Goal: Information Seeking & Learning: Learn about a topic

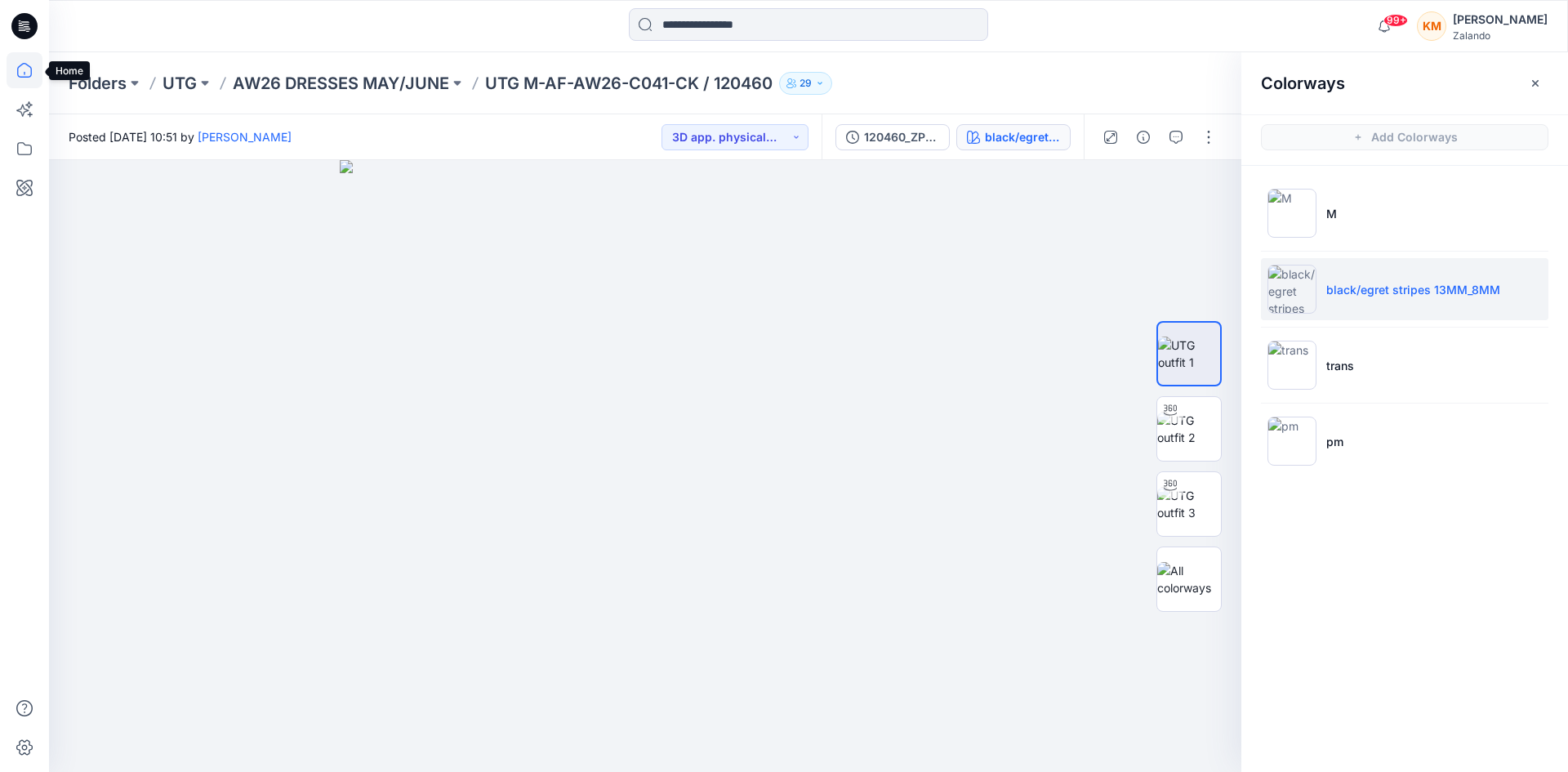
click at [22, 67] on icon at bounding box center [24, 70] width 36 height 36
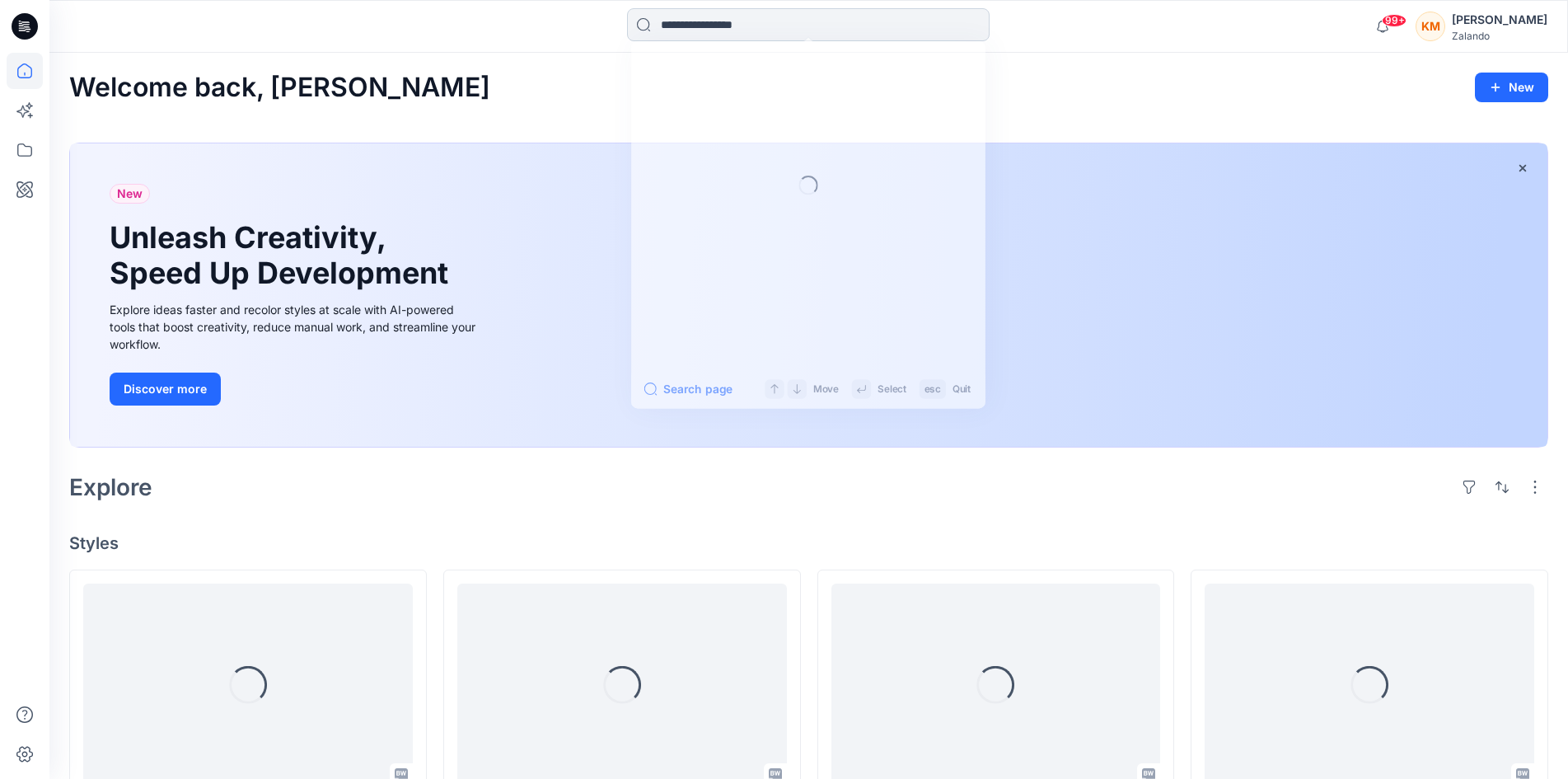
drag, startPoint x: 727, startPoint y: 14, endPoint x: 727, endPoint y: 23, distance: 9.0
click at [727, 18] on input at bounding box center [808, 24] width 362 height 33
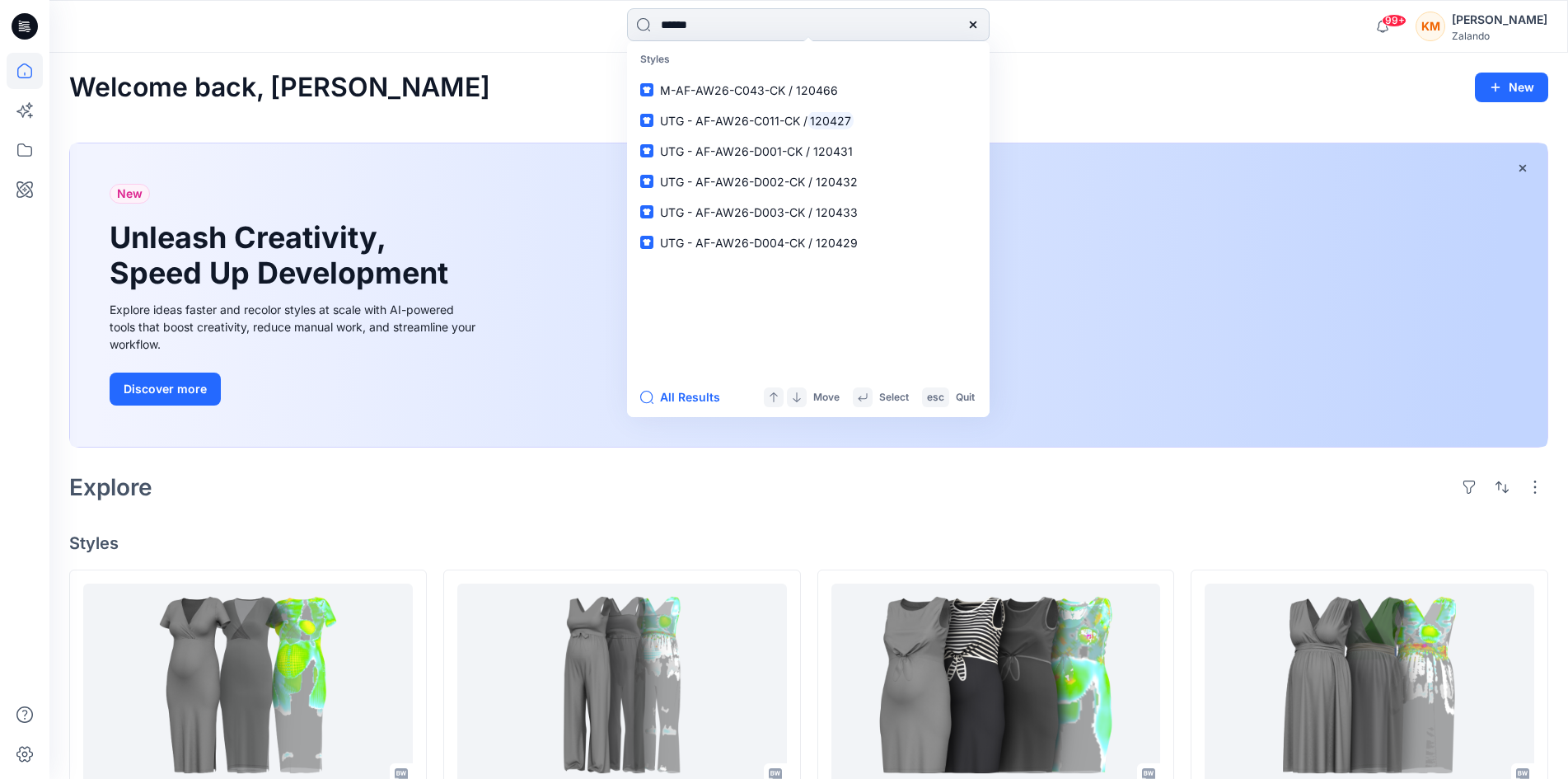
type input "******"
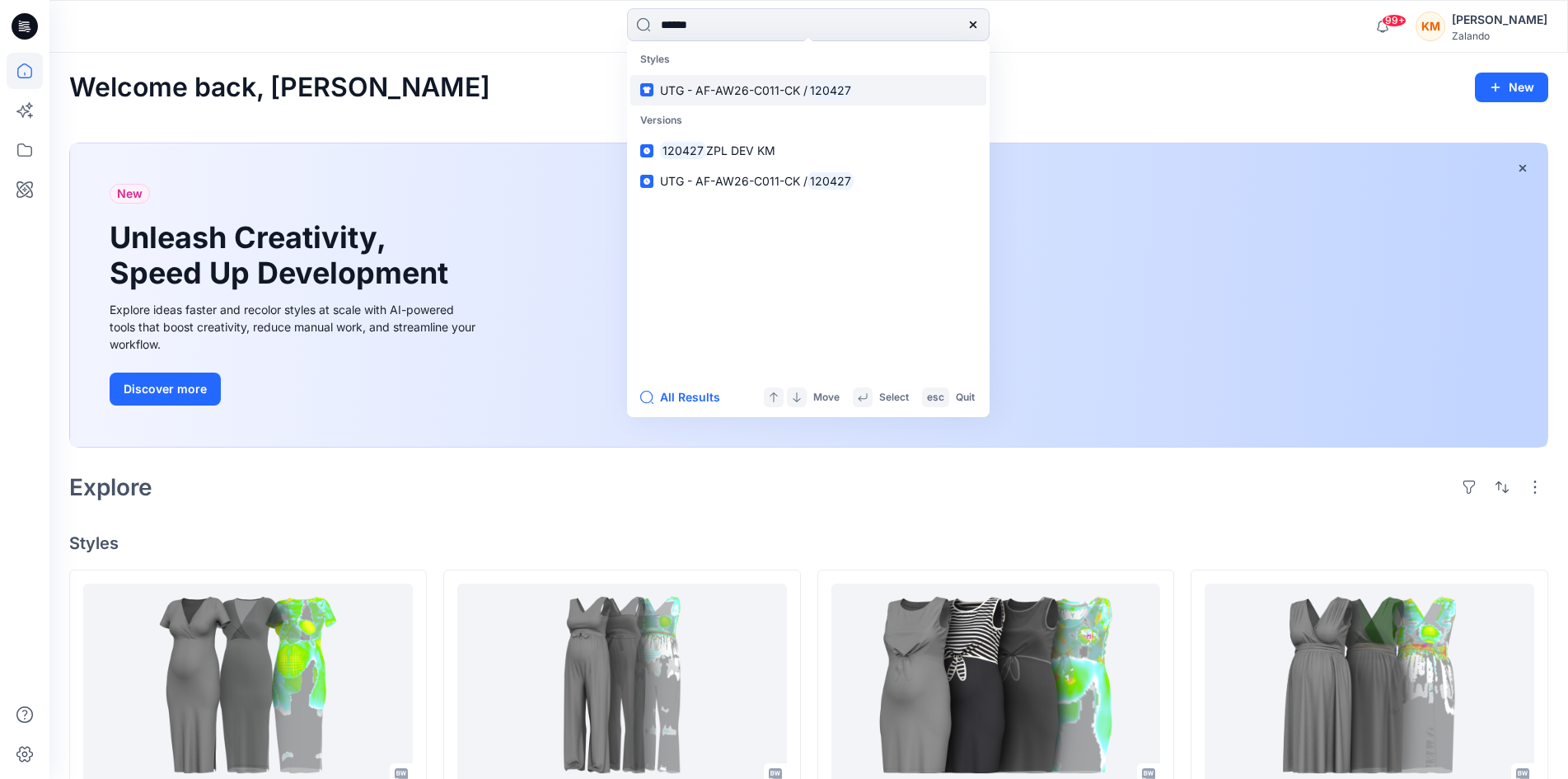
click at [779, 93] on span "UTG - AF-AW26-C011-CK /" at bounding box center [734, 91] width 147 height 14
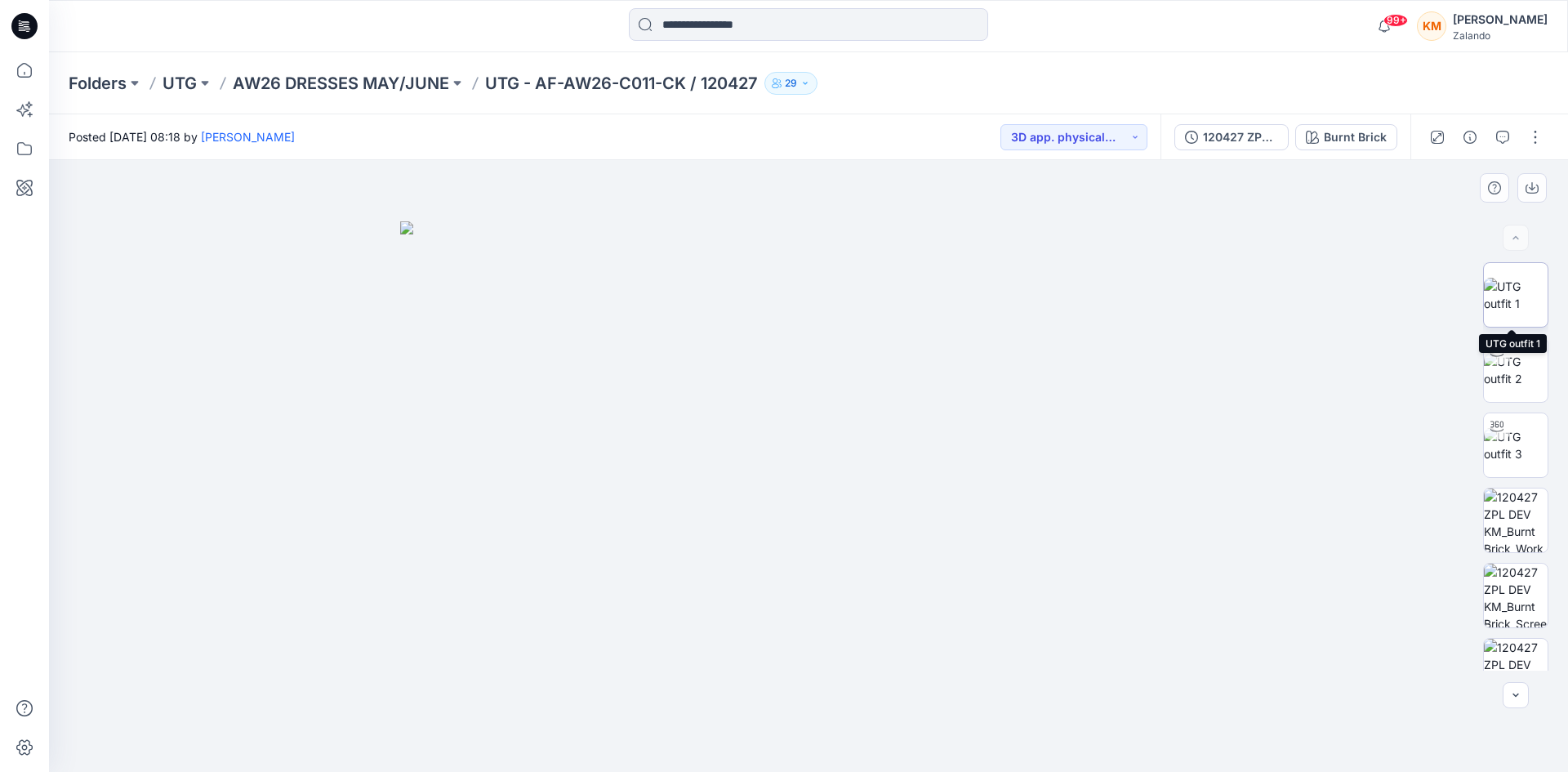
click at [1513, 285] on img at bounding box center [1516, 294] width 64 height 35
click at [1497, 136] on icon "button" at bounding box center [1503, 137] width 13 height 13
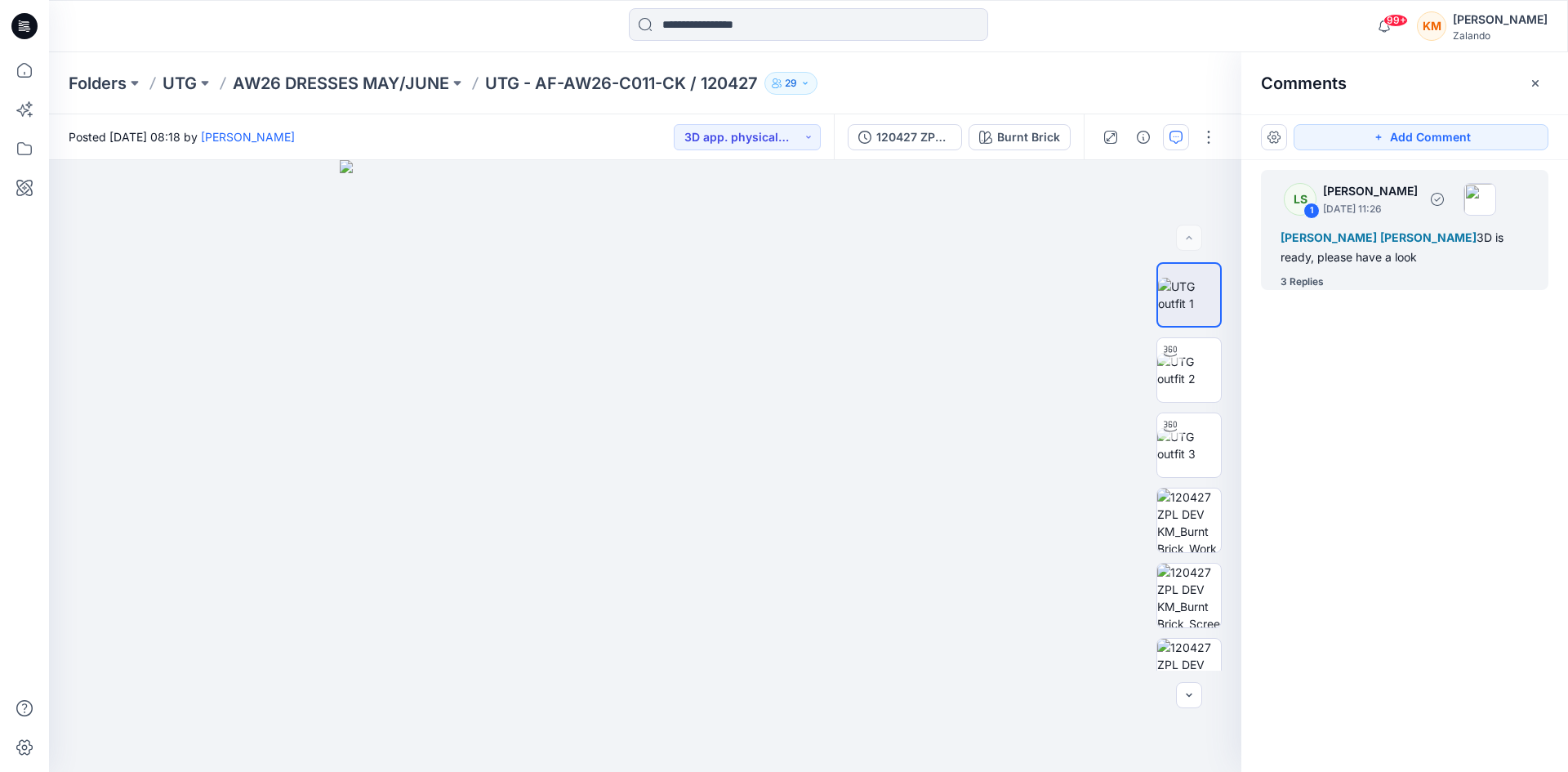
click at [1357, 253] on div "[PERSON_NAME] [PERSON_NAME] 3D is ready, please have a look" at bounding box center [1404, 247] width 248 height 39
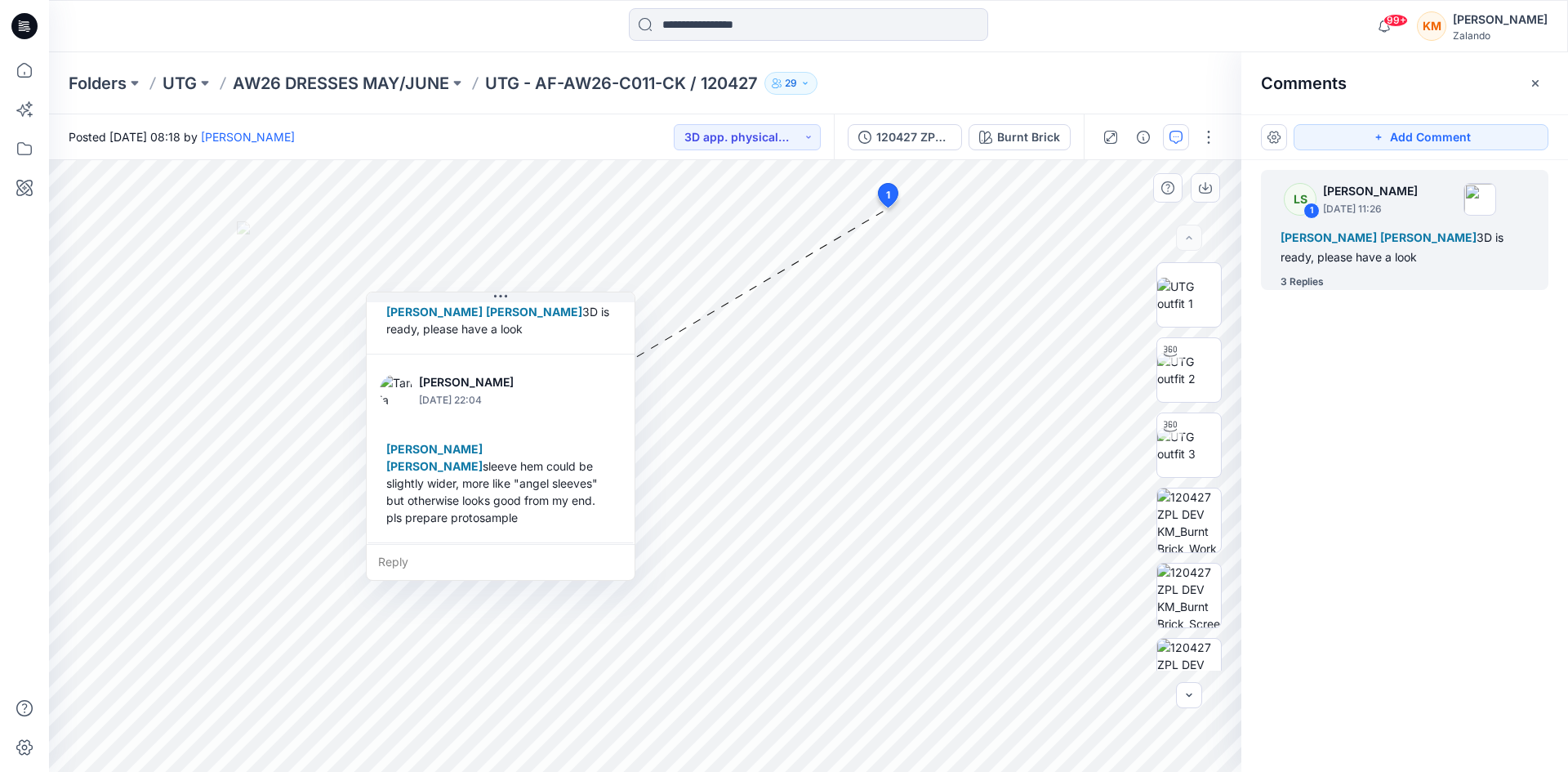
scroll to position [164, 0]
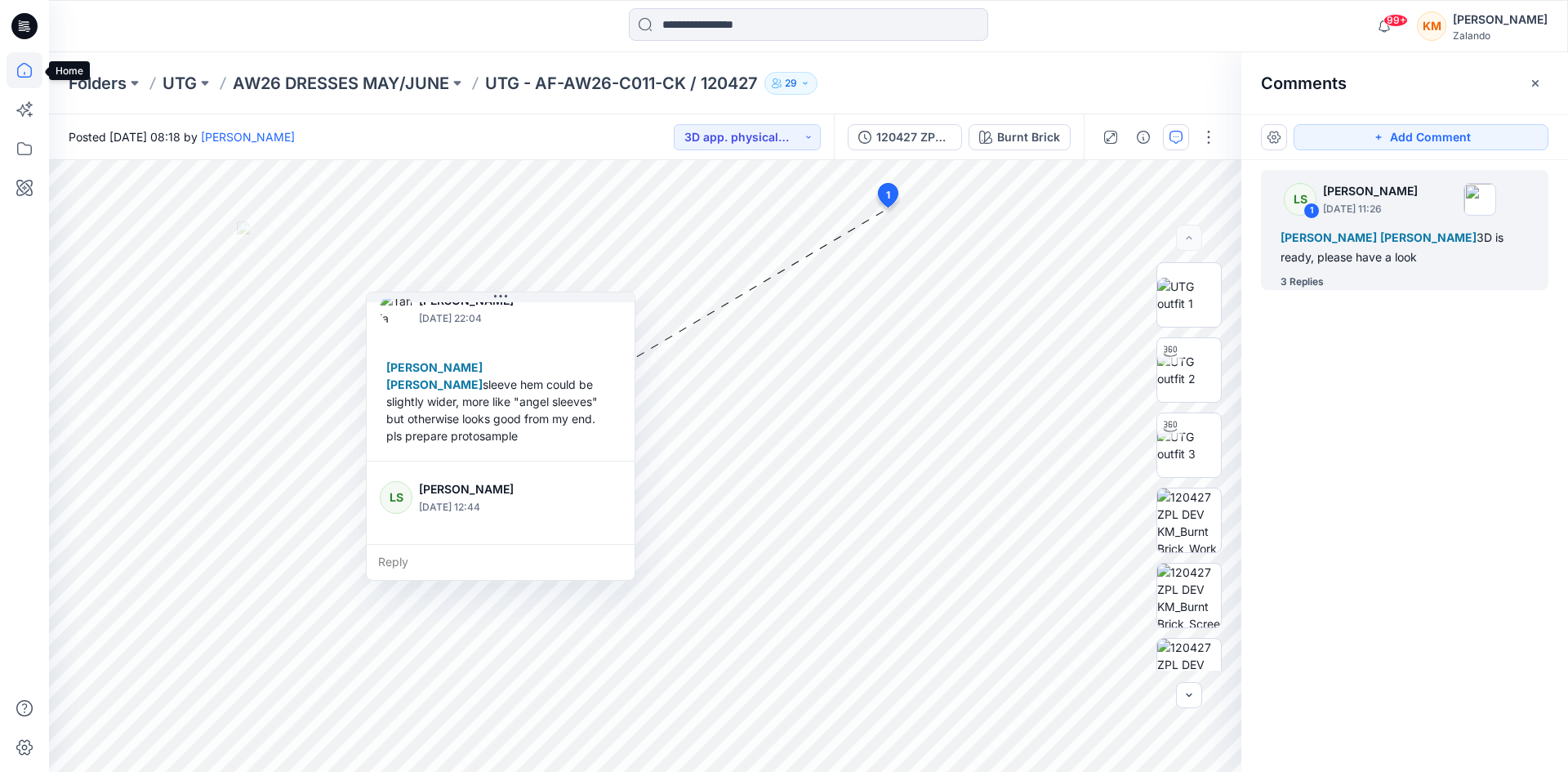
click at [29, 71] on icon at bounding box center [24, 70] width 36 height 36
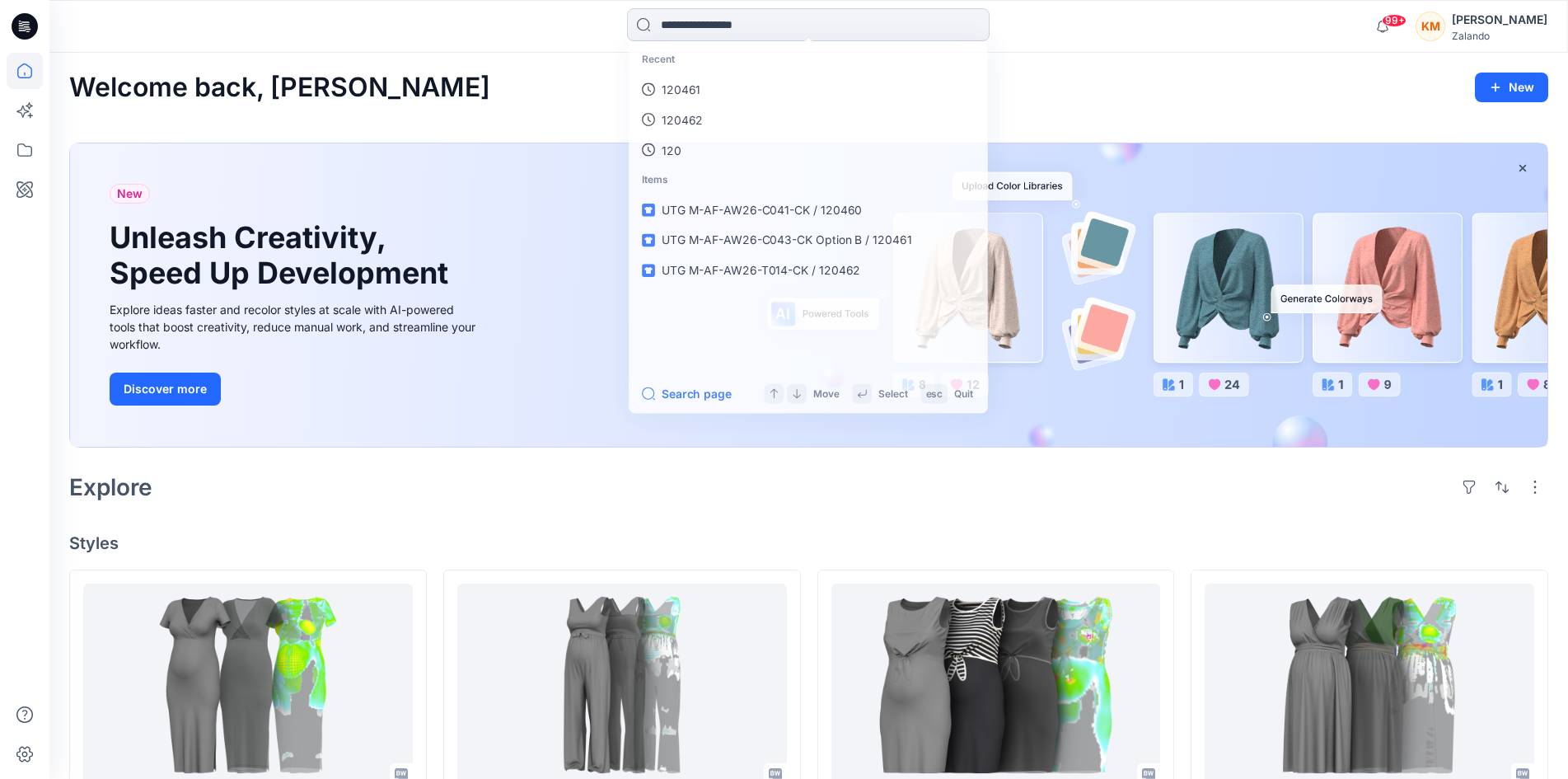
click at [753, 22] on input at bounding box center [808, 24] width 362 height 33
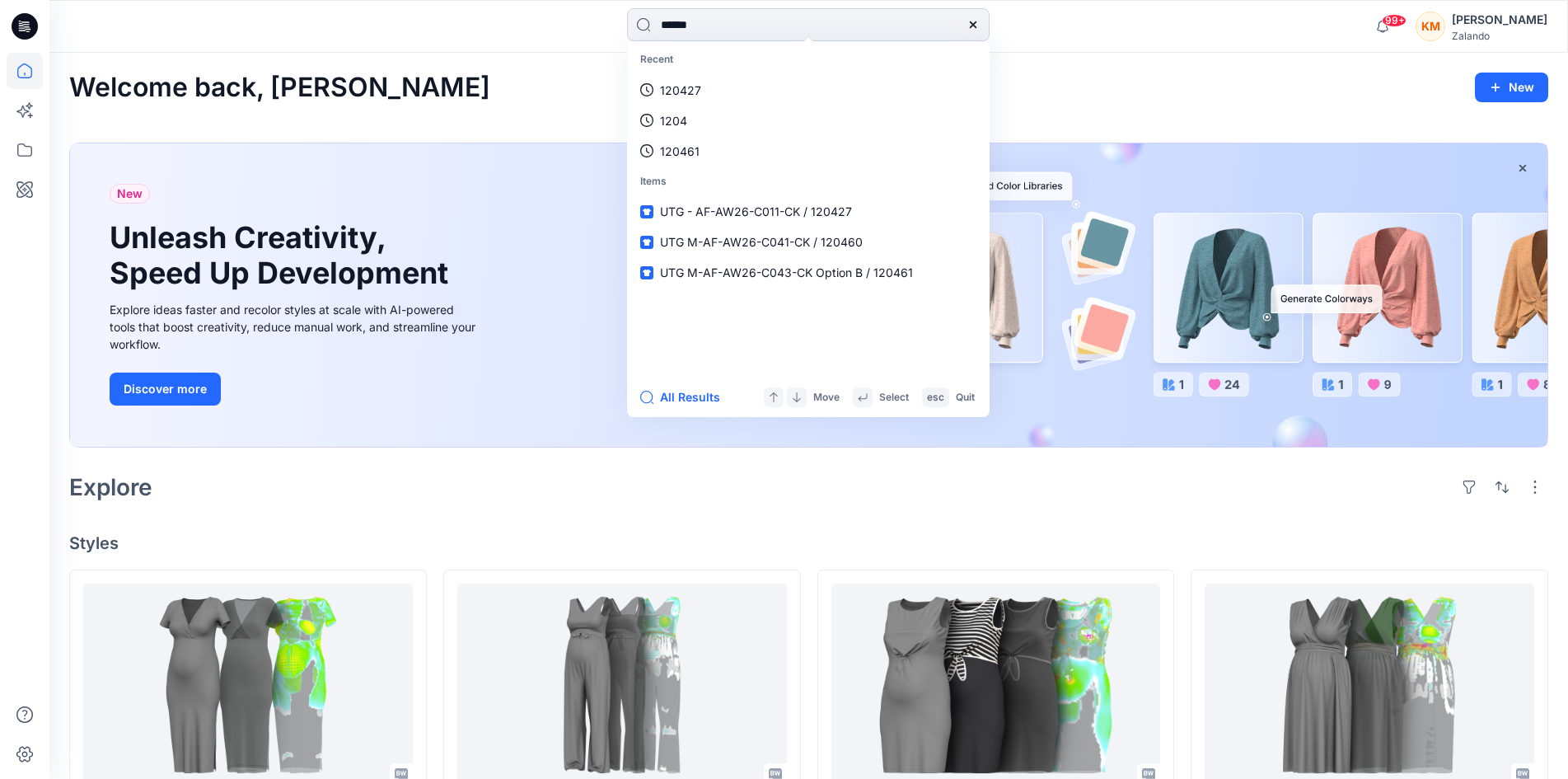
type input "******"
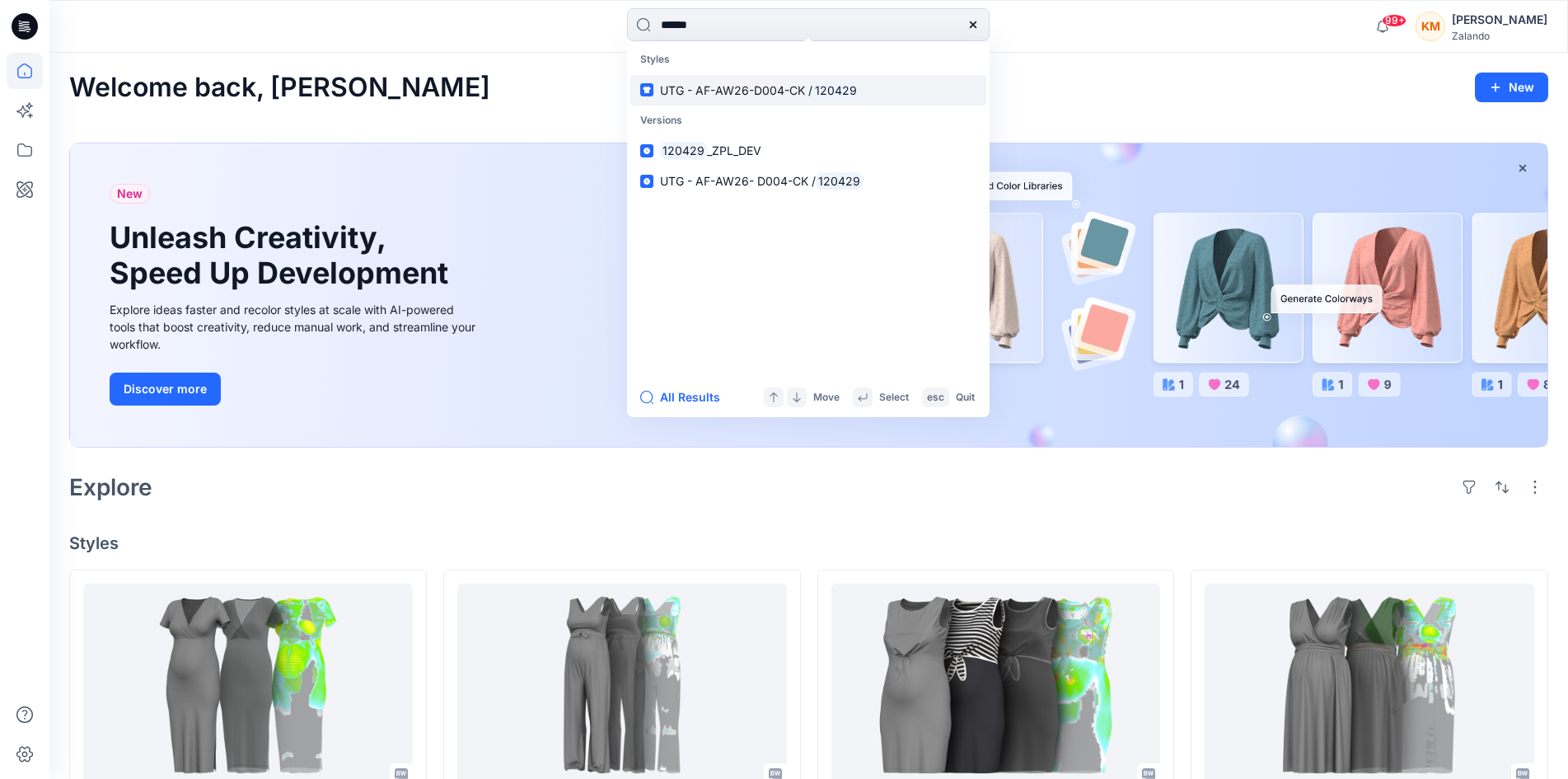
click at [766, 93] on span "UTG - AF-AW26-D004-CK /" at bounding box center [736, 91] width 152 height 14
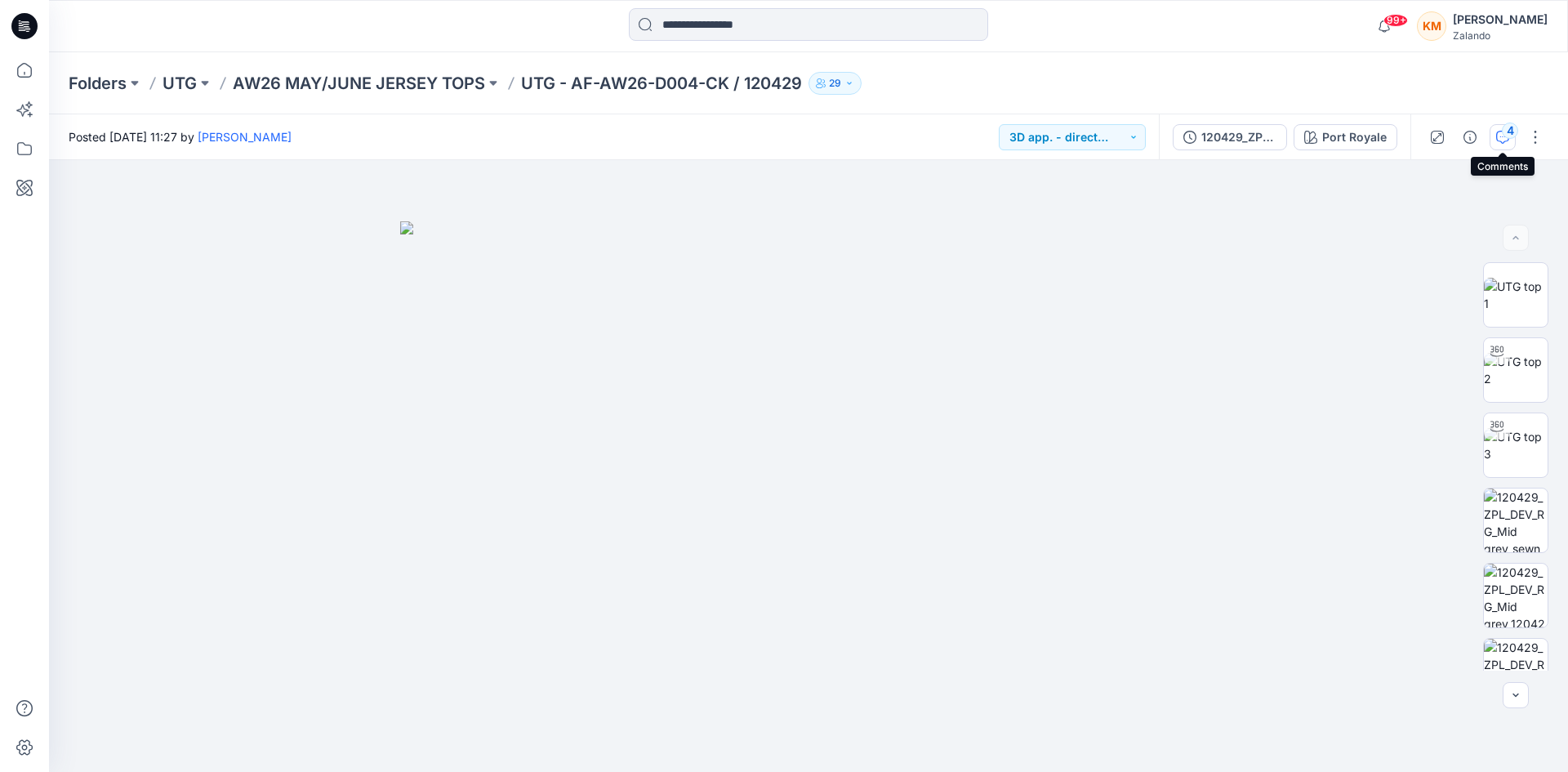
click at [1500, 135] on icon "button" at bounding box center [1503, 137] width 13 height 13
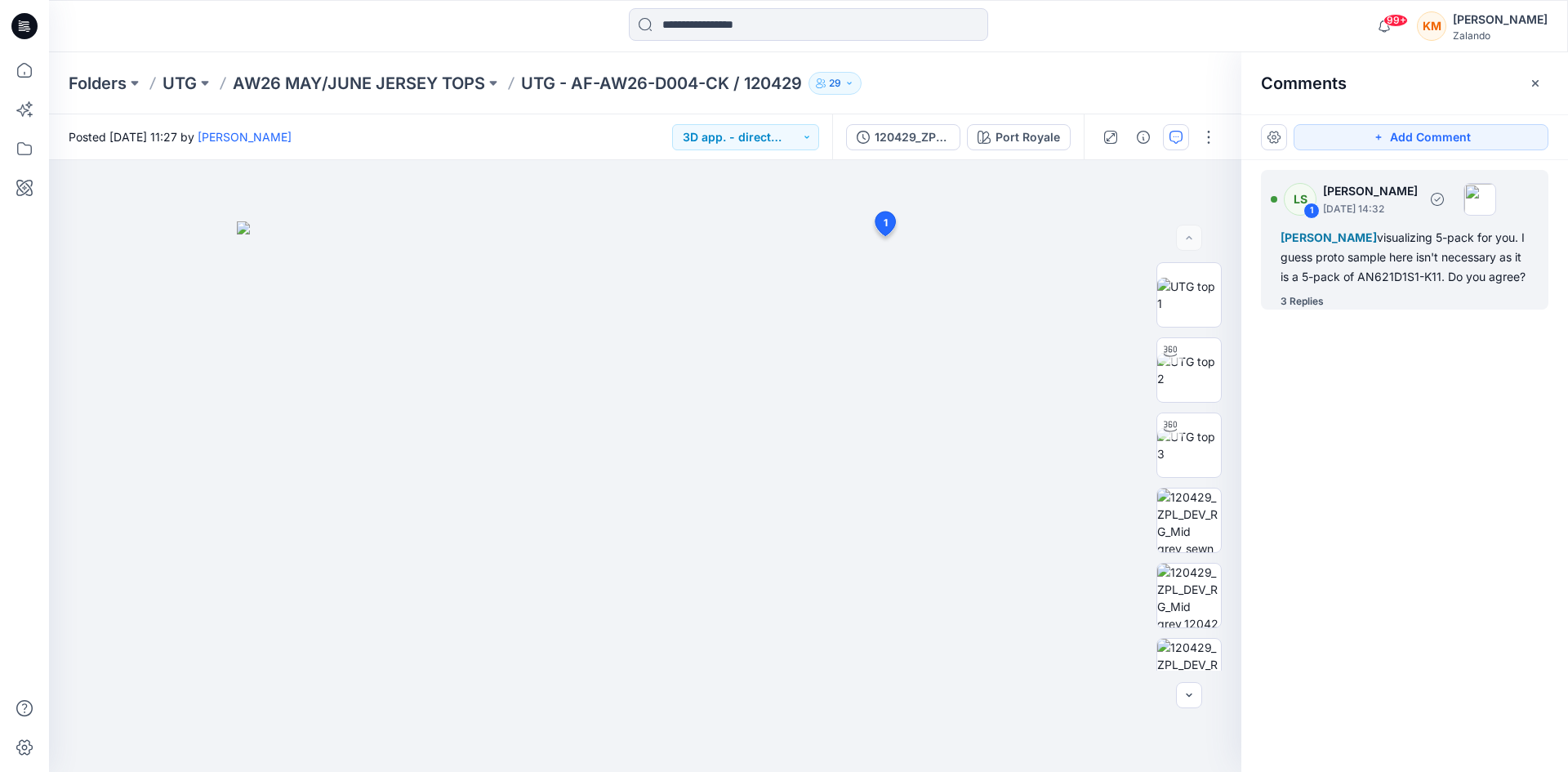
click at [1327, 279] on div "[PERSON_NAME] visualizing 5-pack for you. I guess proto sample here isn't neces…" at bounding box center [1404, 257] width 248 height 59
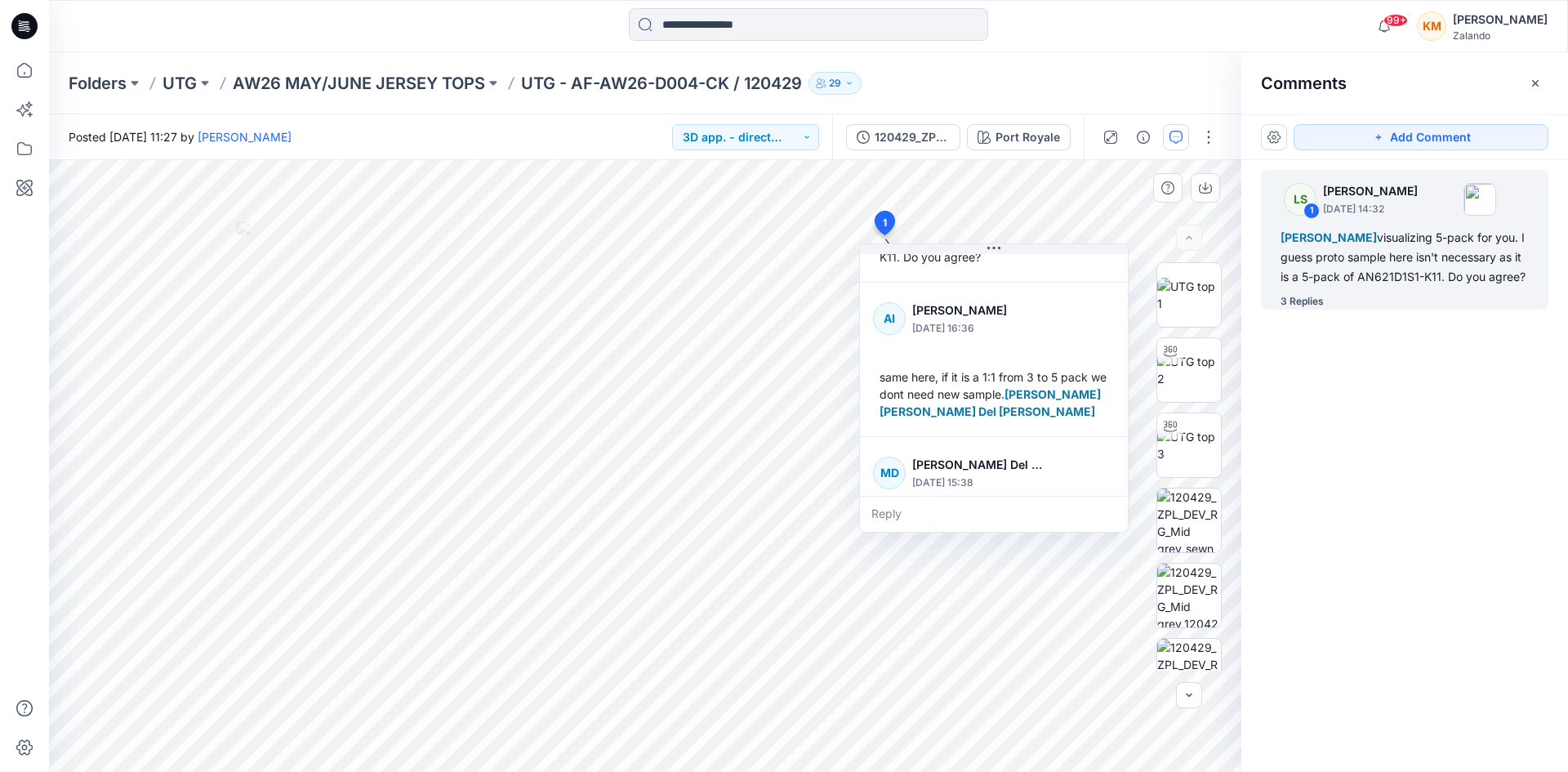
scroll to position [164, 0]
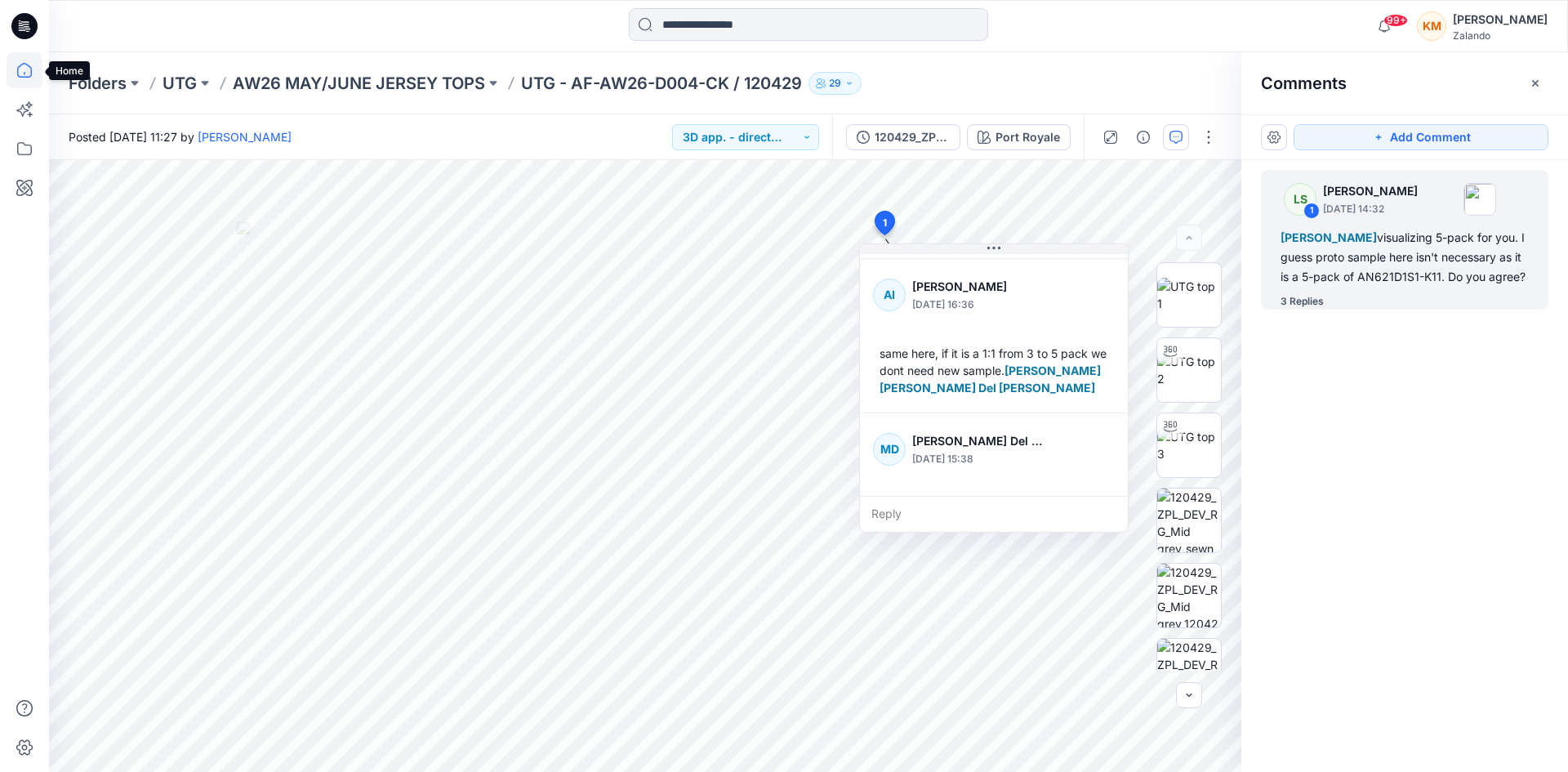
click at [28, 69] on icon at bounding box center [24, 70] width 36 height 36
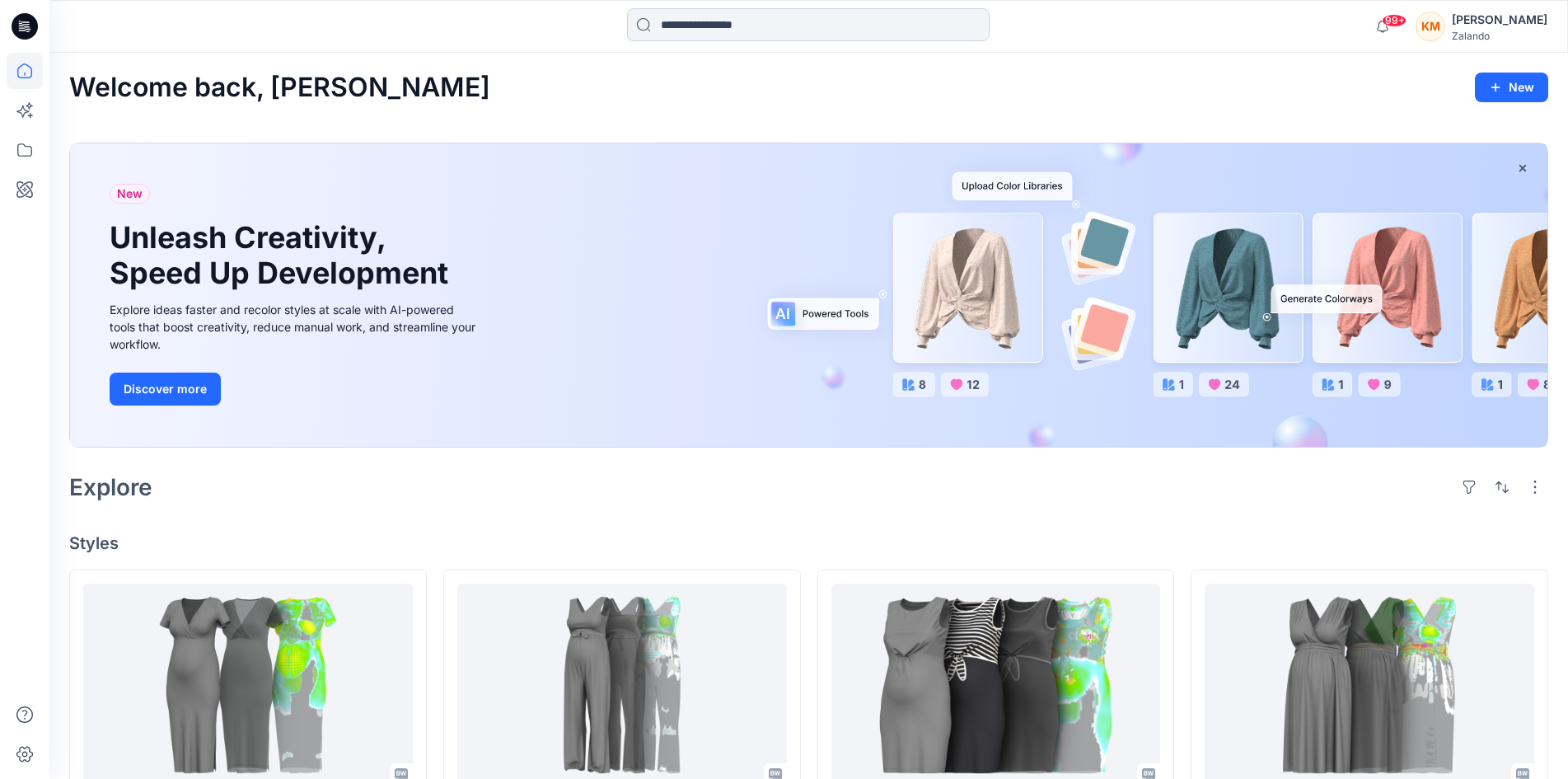
click at [690, 22] on input at bounding box center [808, 24] width 362 height 33
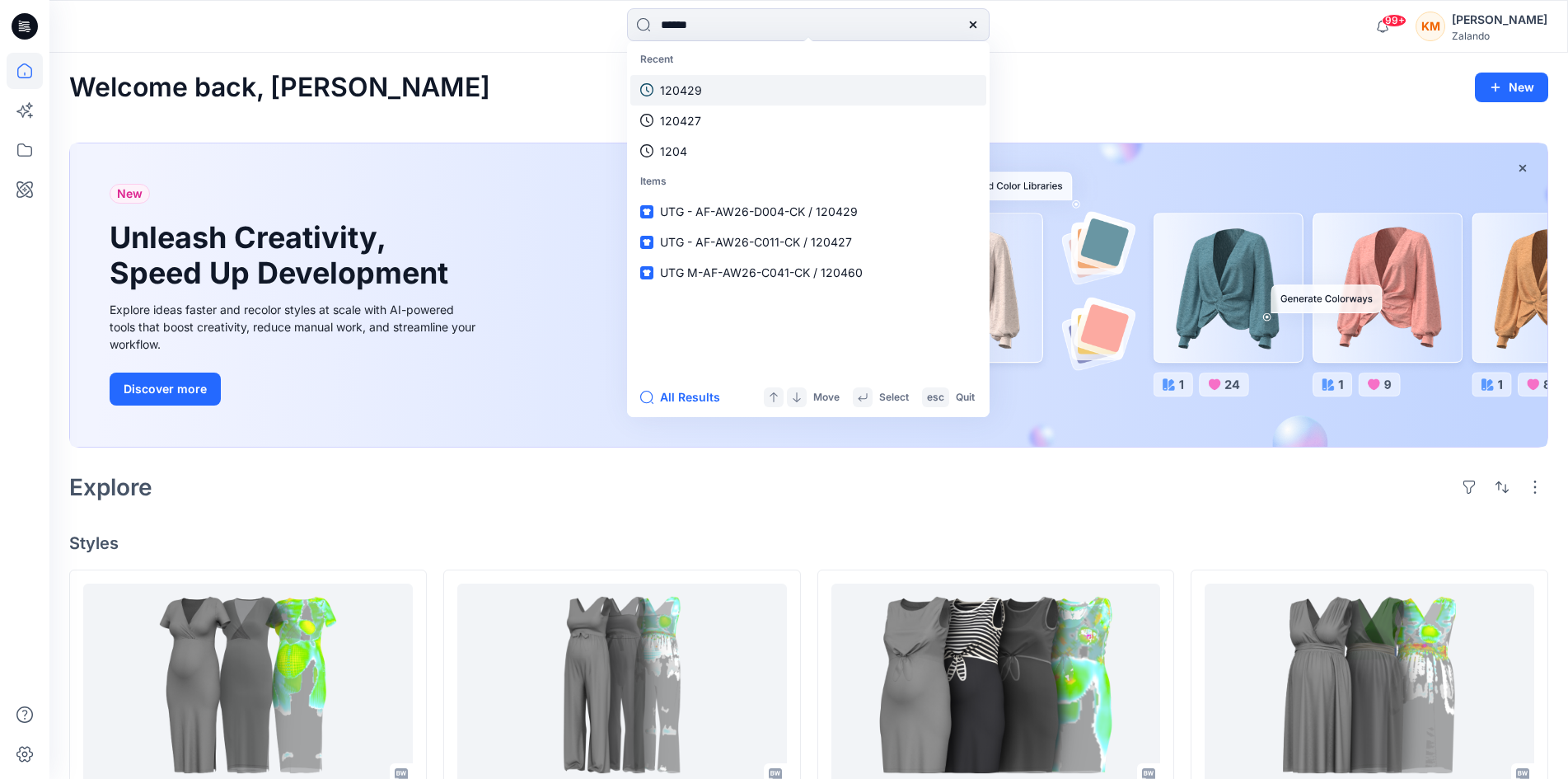
type input "******"
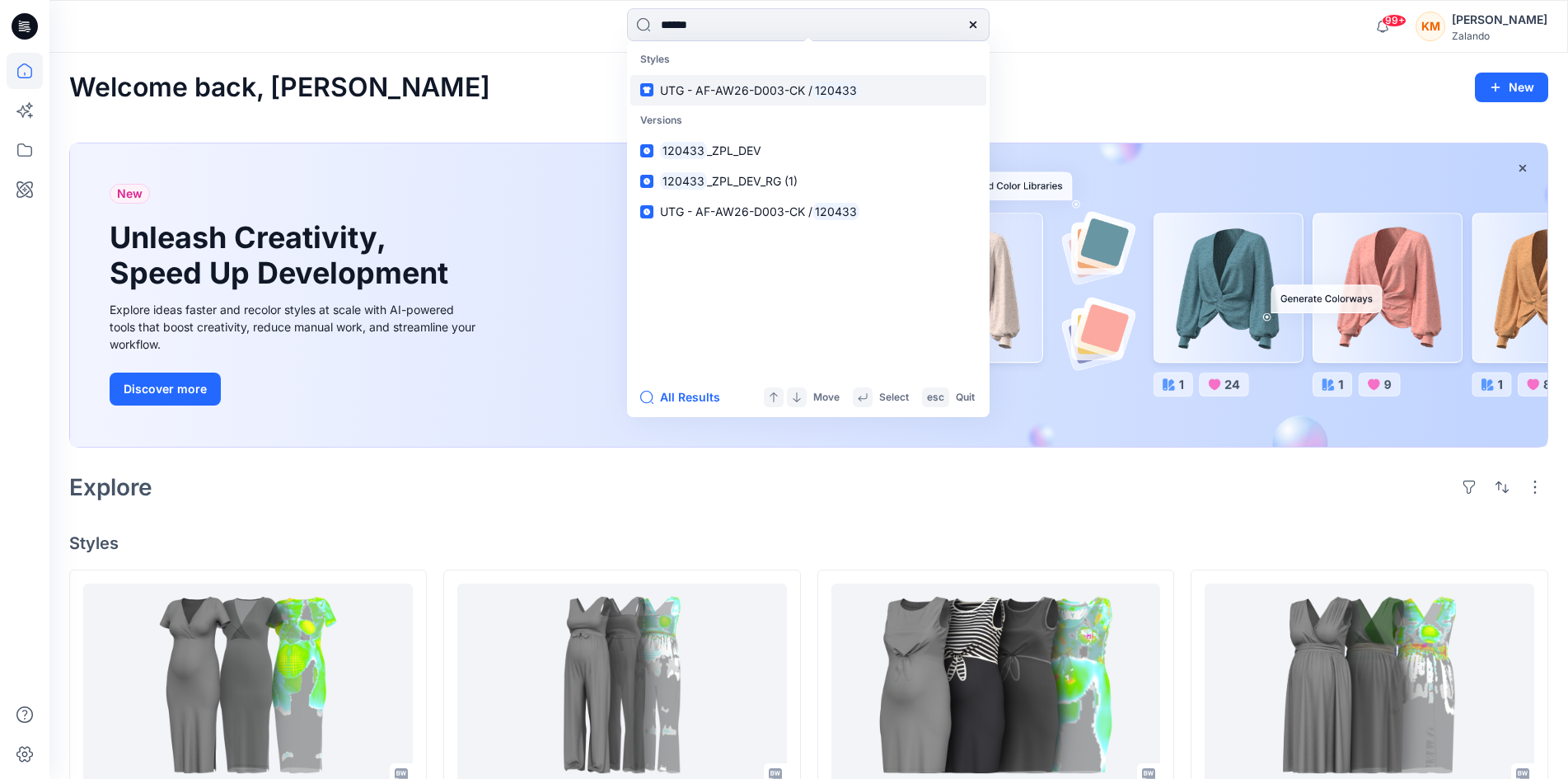
click at [712, 97] on p "UTG - AF-AW26-D003-CK / 120433" at bounding box center [760, 90] width 199 height 17
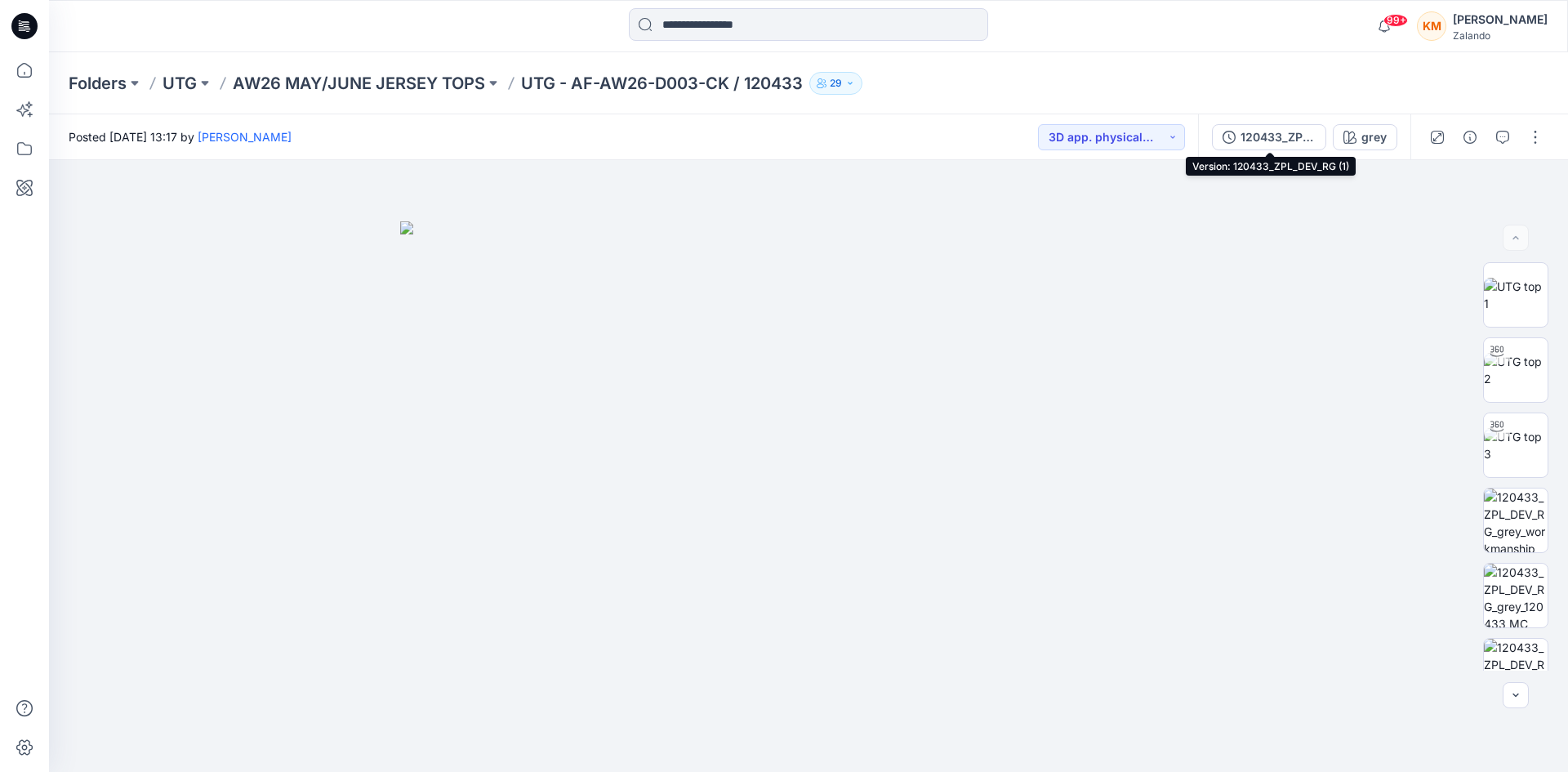
click at [1280, 134] on div "120433_ZPL_DEV_RG (1)" at bounding box center [1278, 137] width 75 height 18
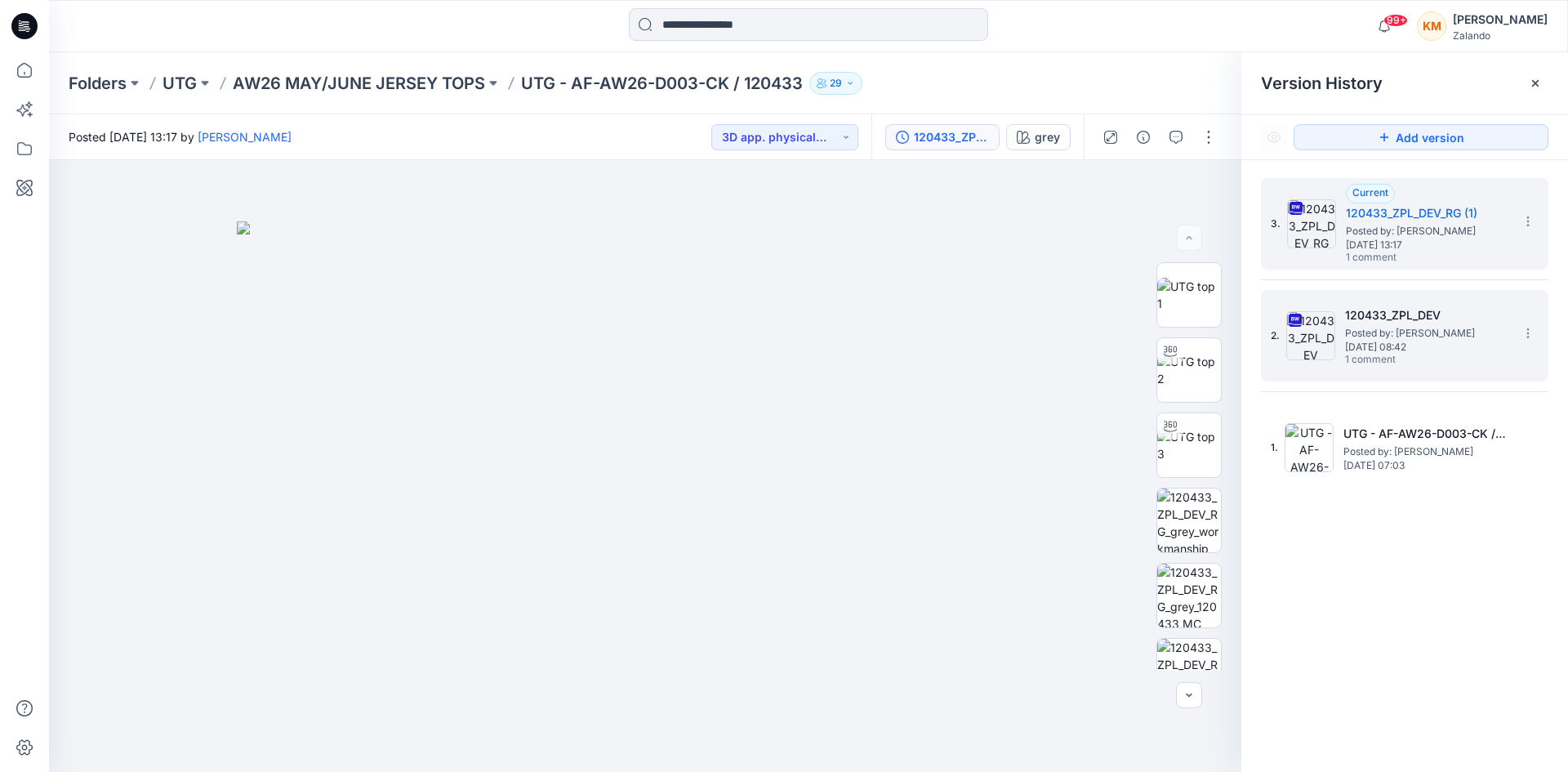
click at [1375, 342] on span "[DATE] 08:42" at bounding box center [1427, 347] width 164 height 12
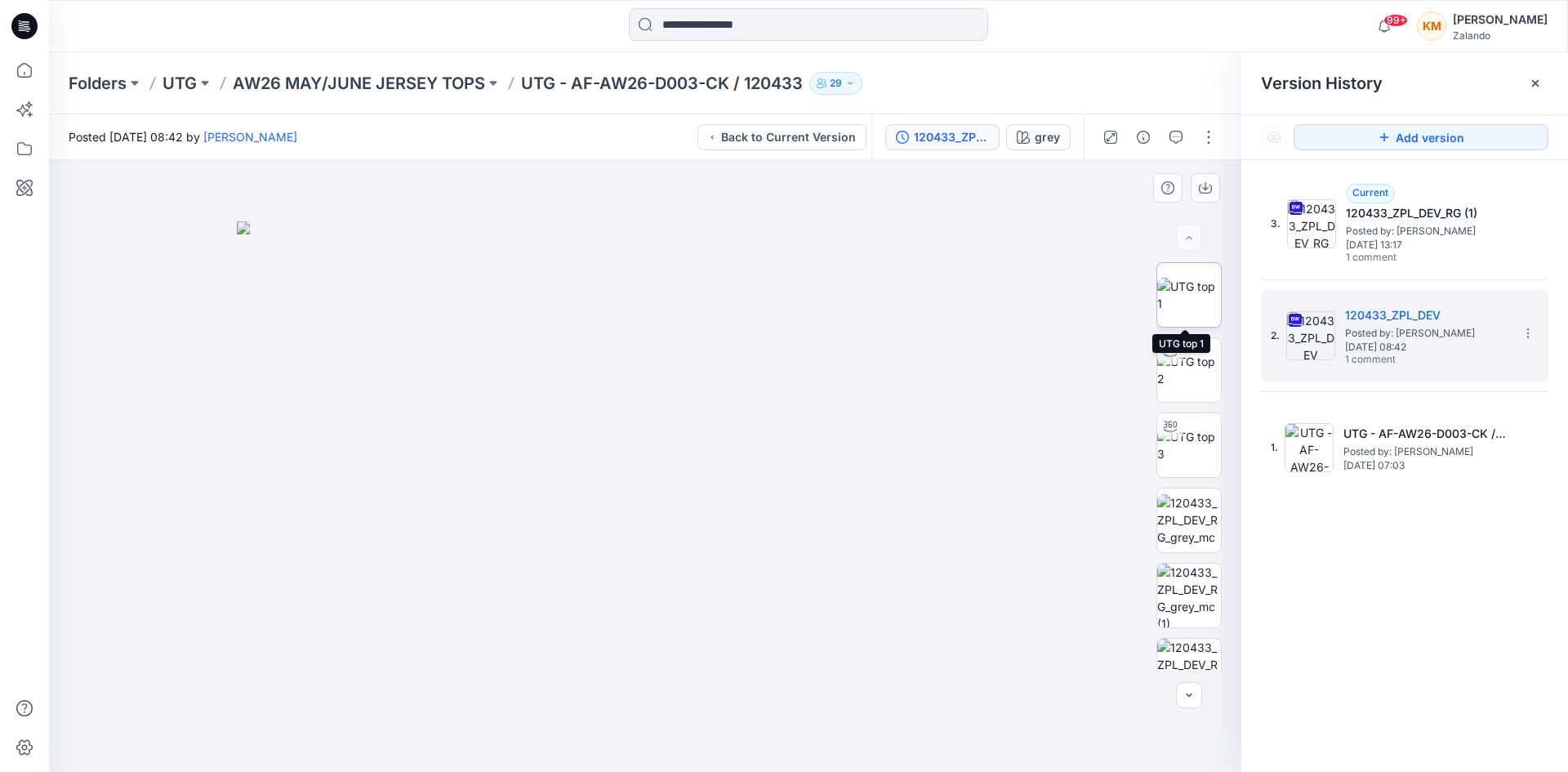
click at [1181, 293] on img at bounding box center [1189, 294] width 64 height 35
drag, startPoint x: 1177, startPoint y: 136, endPoint x: 1173, endPoint y: 146, distance: 10.8
click at [1175, 135] on icon "button" at bounding box center [1176, 137] width 13 height 13
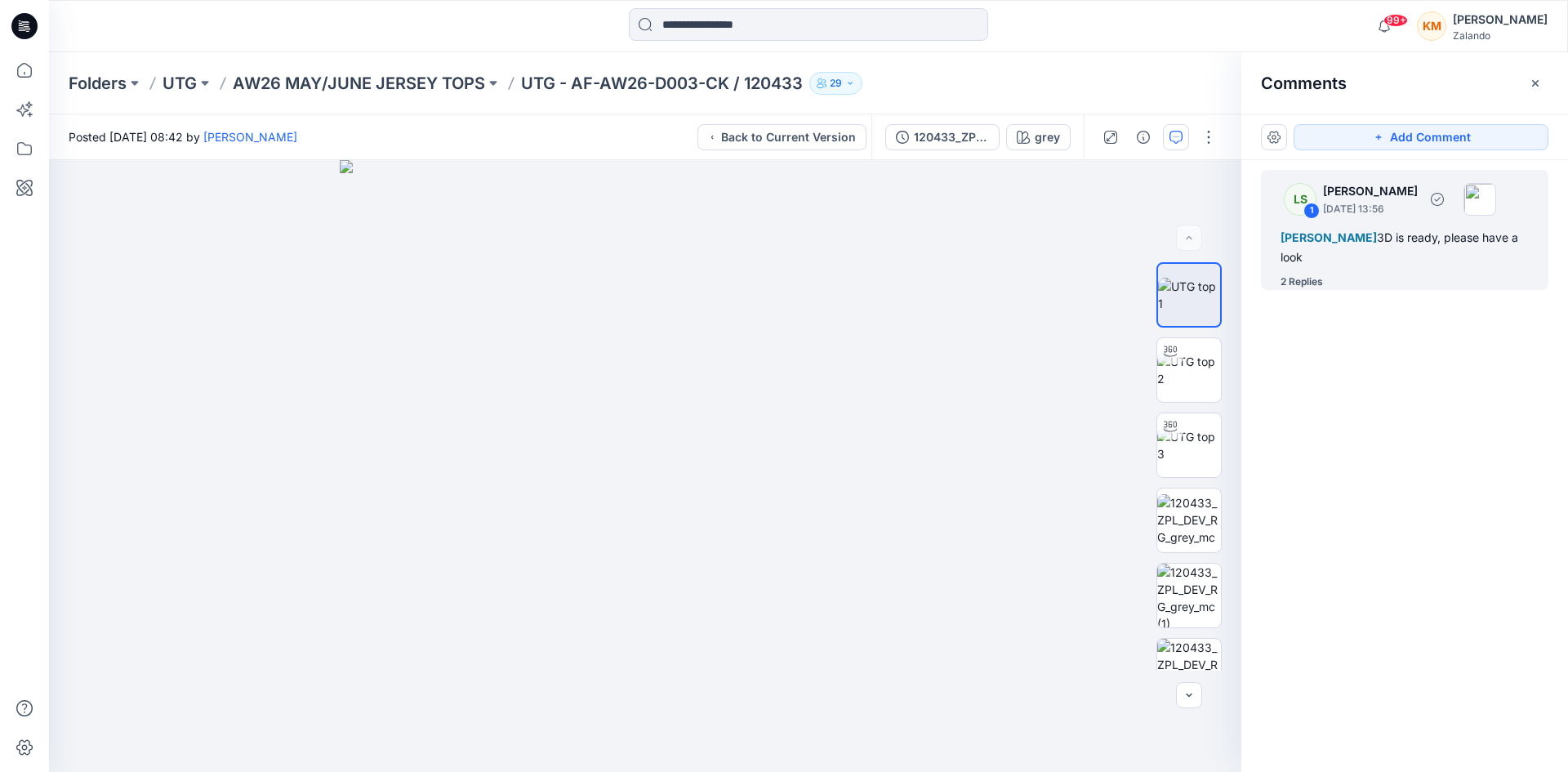
click at [1319, 244] on span "[PERSON_NAME]" at bounding box center [1329, 237] width 96 height 14
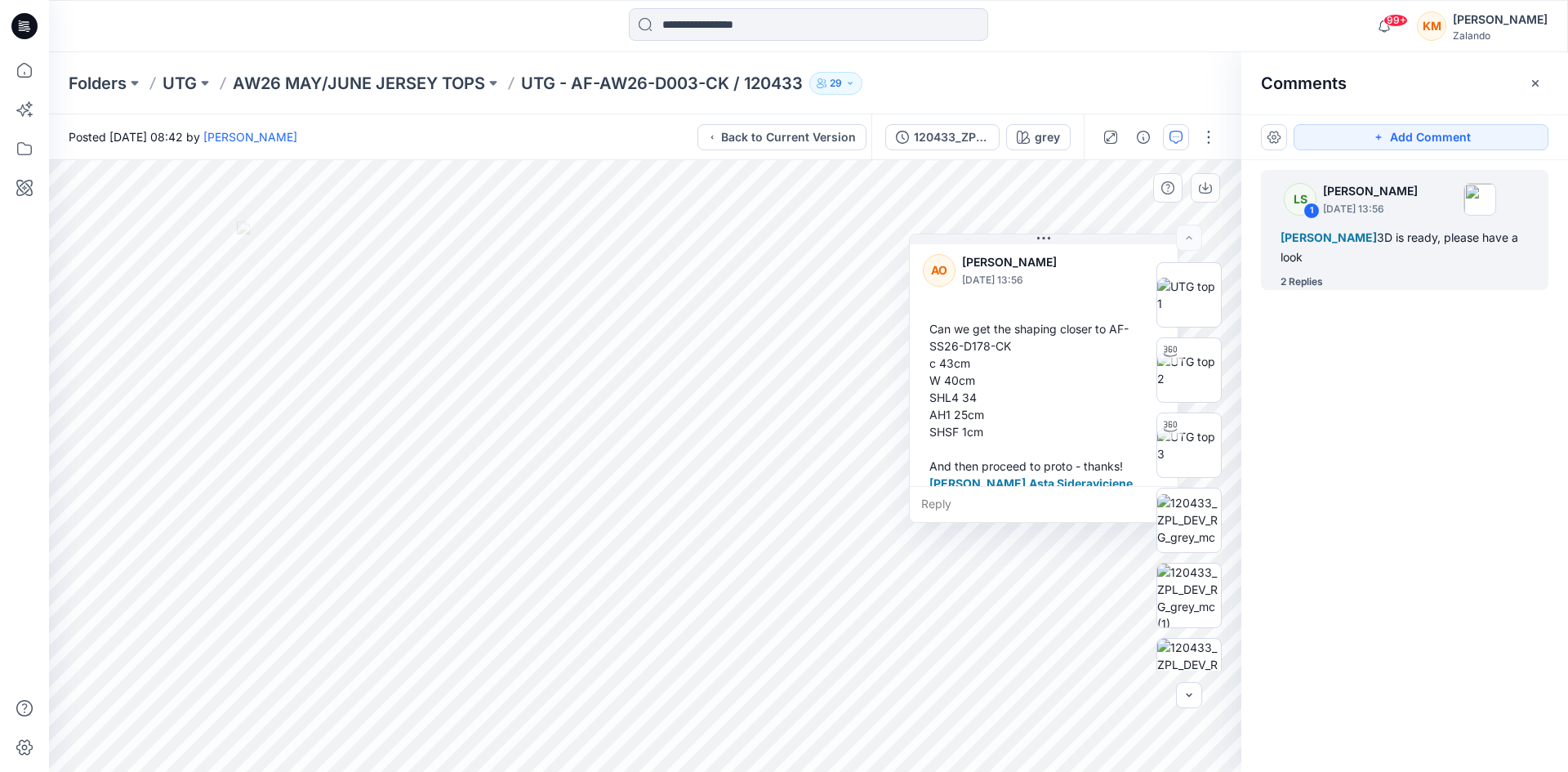
scroll to position [326, 0]
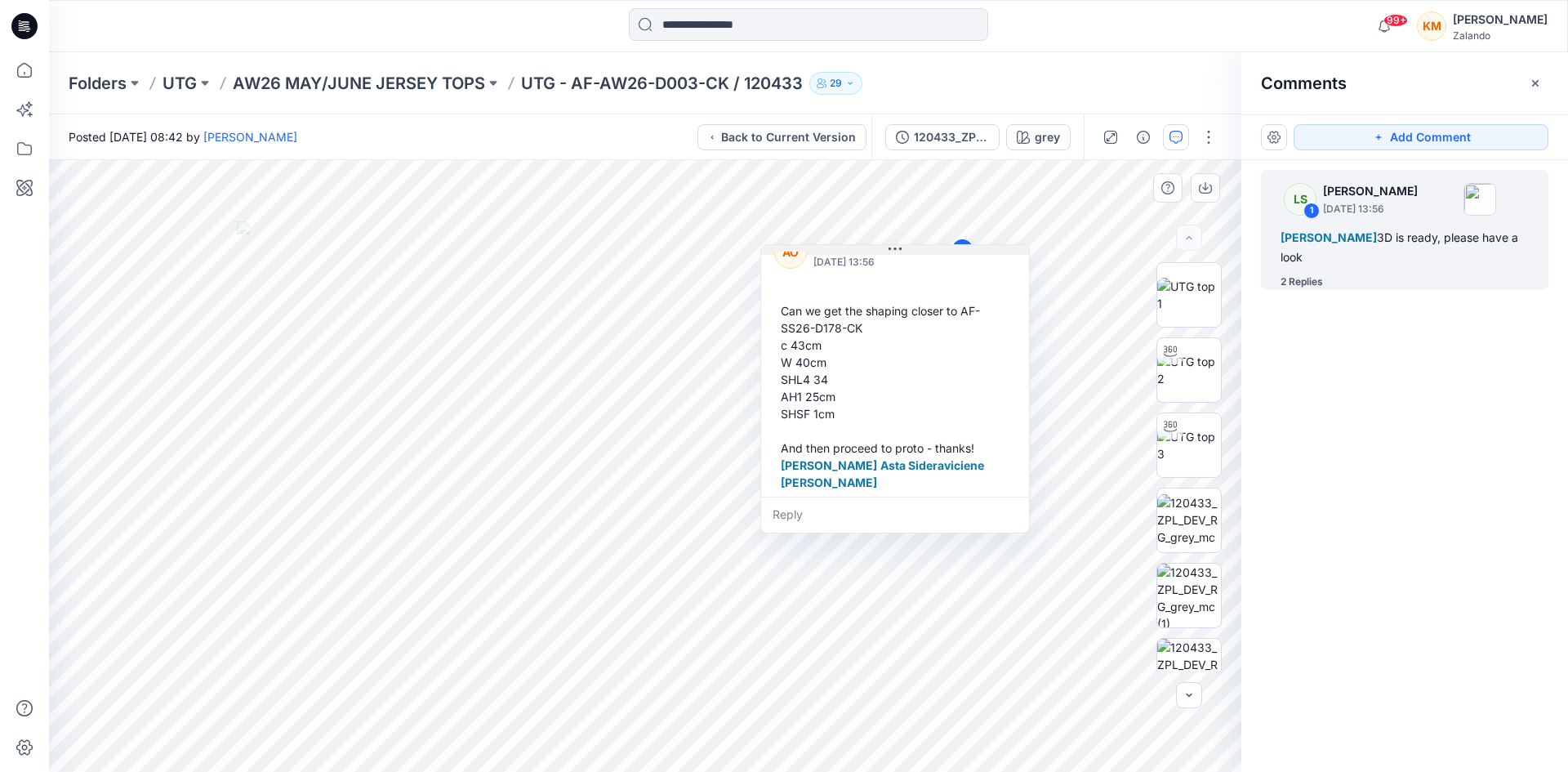
drag, startPoint x: 1050, startPoint y: 242, endPoint x: 902, endPoint y: 253, distance: 148.4
click at [902, 253] on icon at bounding box center [895, 249] width 13 height 13
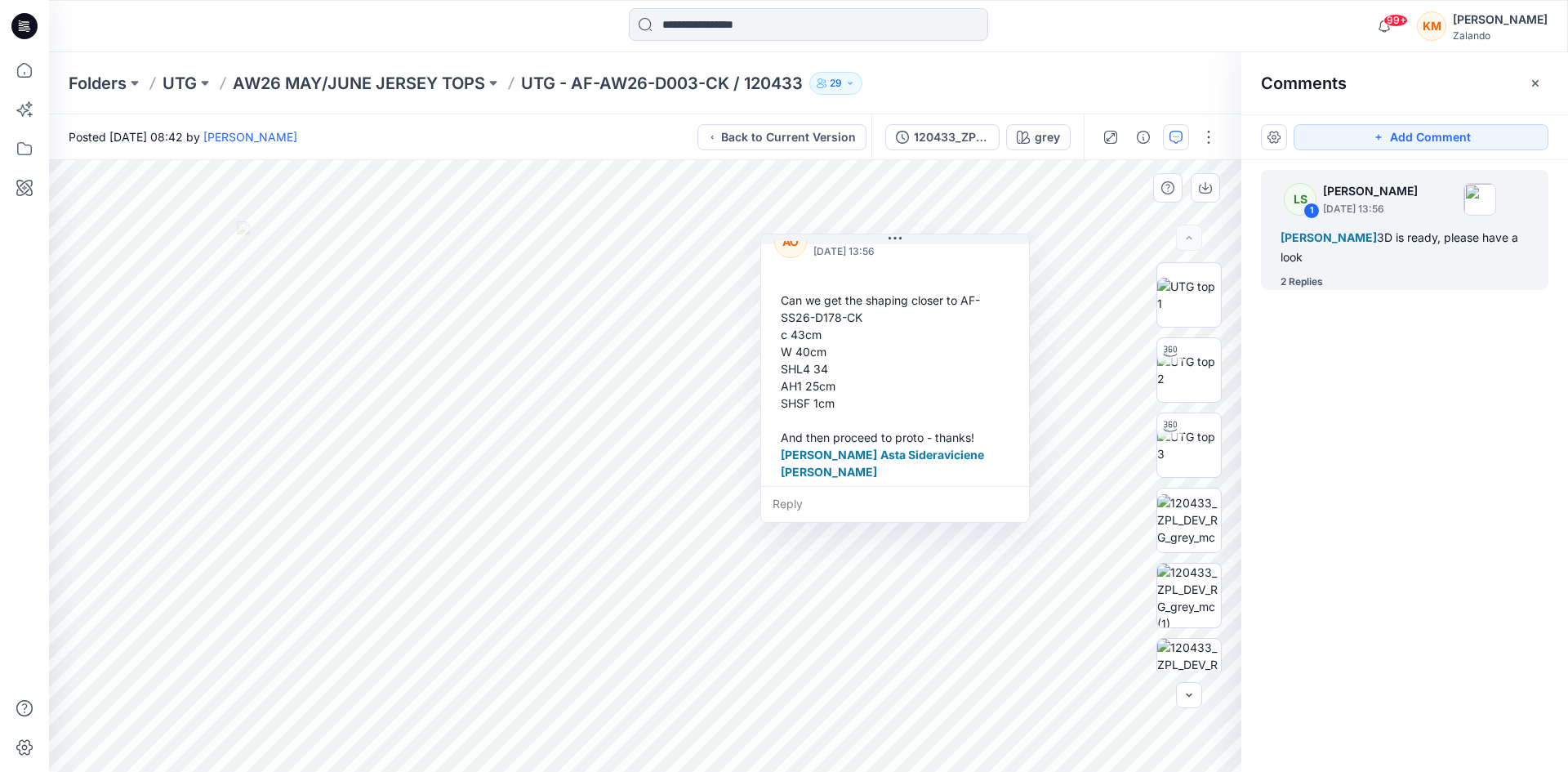
drag, startPoint x: 1027, startPoint y: 425, endPoint x: 1027, endPoint y: 414, distance: 11.0
click at [1027, 414] on div "AO [PERSON_NAME] [DATE] 13:56 Can we get the shaping closer to AF-SS26-D178-CK …" at bounding box center [895, 350] width 268 height 291
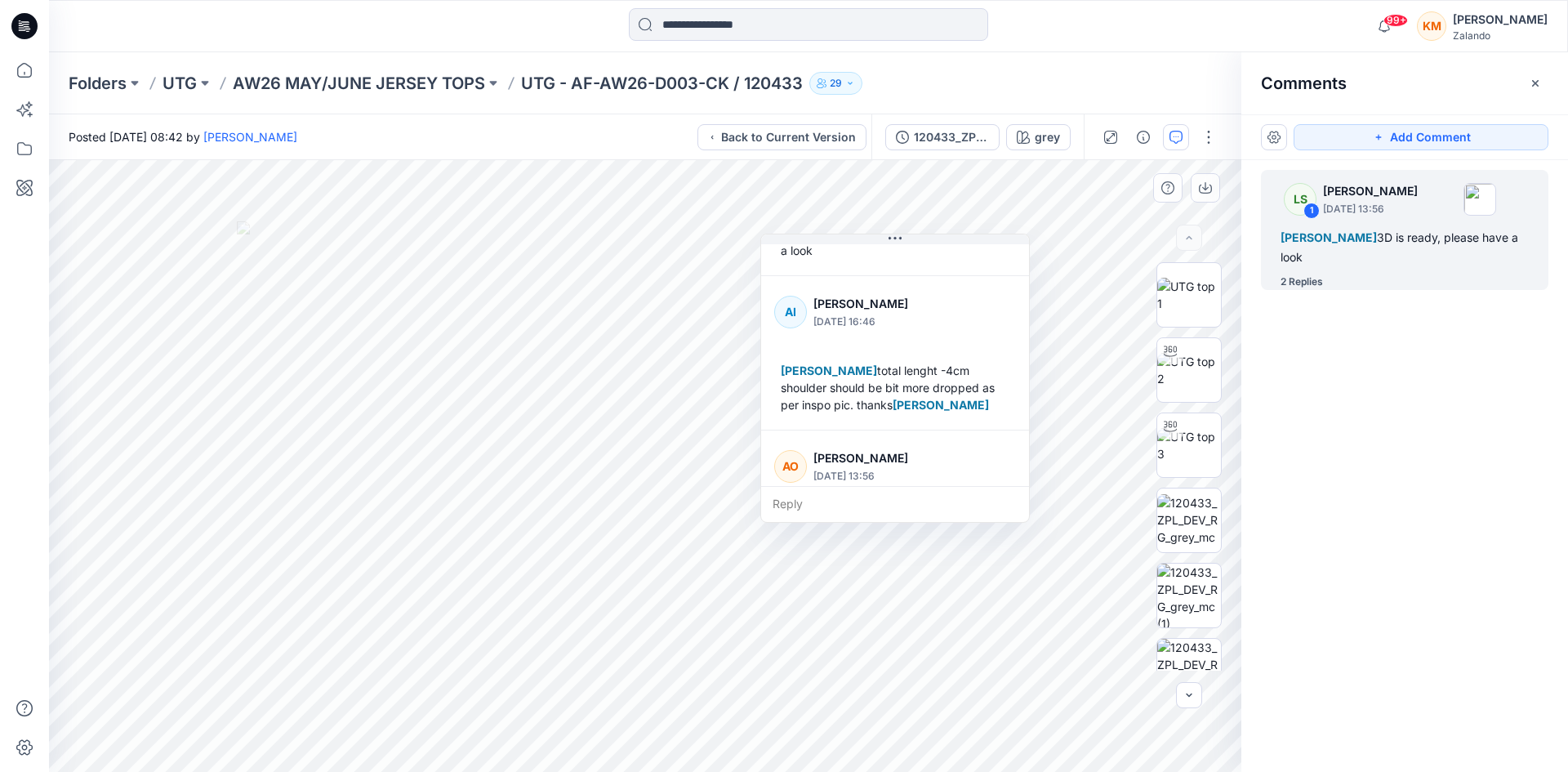
scroll to position [64, 0]
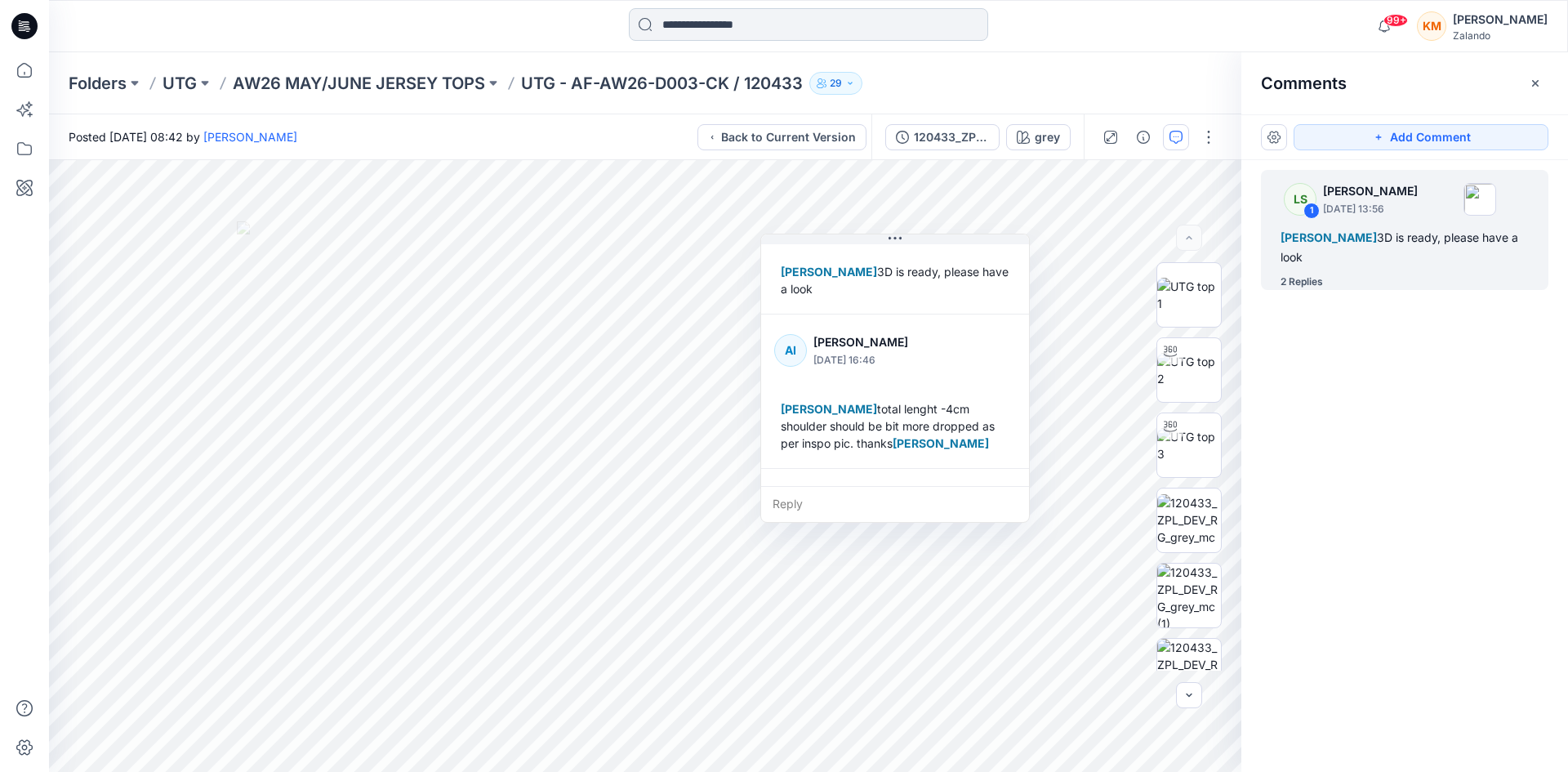
click at [702, 25] on input at bounding box center [808, 24] width 359 height 33
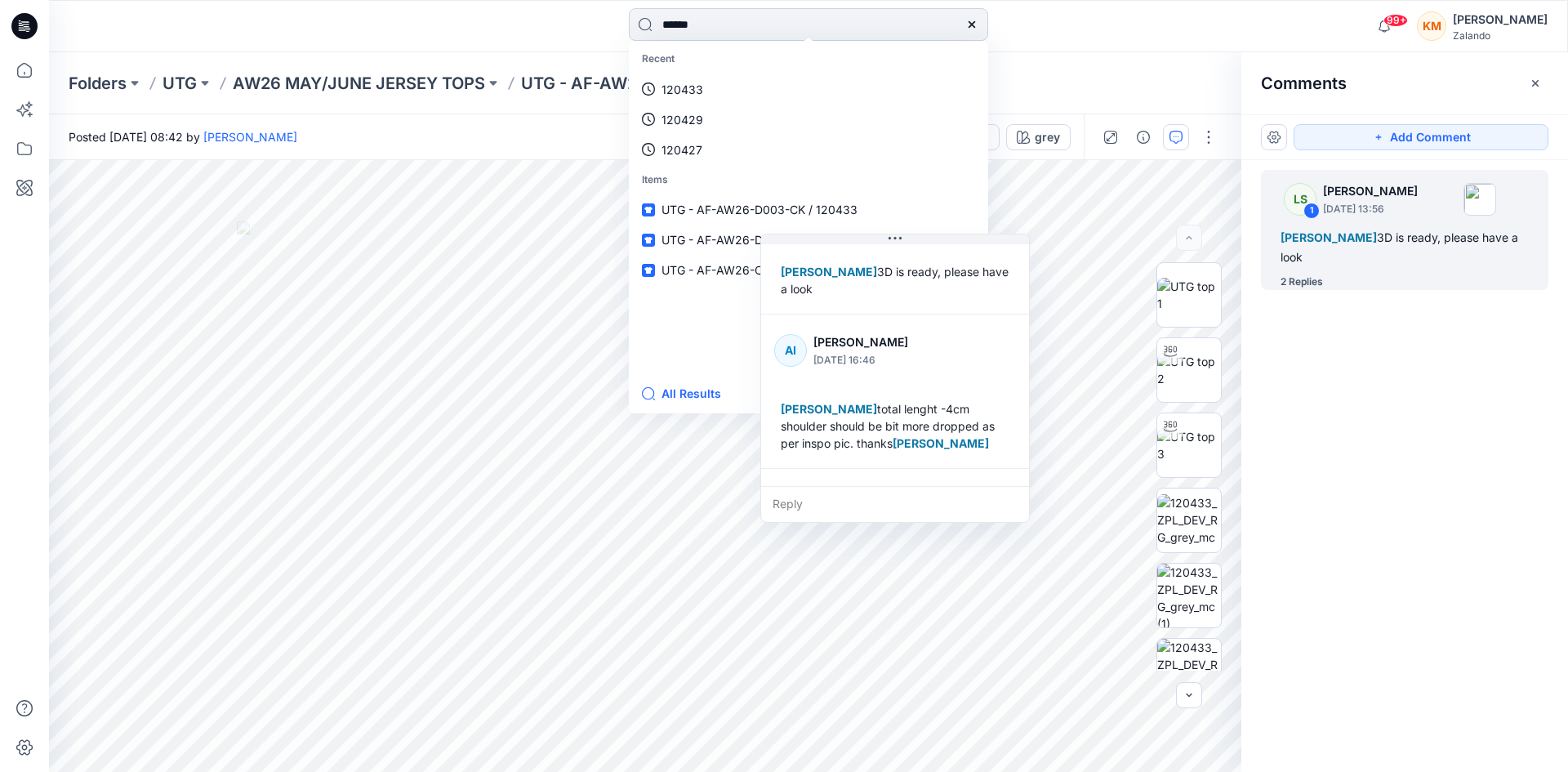
type input "******"
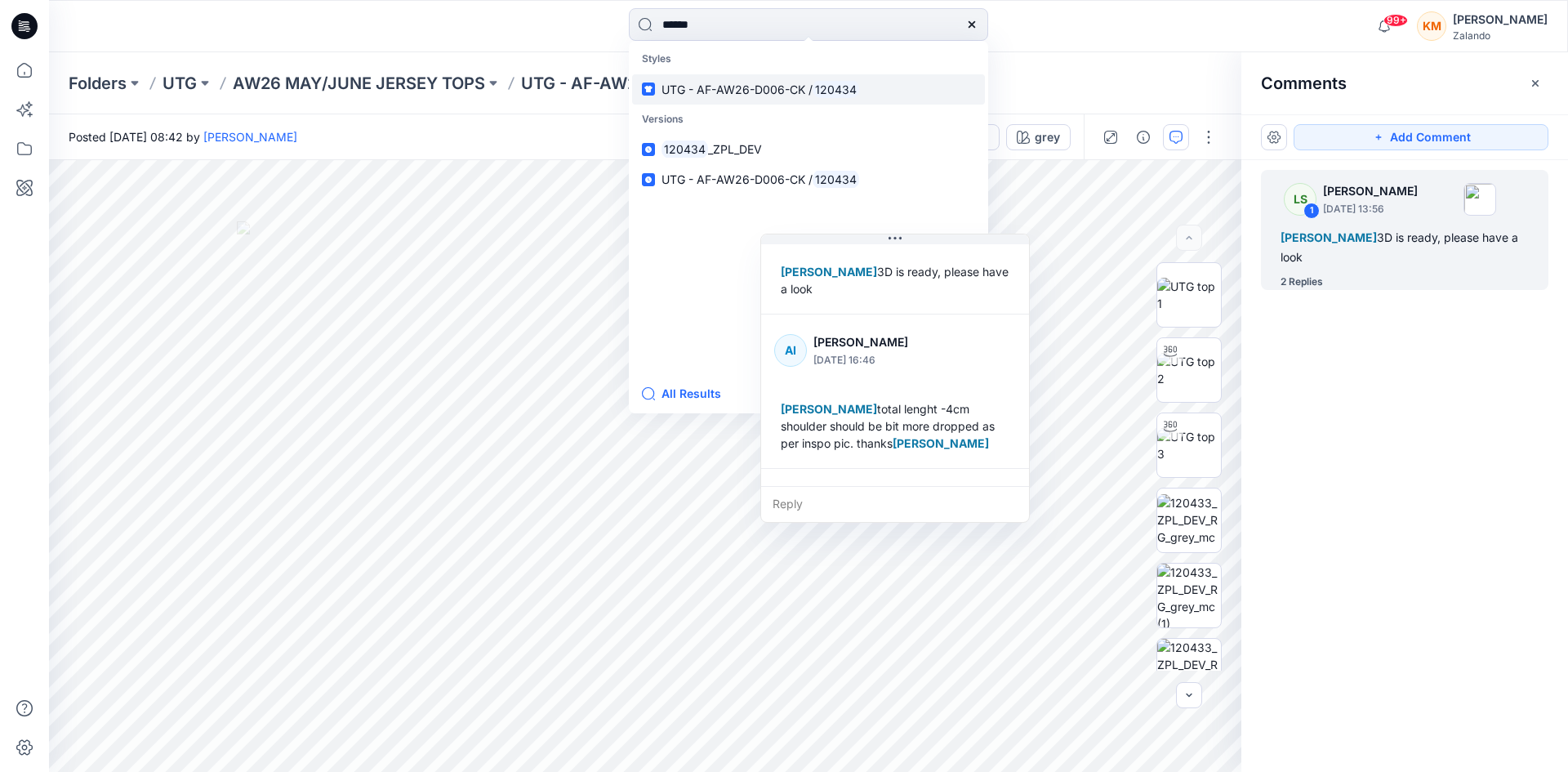
click at [728, 85] on span "UTG - AF-AW26-D006-CK /" at bounding box center [737, 90] width 151 height 14
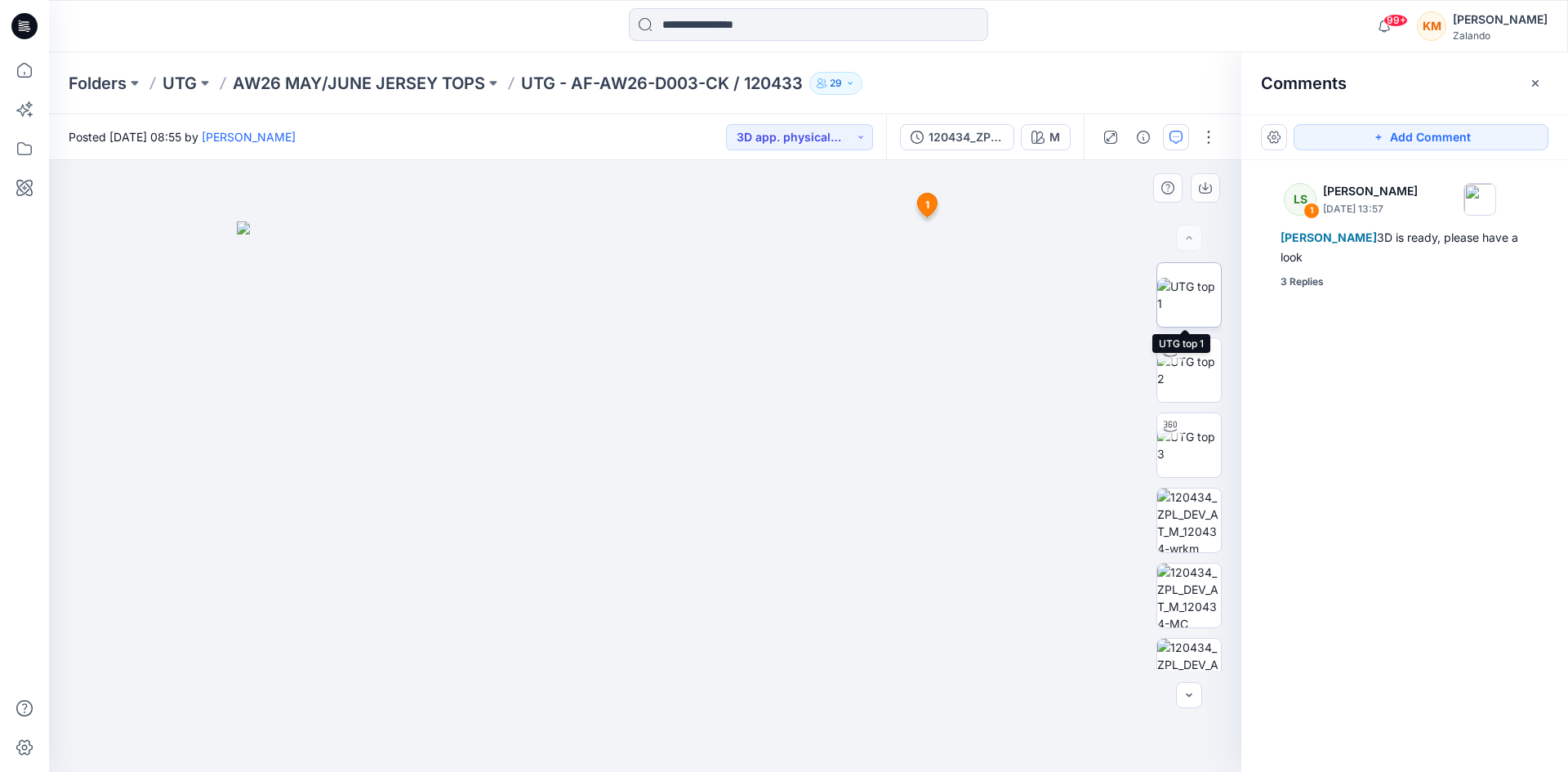
click at [1182, 296] on img at bounding box center [1189, 294] width 64 height 35
click at [1175, 131] on icon "button" at bounding box center [1176, 137] width 13 height 13
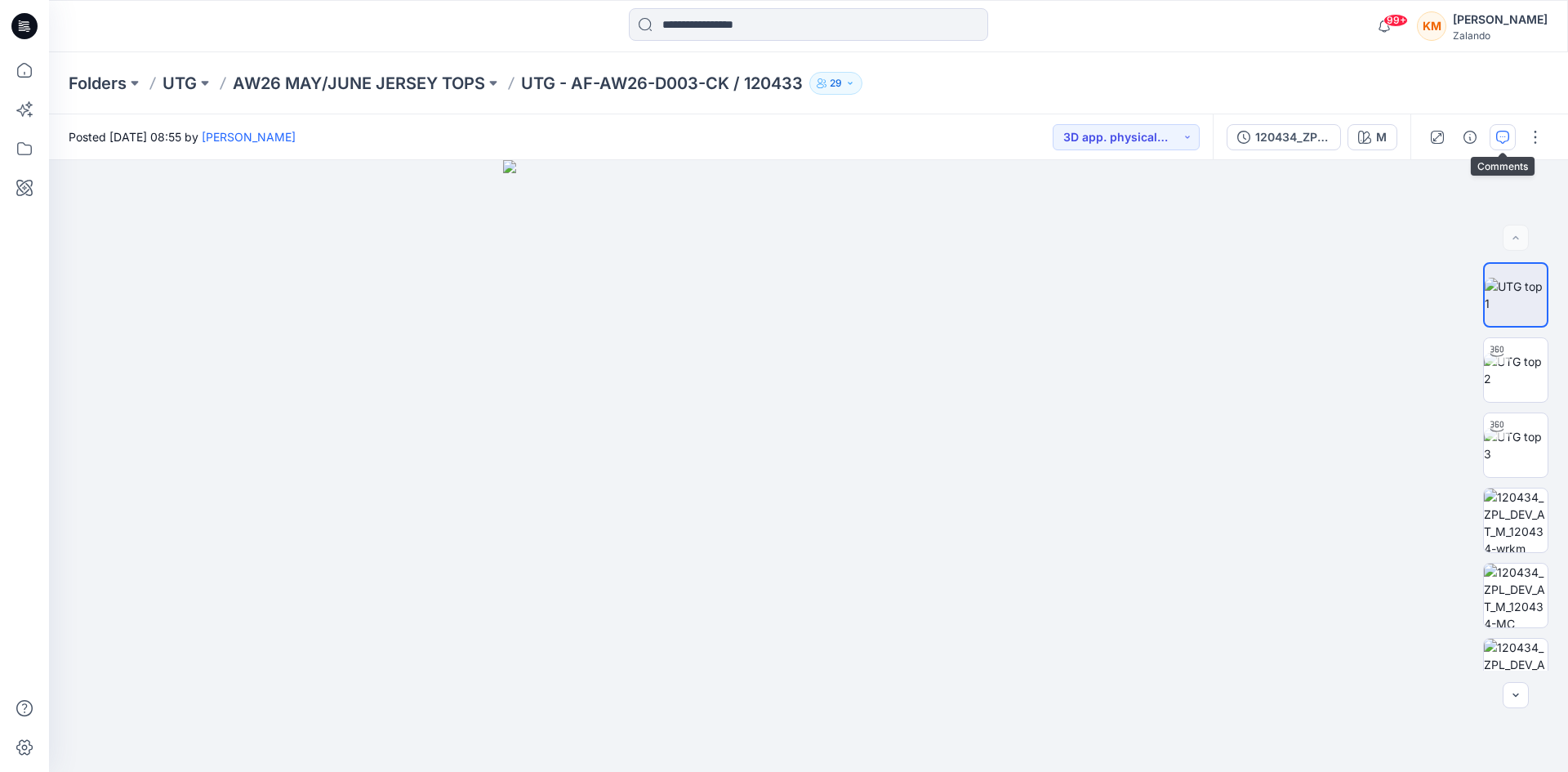
click at [1497, 135] on icon "button" at bounding box center [1503, 137] width 13 height 13
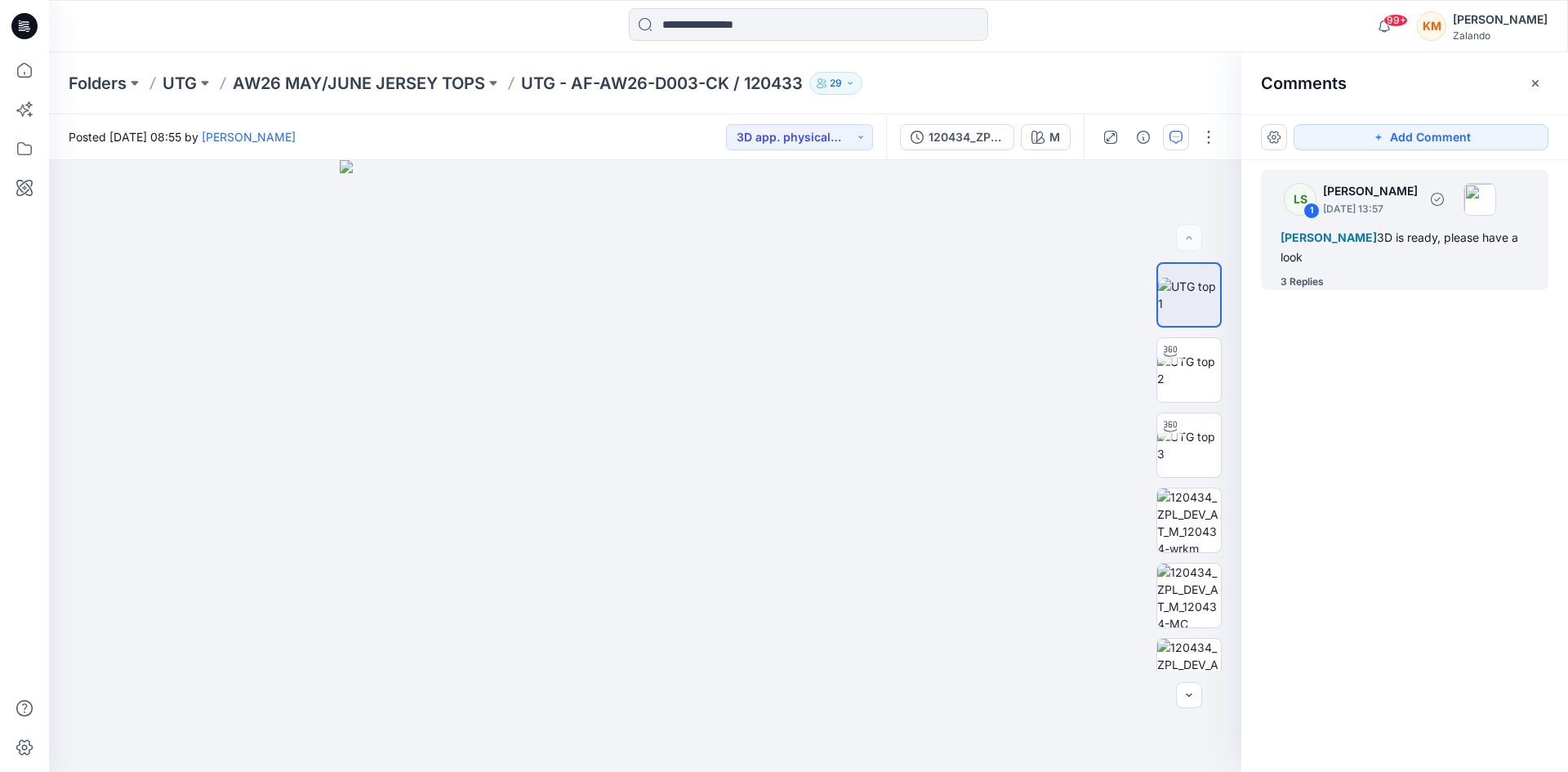
click at [1308, 248] on div "[PERSON_NAME] 3D is ready, please have a look" at bounding box center [1404, 247] width 248 height 39
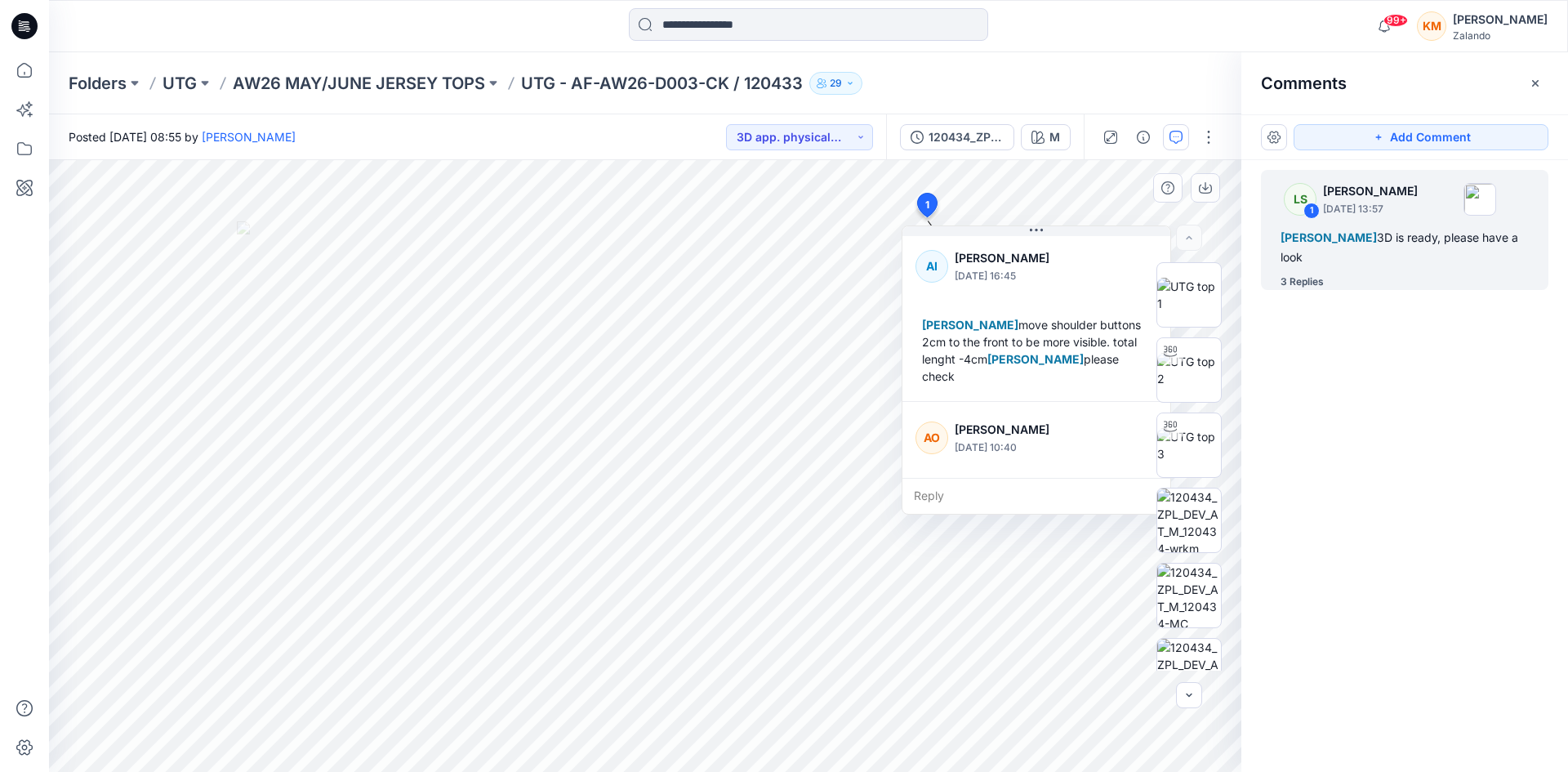
scroll to position [164, 0]
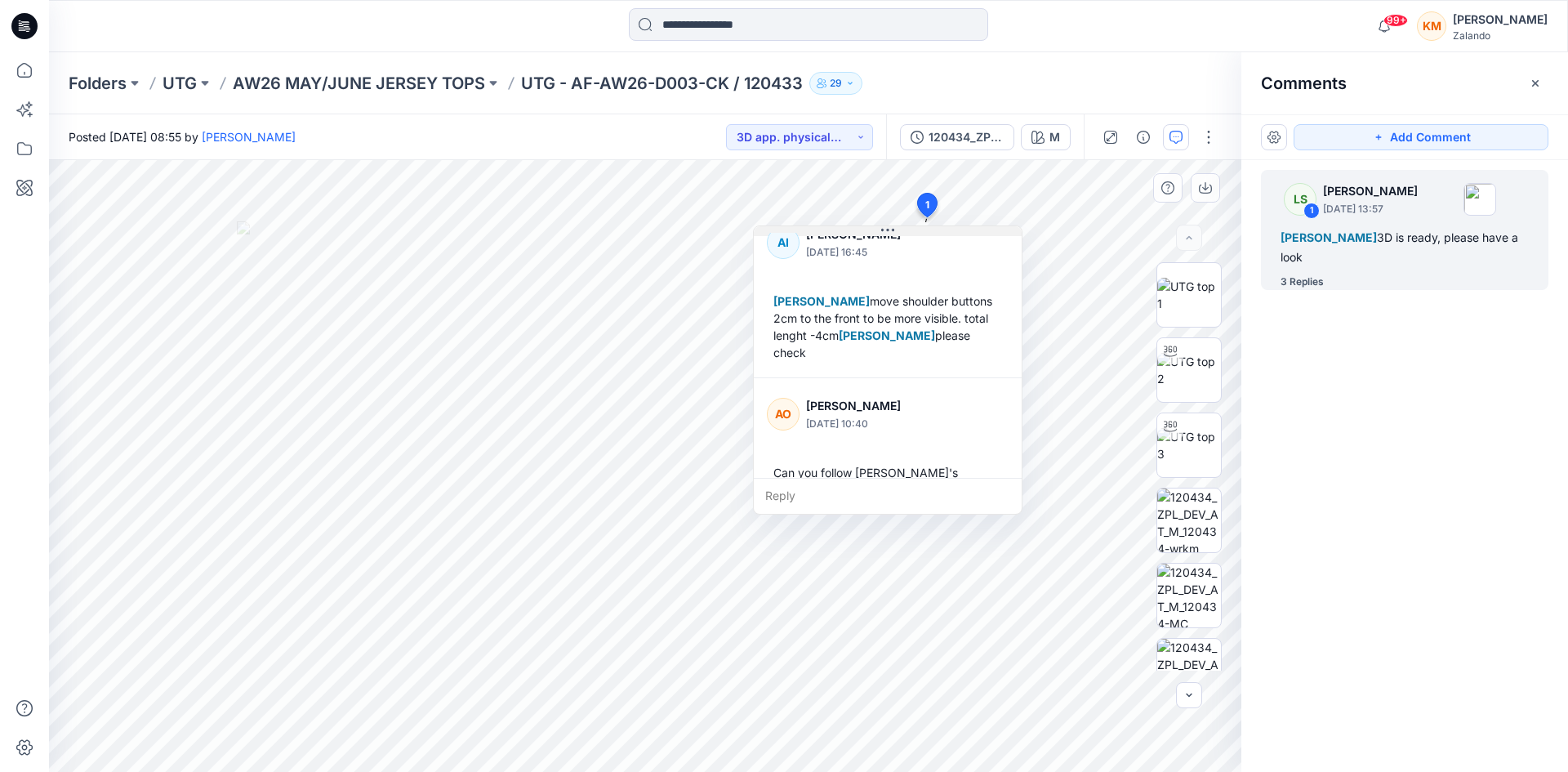
drag, startPoint x: 1041, startPoint y: 232, endPoint x: 892, endPoint y: 232, distance: 149.0
click at [892, 232] on icon at bounding box center [888, 230] width 13 height 13
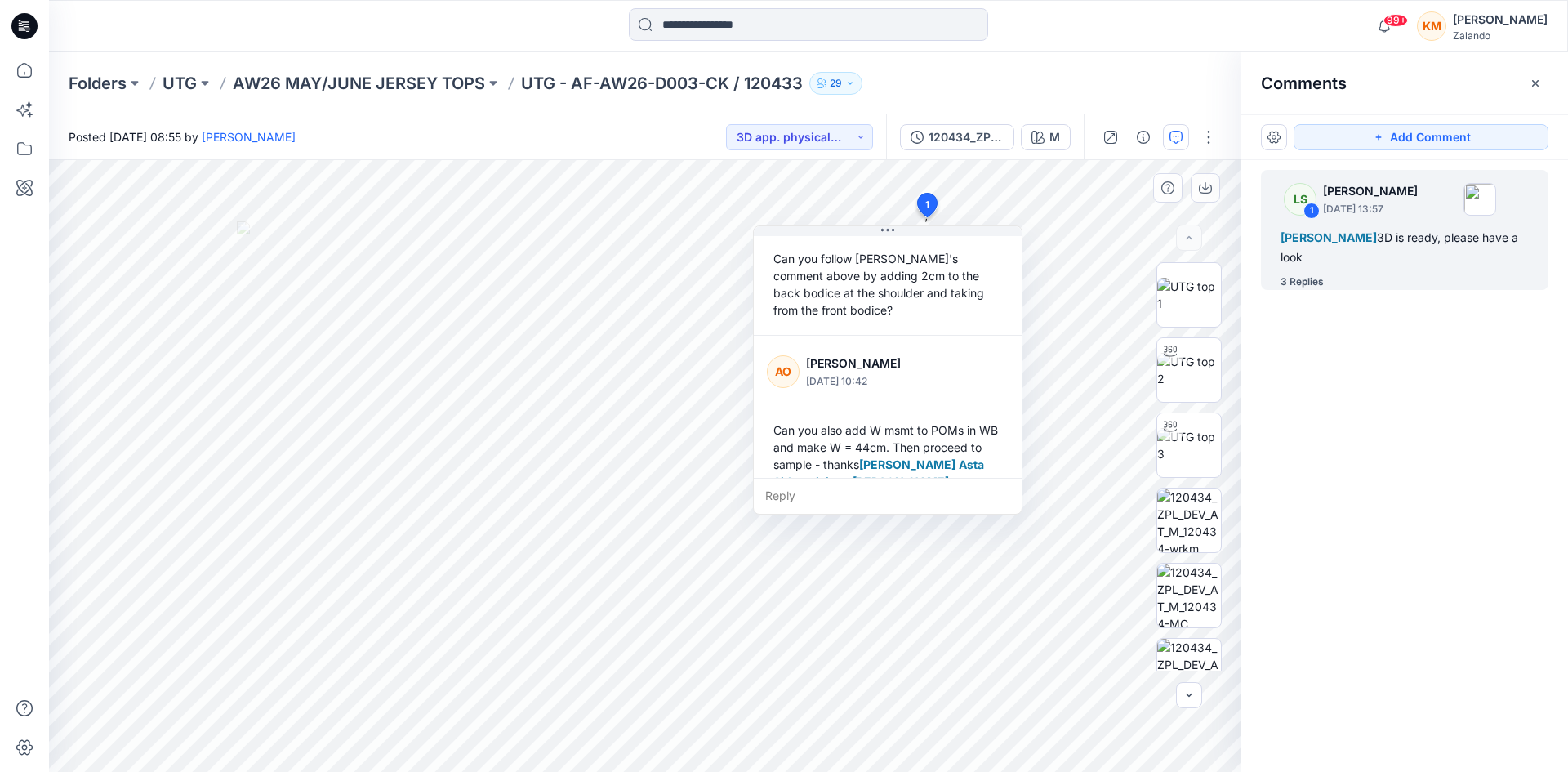
scroll to position [389, 0]
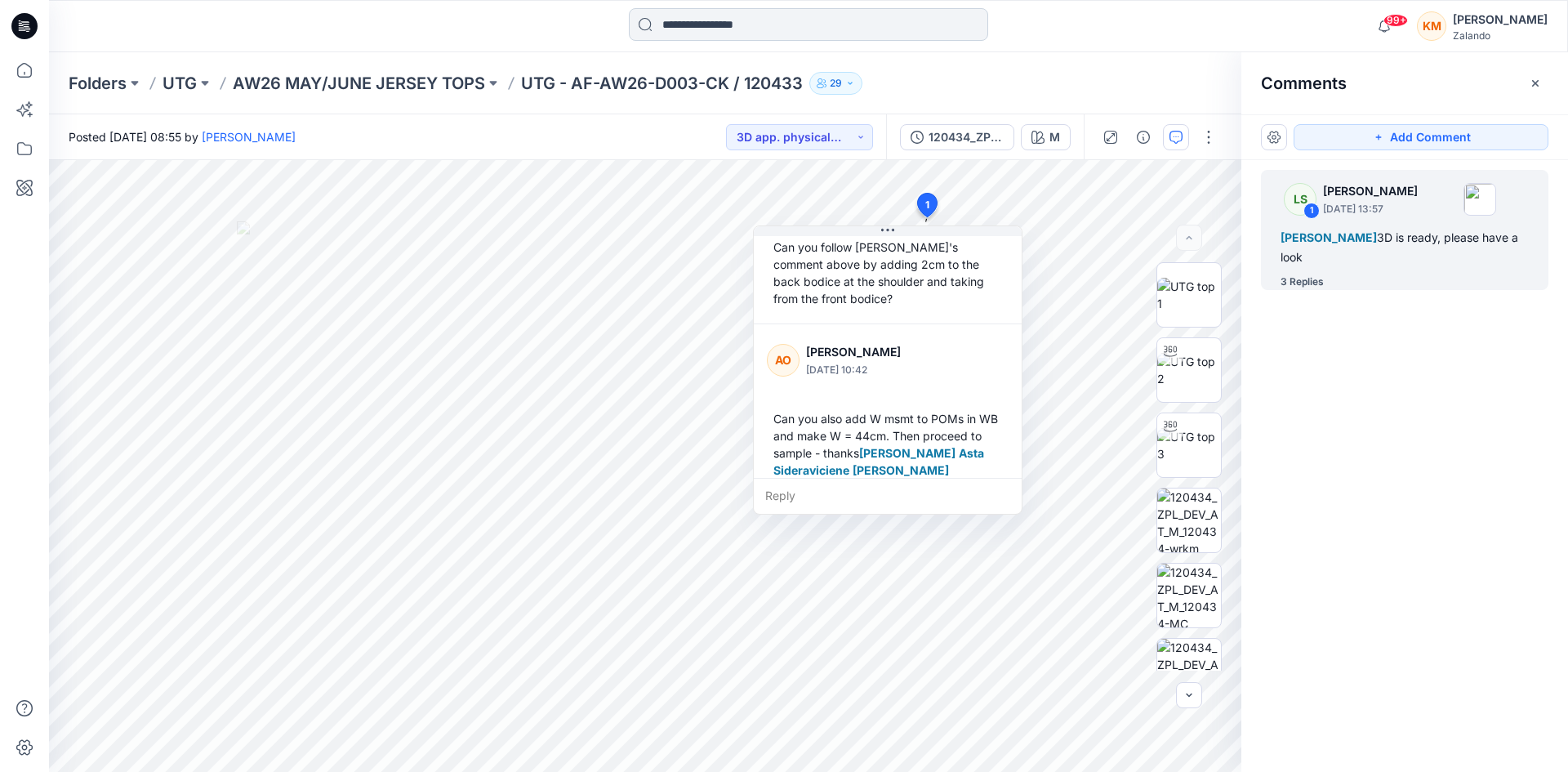
click at [744, 22] on input at bounding box center [808, 24] width 359 height 33
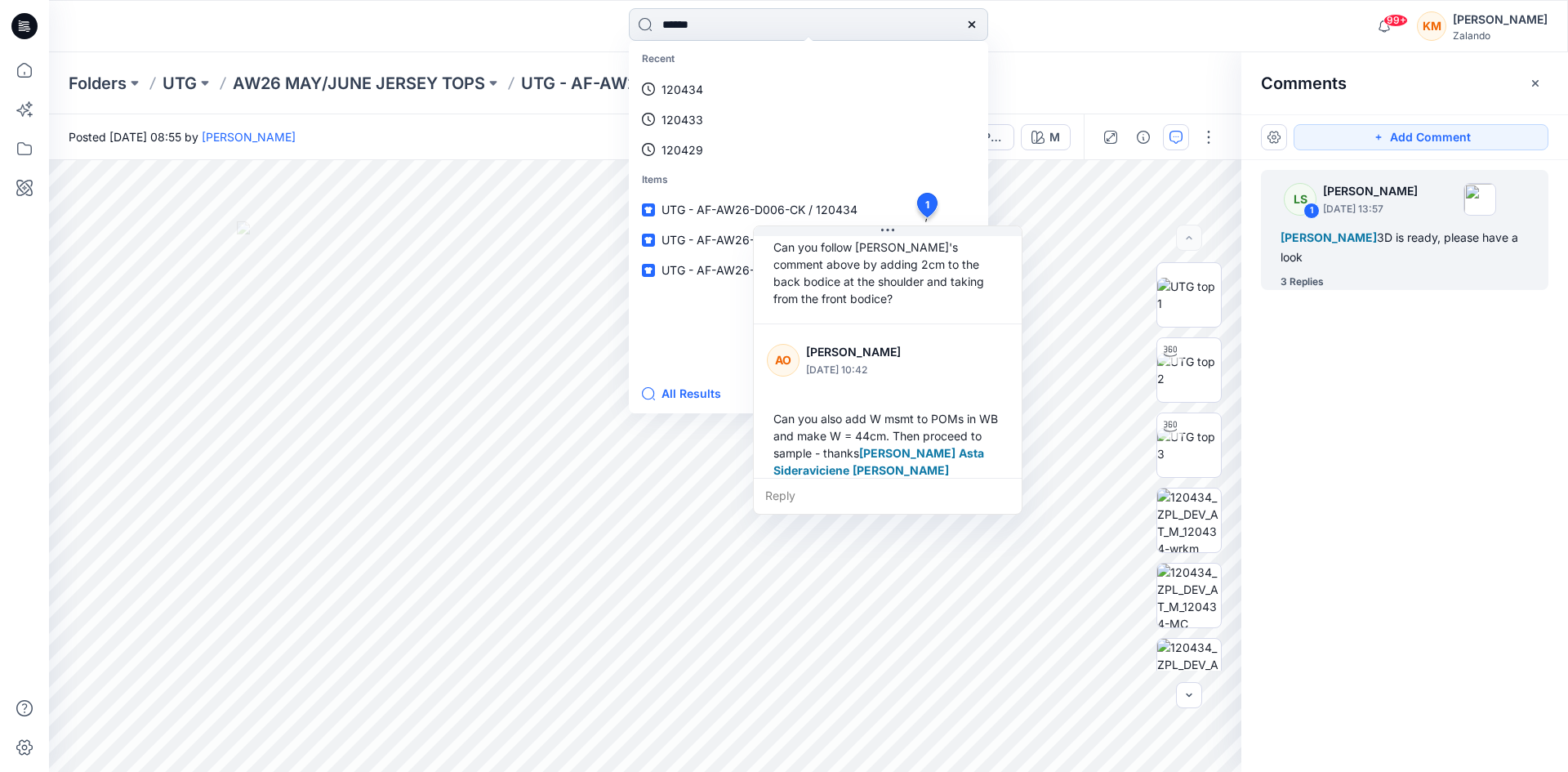
type input "******"
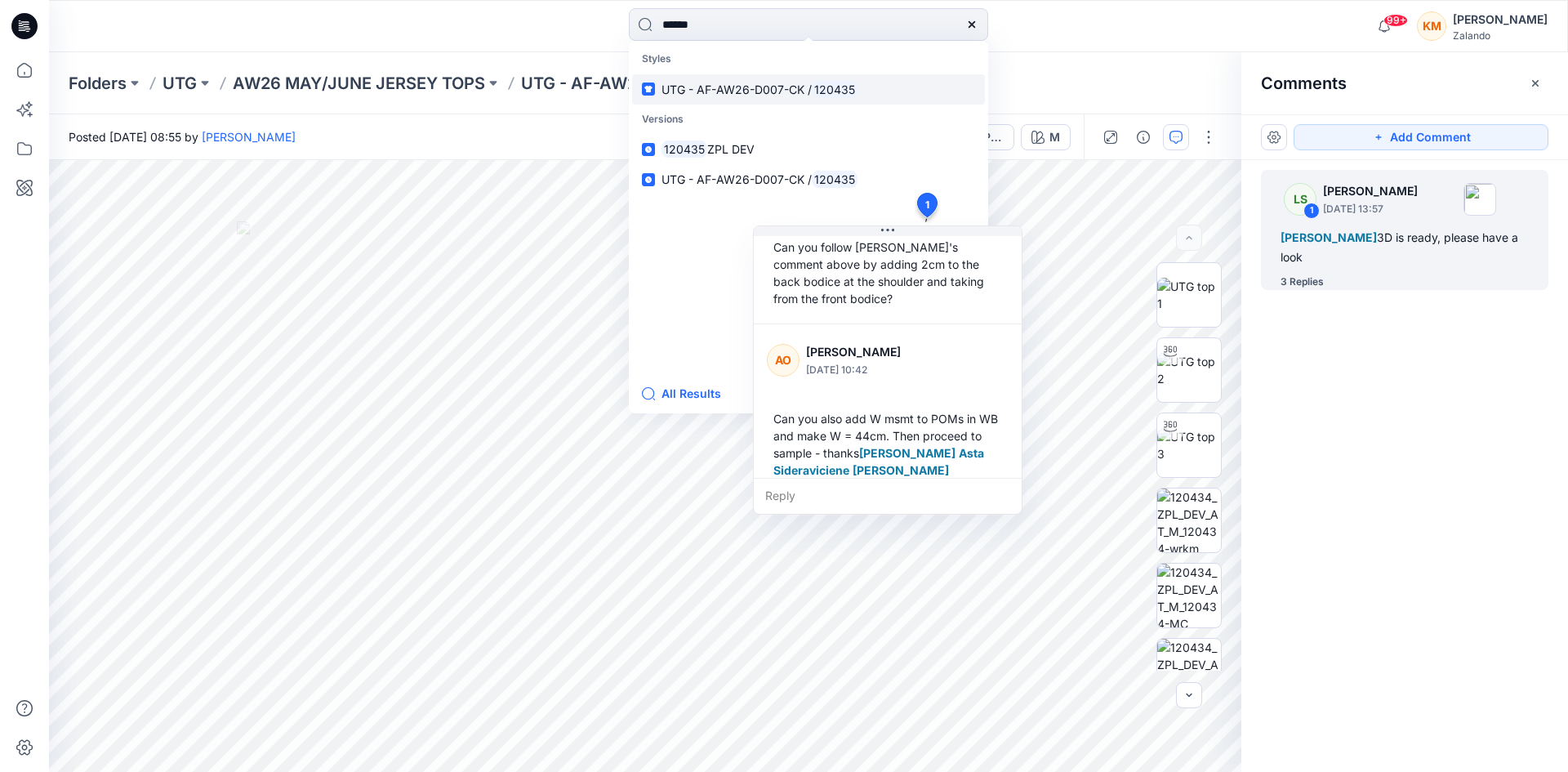
click at [784, 85] on span "UTG - AF-AW26-D007-CK /" at bounding box center [736, 90] width 150 height 14
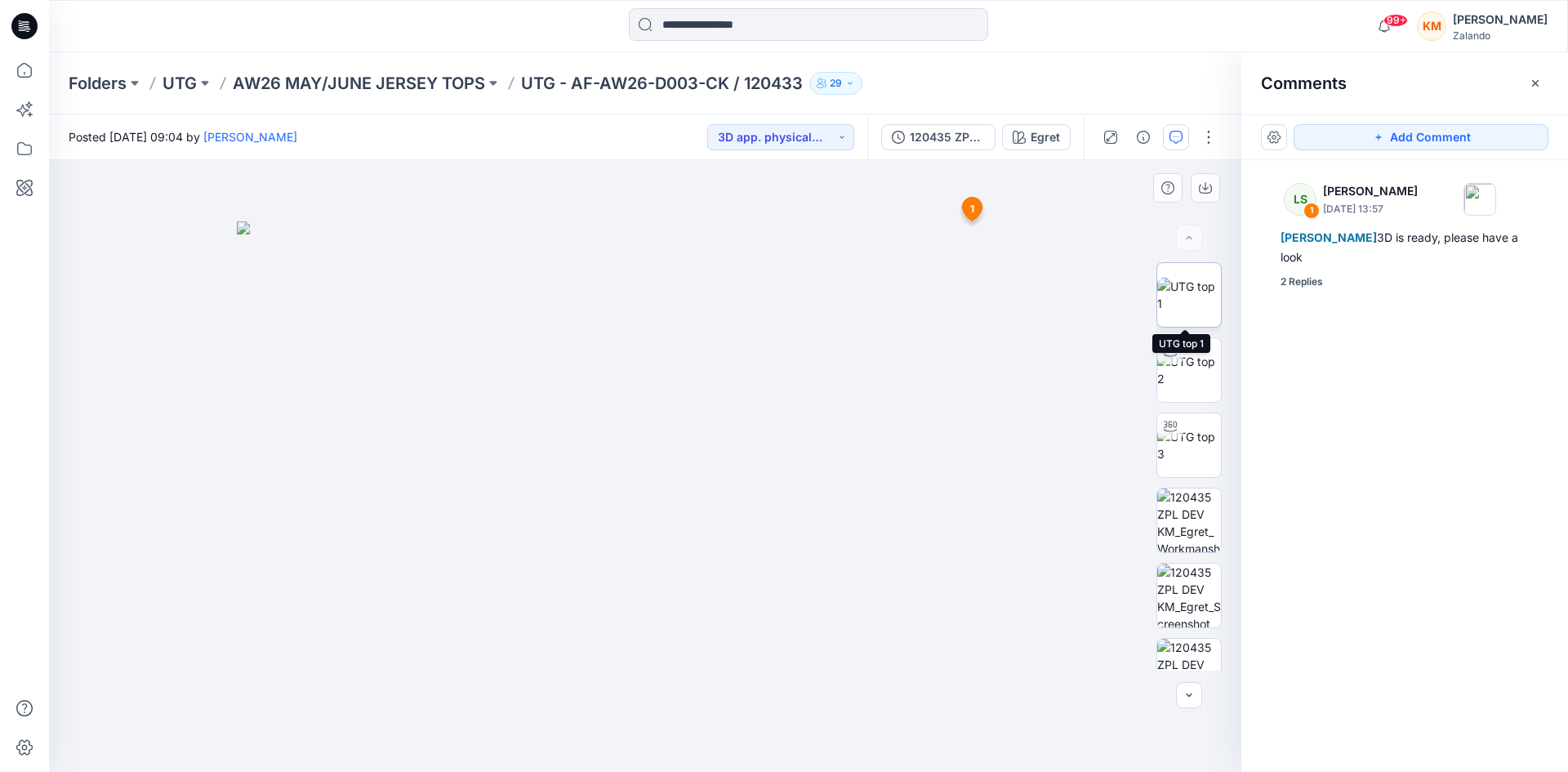
click at [1178, 295] on img at bounding box center [1189, 294] width 64 height 35
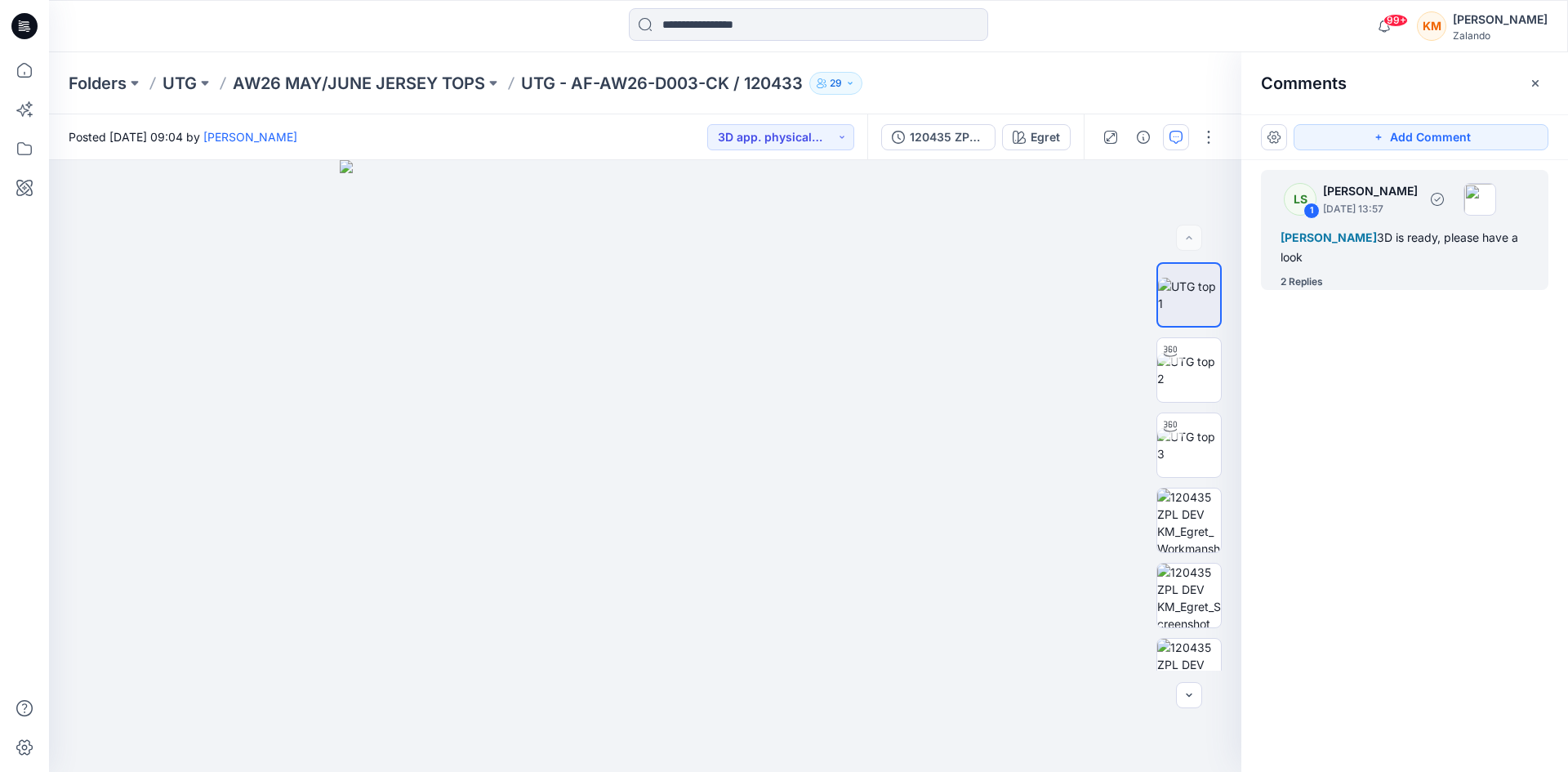
click at [1352, 245] on div "[PERSON_NAME] 3D is ready, please have a look" at bounding box center [1404, 247] width 248 height 39
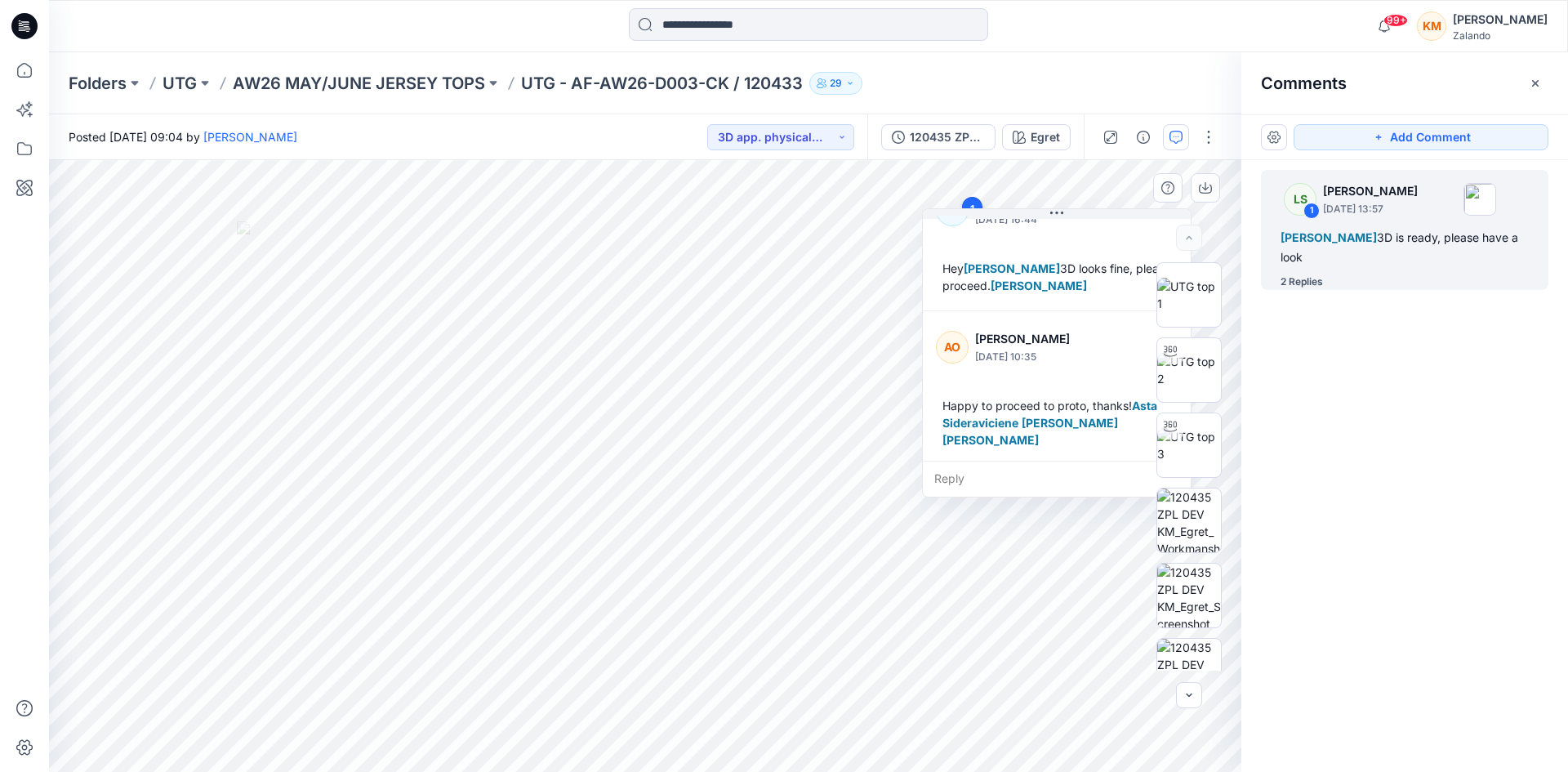
scroll to position [183, 0]
click at [26, 65] on icon at bounding box center [24, 70] width 15 height 15
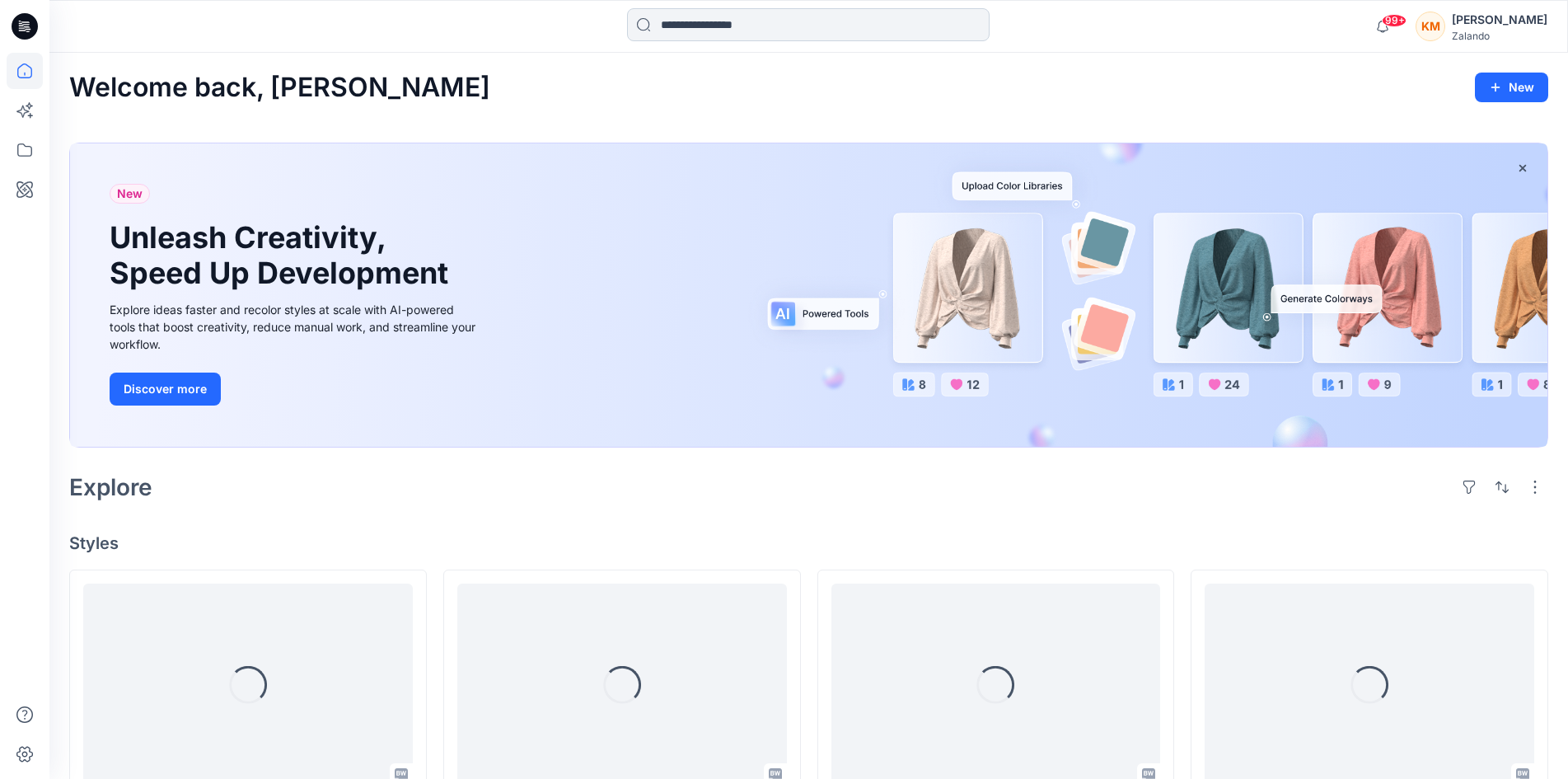
click at [720, 25] on input at bounding box center [808, 24] width 362 height 33
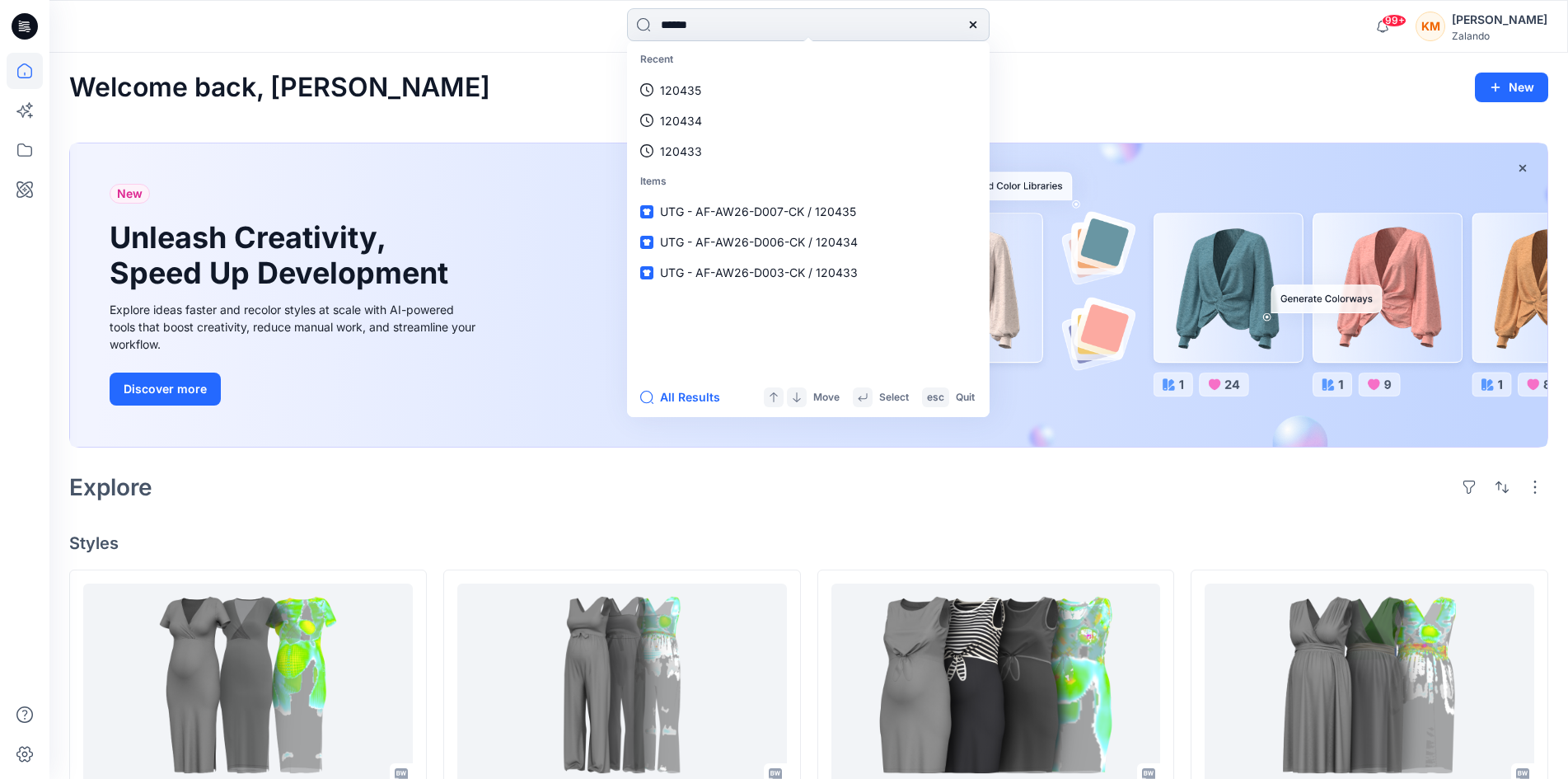
type input "******"
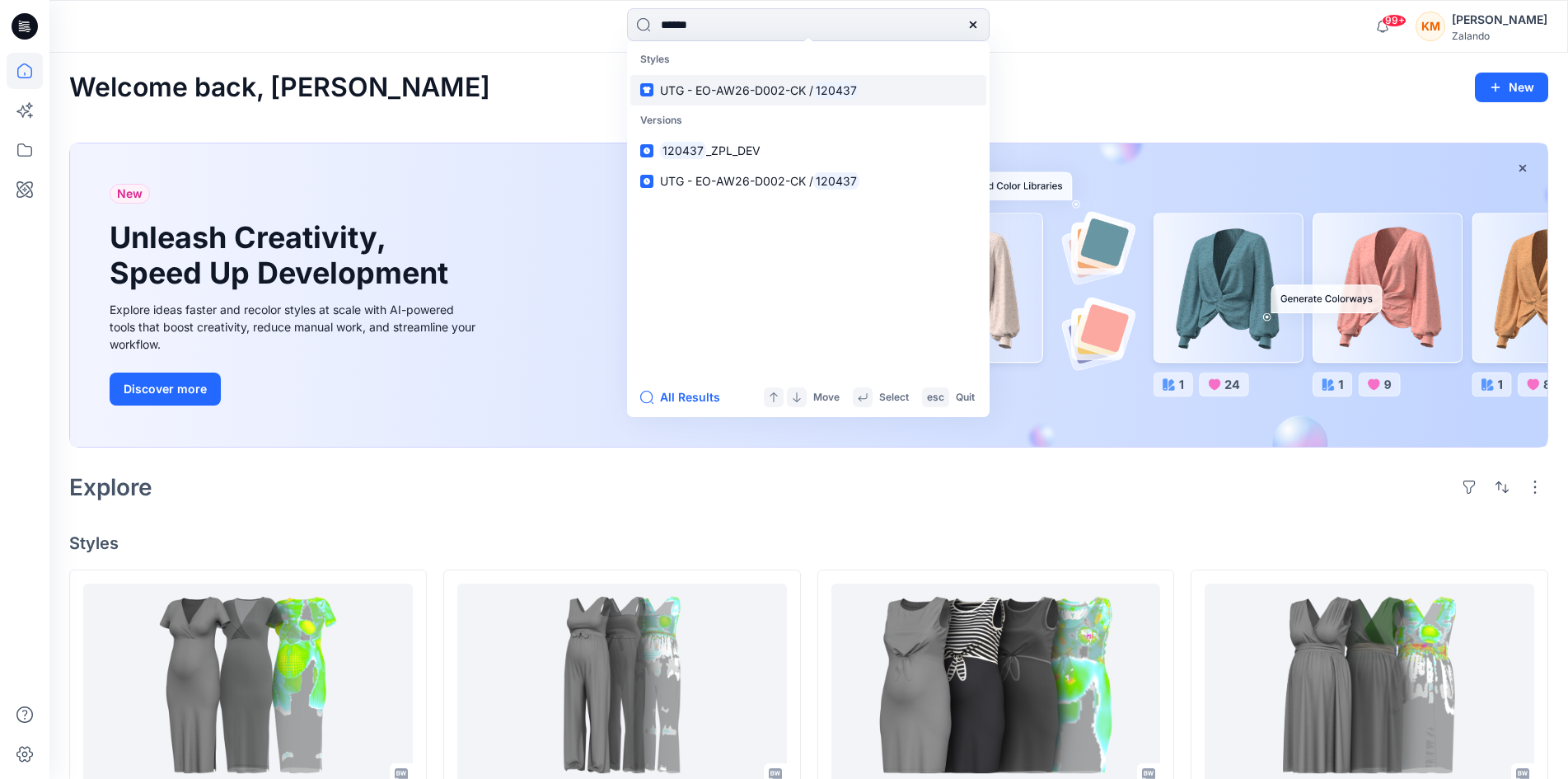
click at [716, 92] on span "UTG - EO-AW26-D002-CK /" at bounding box center [736, 91] width 153 height 14
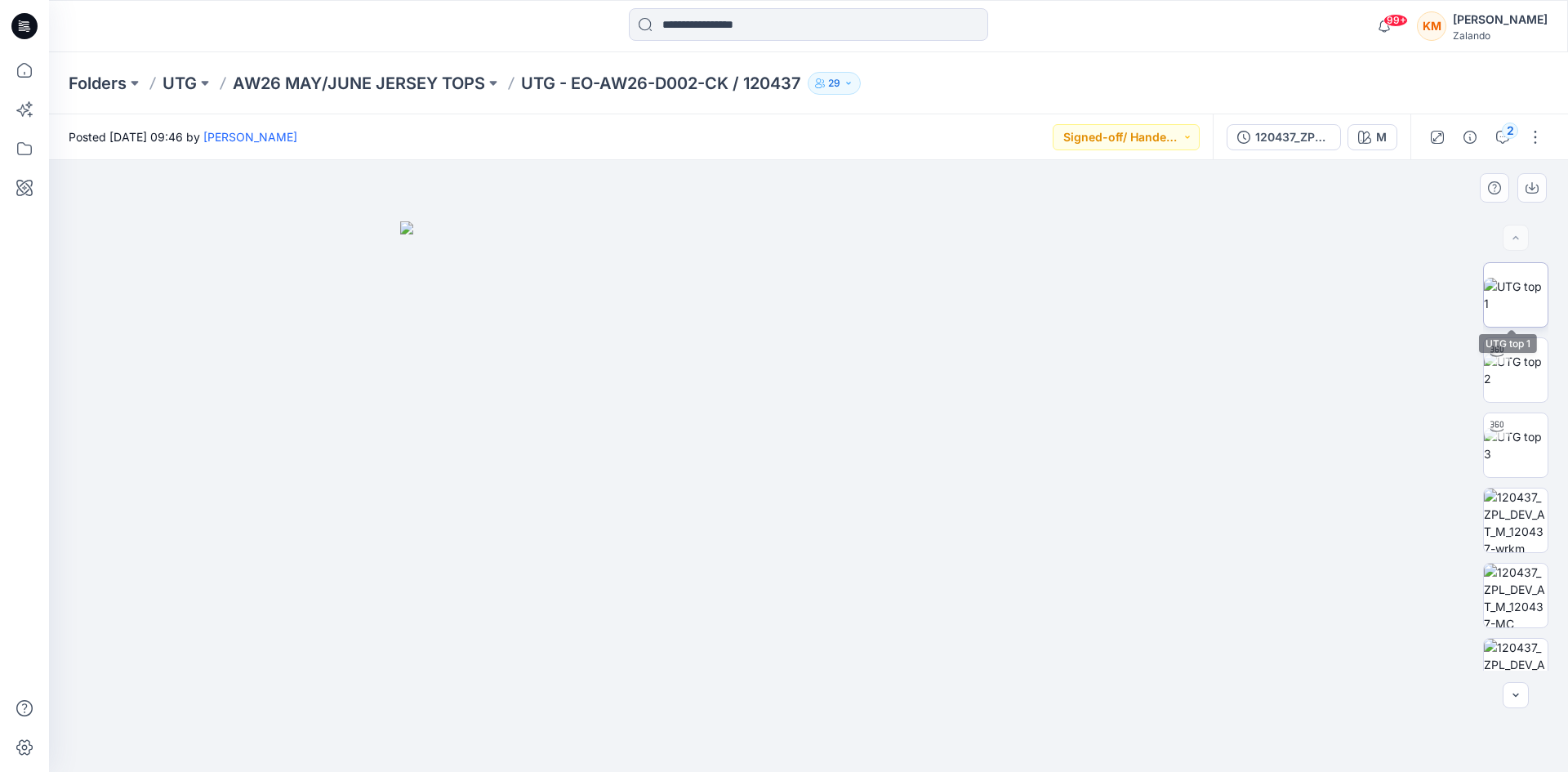
click at [1501, 291] on img at bounding box center [1516, 294] width 64 height 35
click at [1499, 133] on icon "button" at bounding box center [1503, 137] width 13 height 13
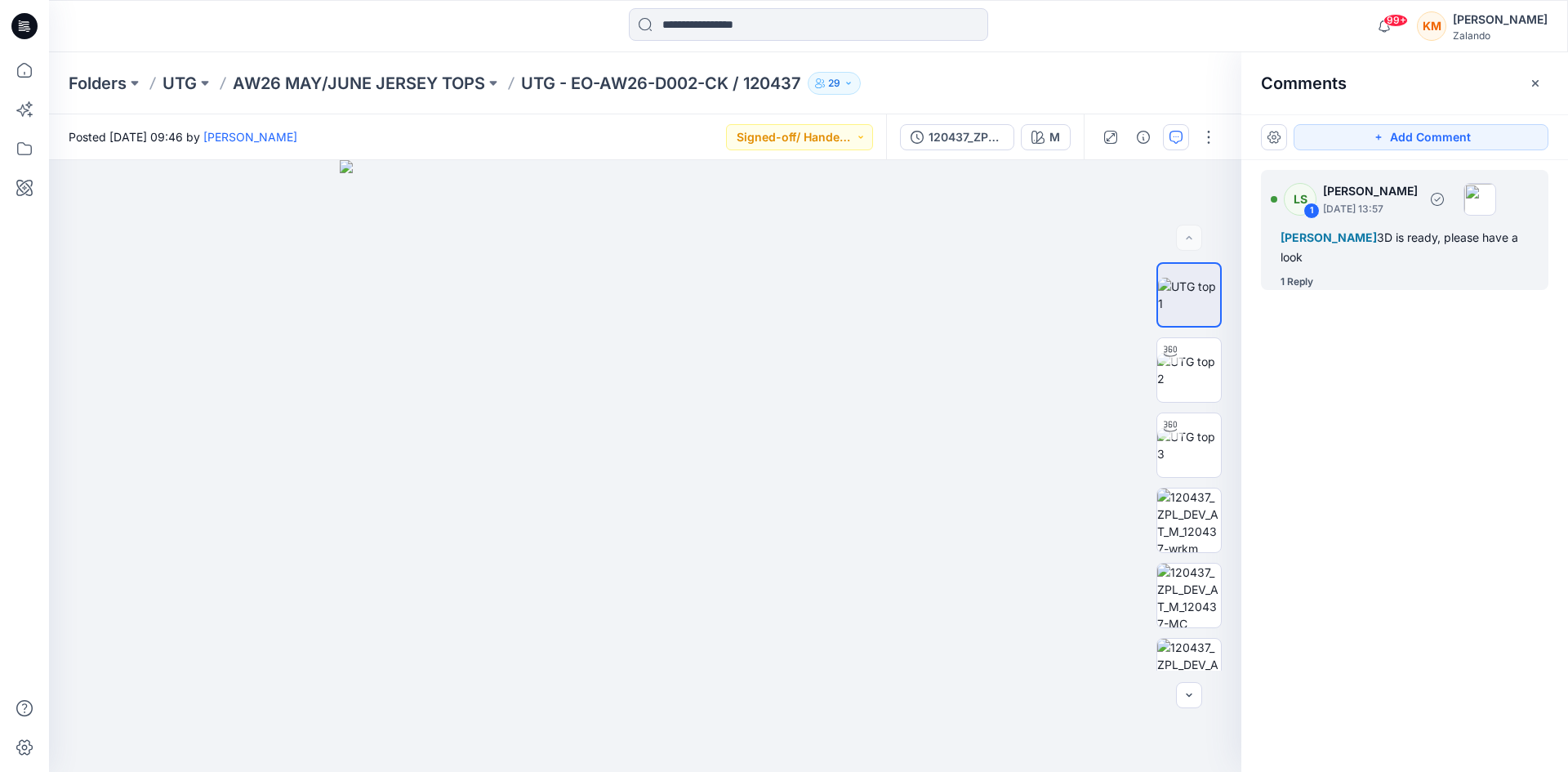
click at [1315, 276] on div "1 Reply" at bounding box center [1414, 282] width 268 height 16
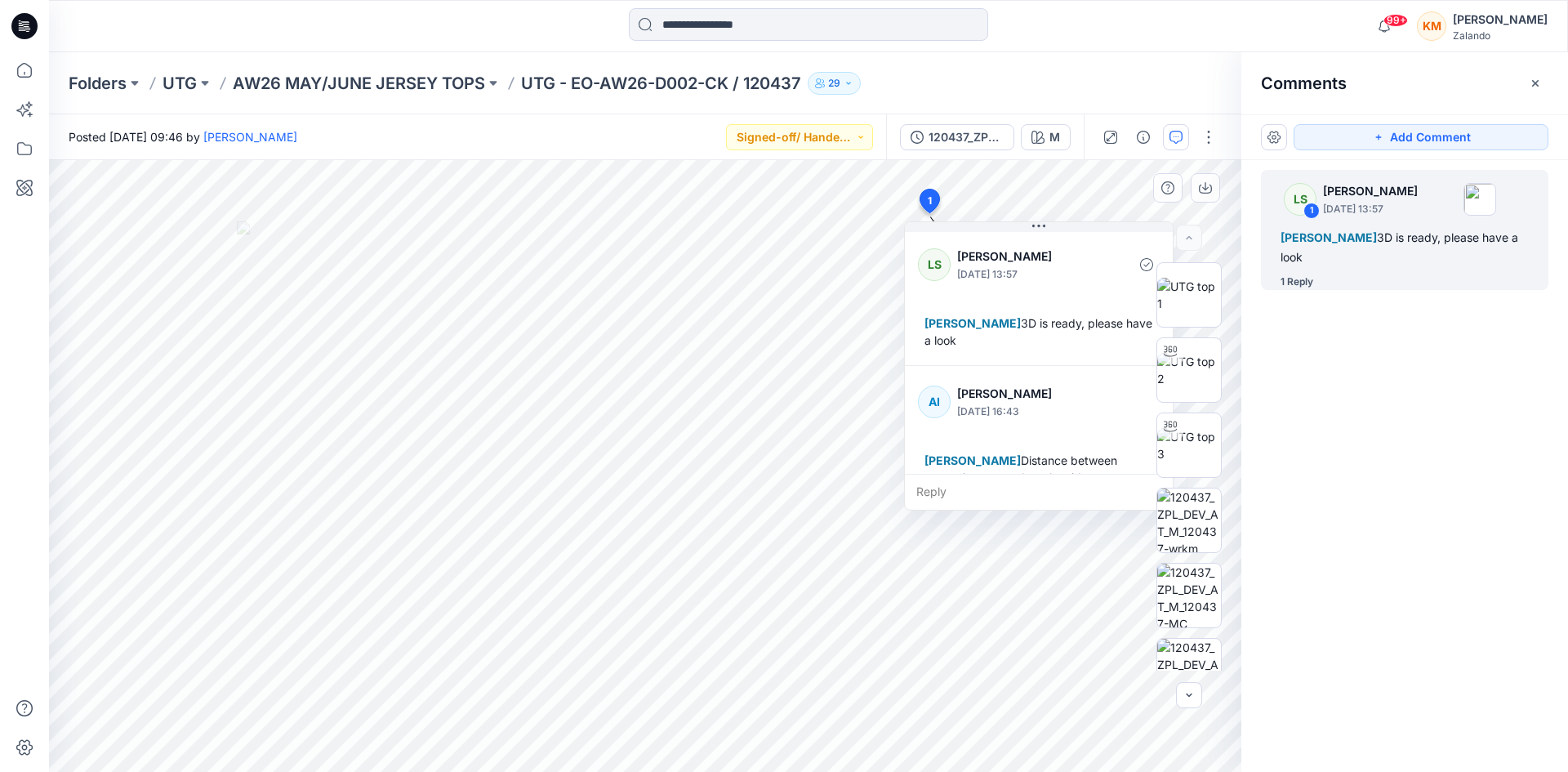
scroll to position [45, 0]
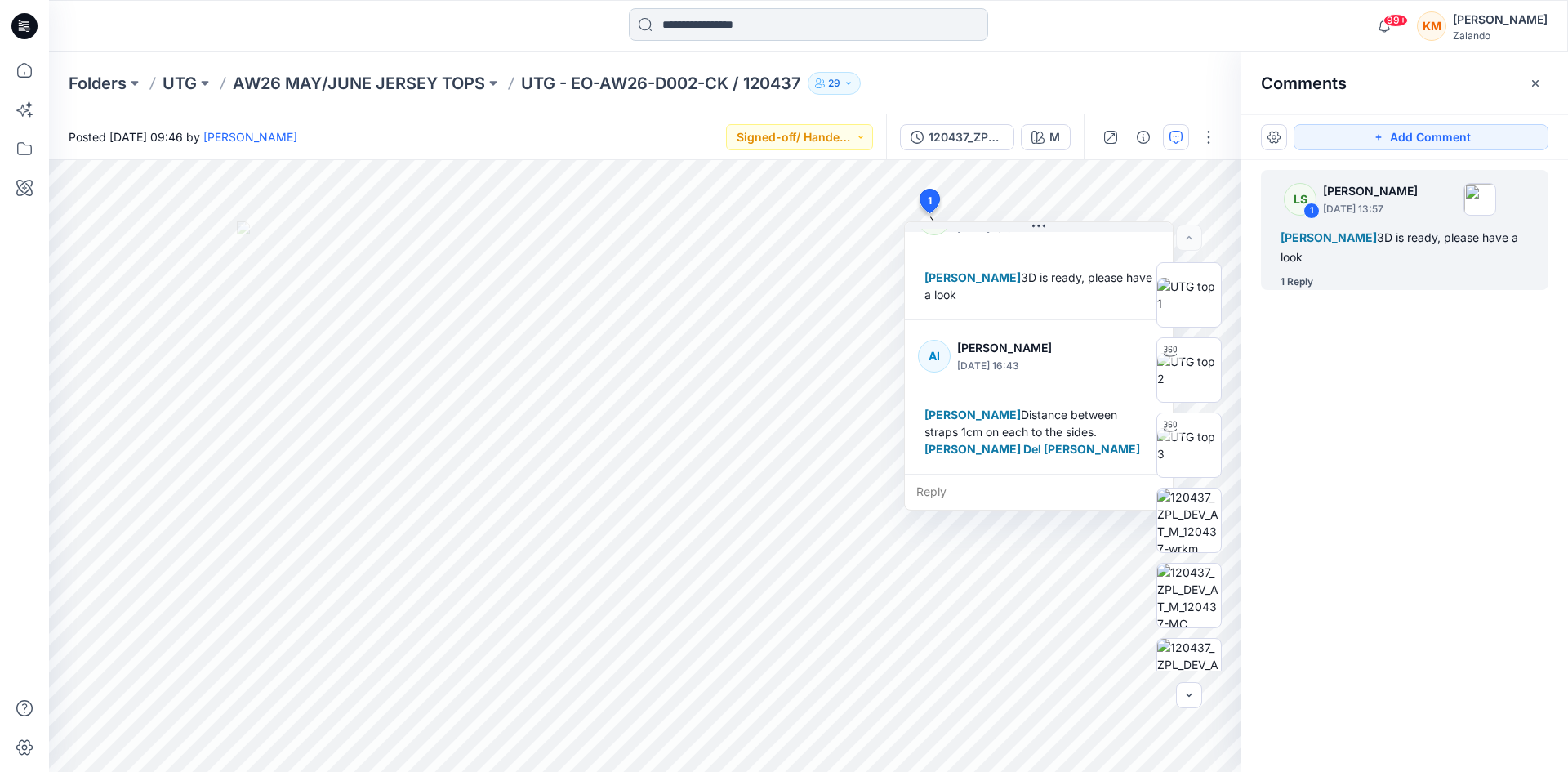
click at [682, 25] on input at bounding box center [808, 24] width 359 height 33
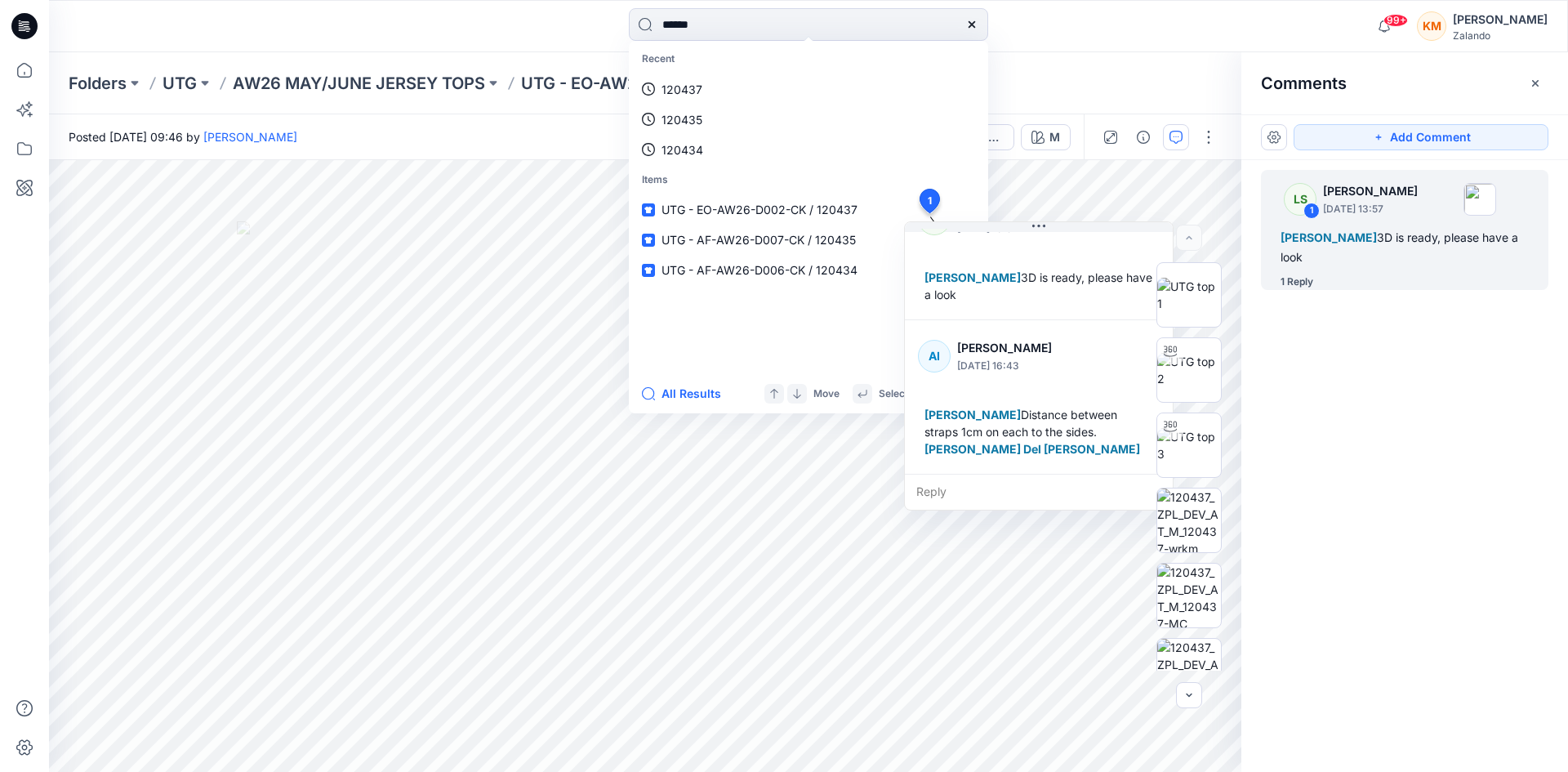
type input "******"
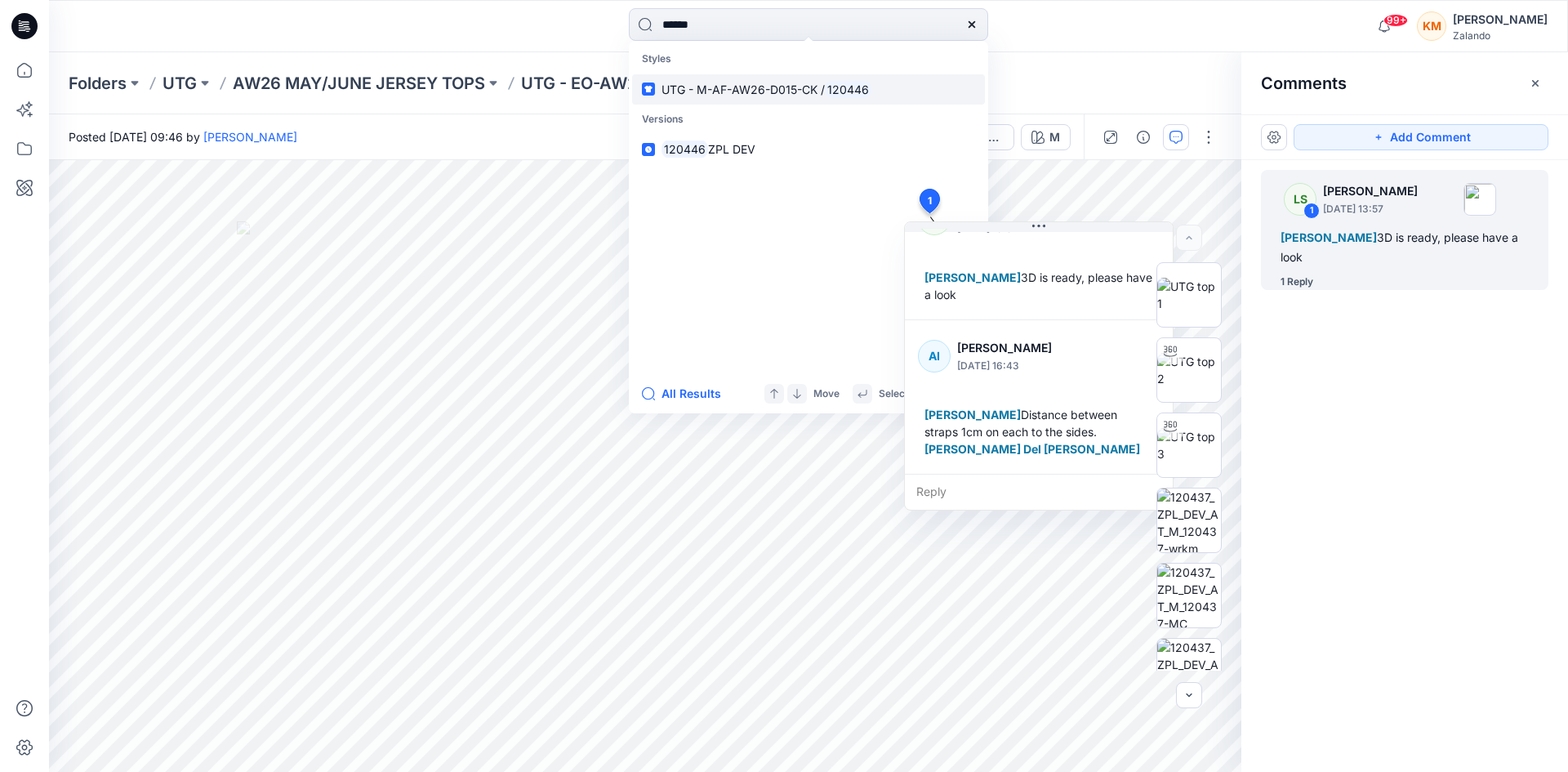
click at [713, 95] on span "UTG - M-AF-AW26-D015-CK /" at bounding box center [744, 90] width 164 height 14
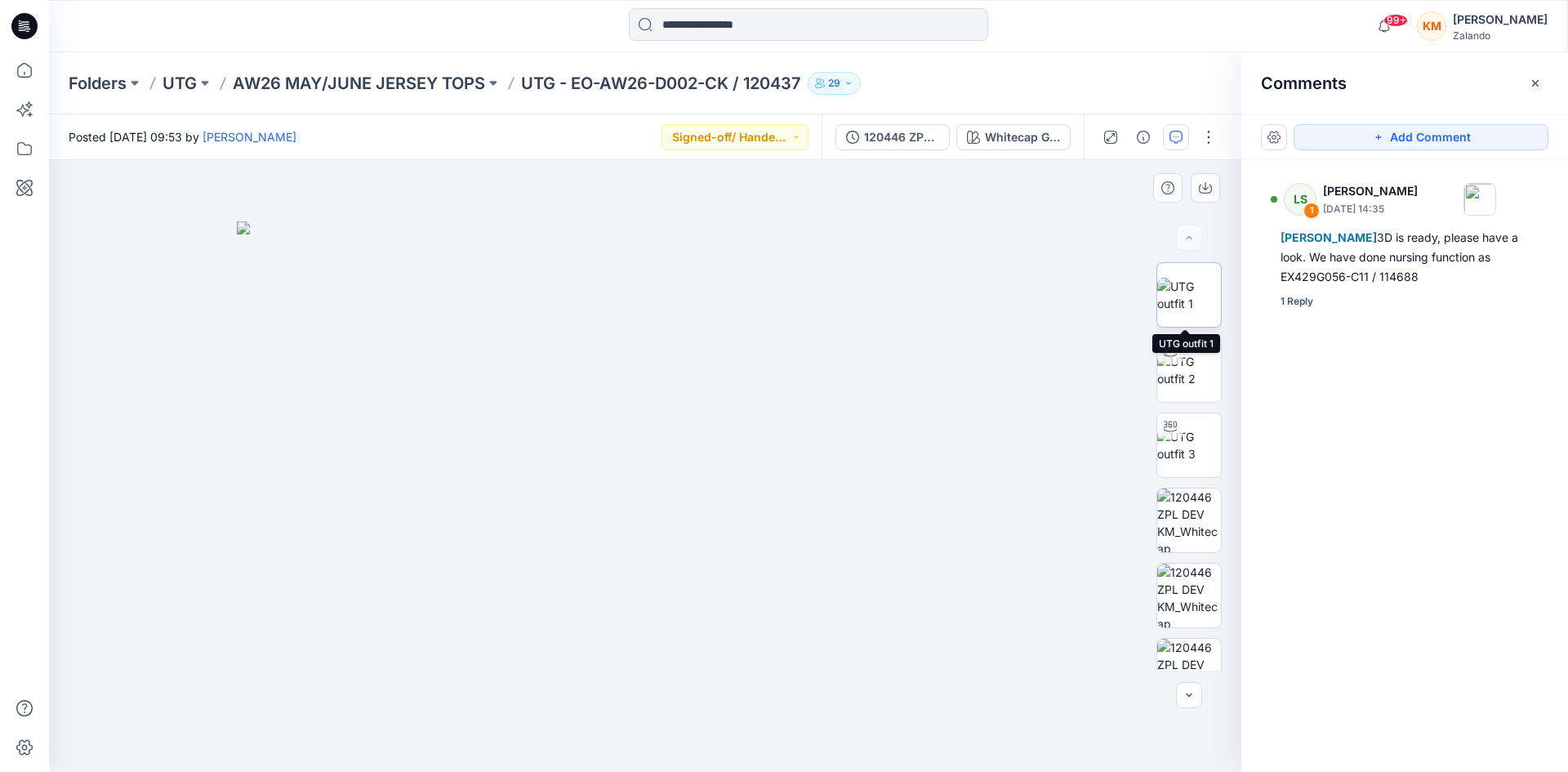
click at [1173, 284] on img at bounding box center [1189, 294] width 64 height 35
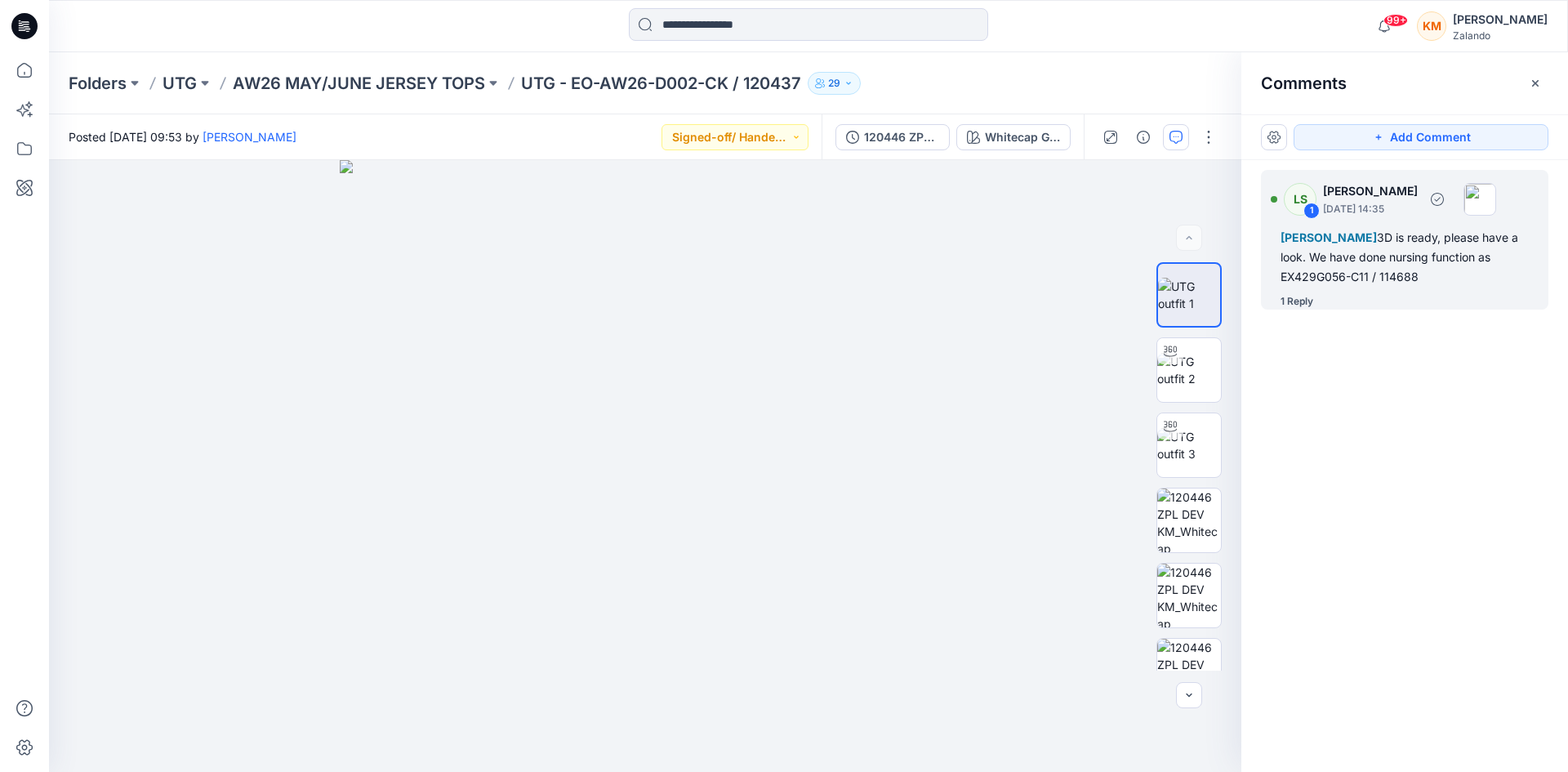
click at [1333, 257] on div "[PERSON_NAME] 3D is ready, please have a look. We have done nursing function as…" at bounding box center [1404, 257] width 248 height 59
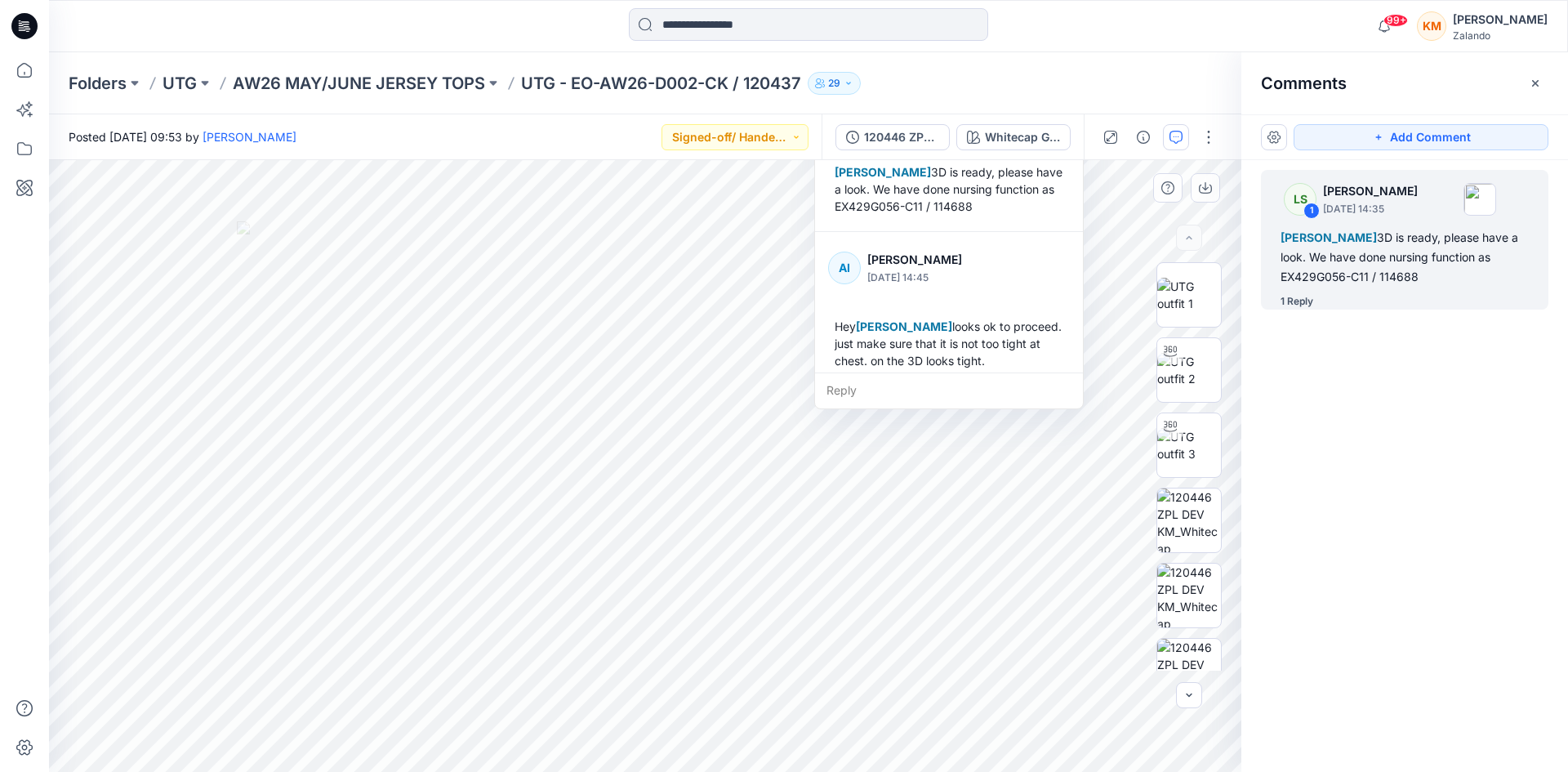
scroll to position [97, 0]
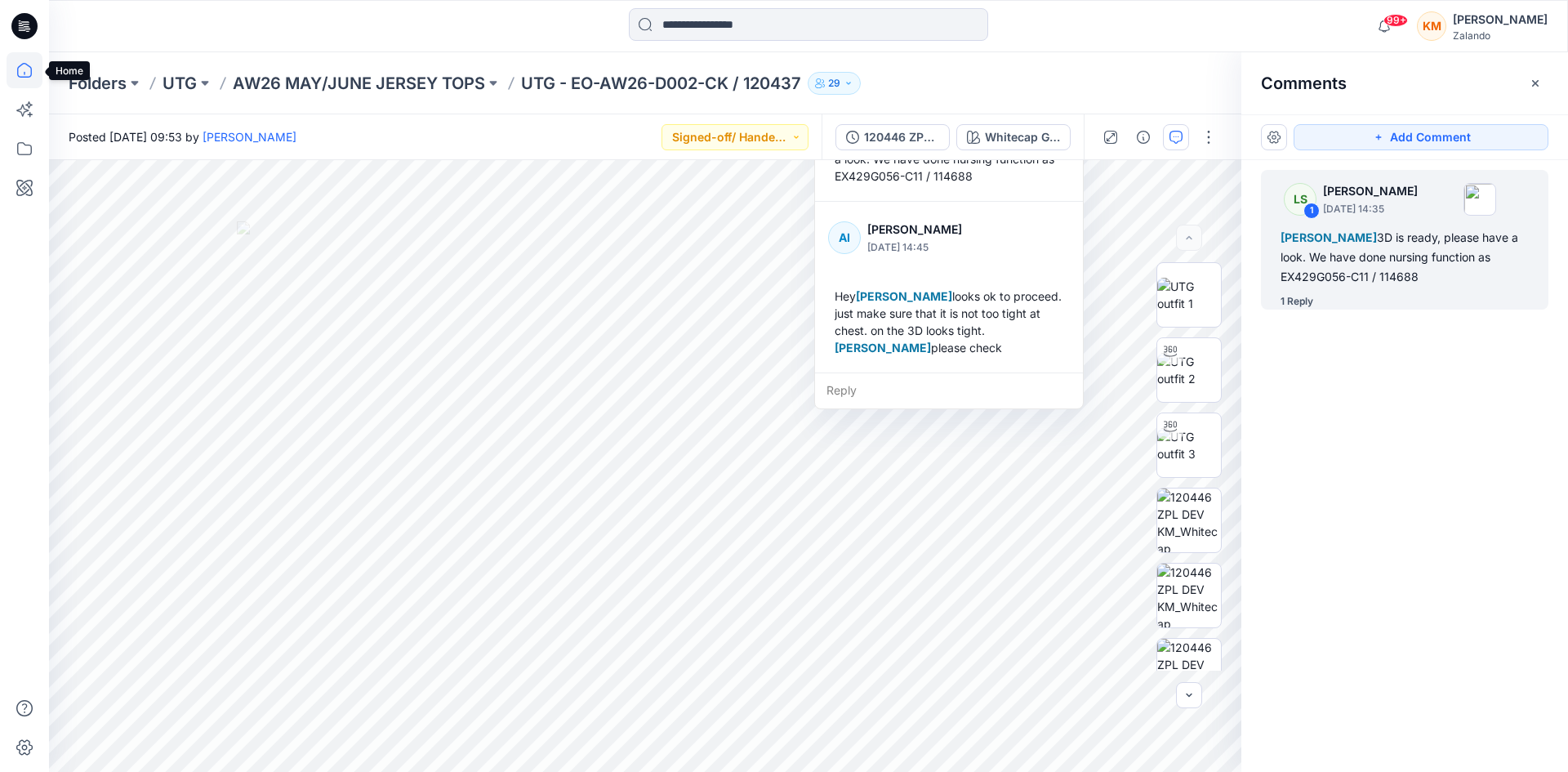
click at [20, 69] on icon at bounding box center [24, 70] width 36 height 36
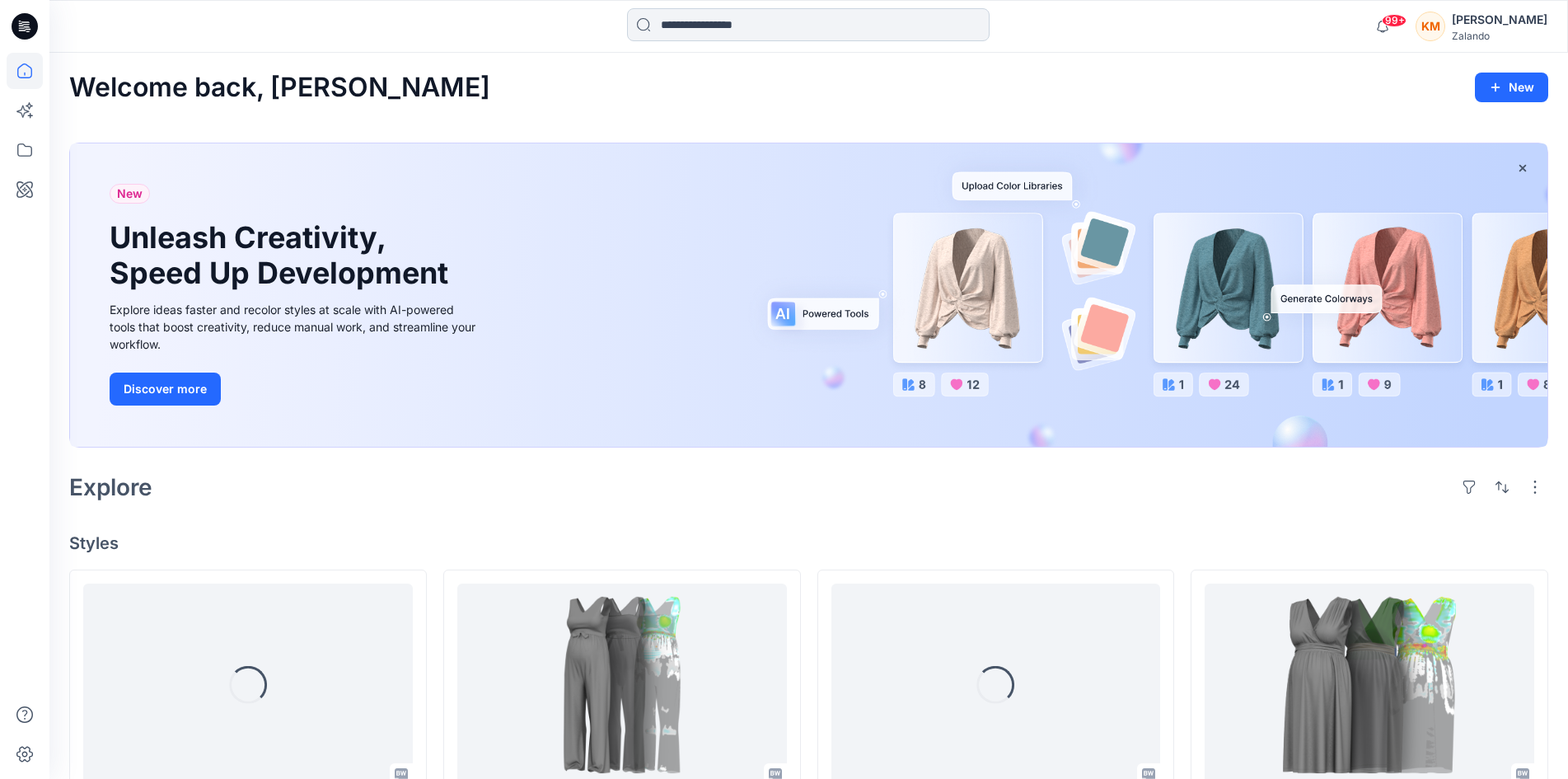
click at [693, 25] on input at bounding box center [808, 24] width 362 height 33
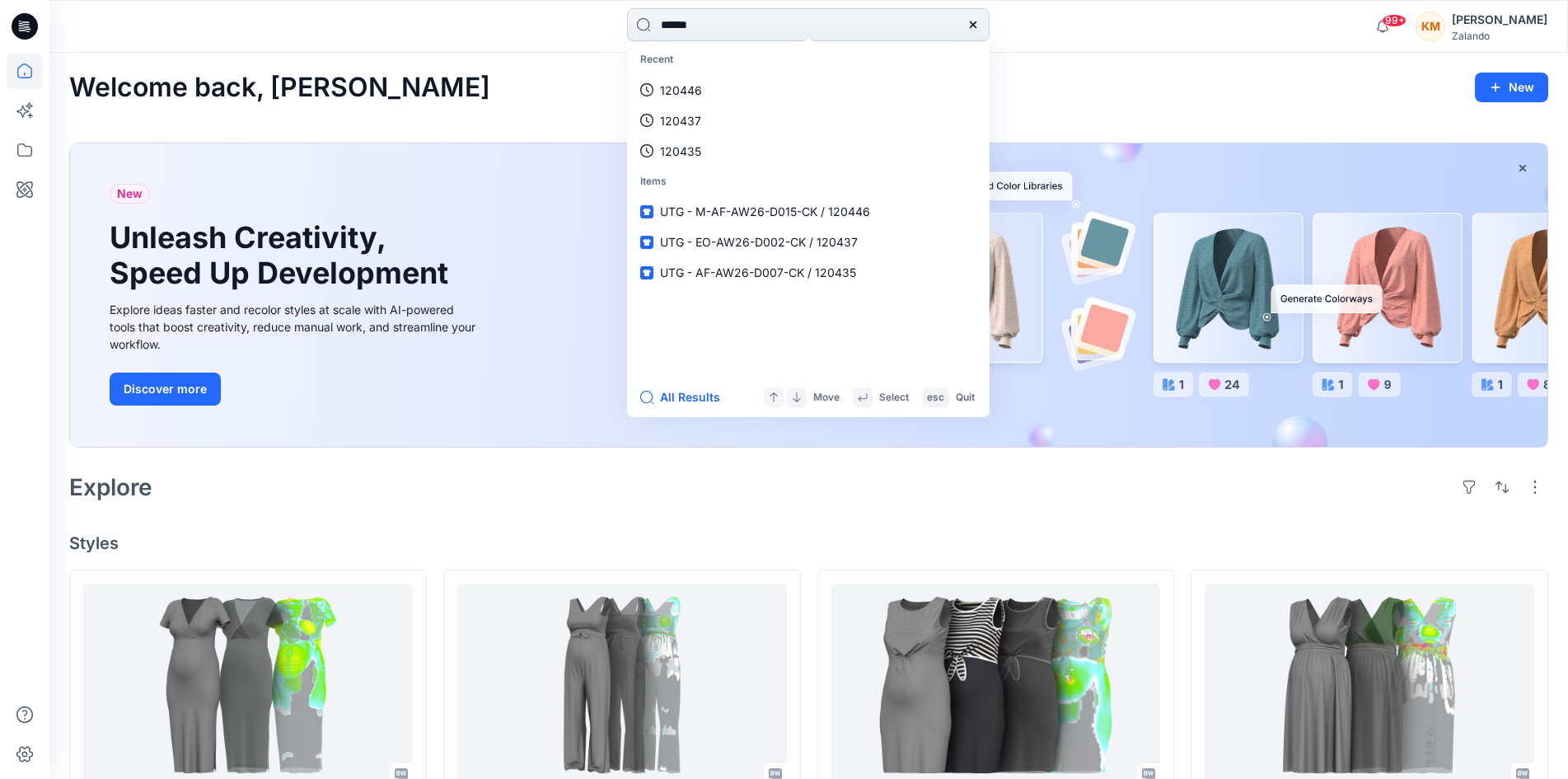
type input "******"
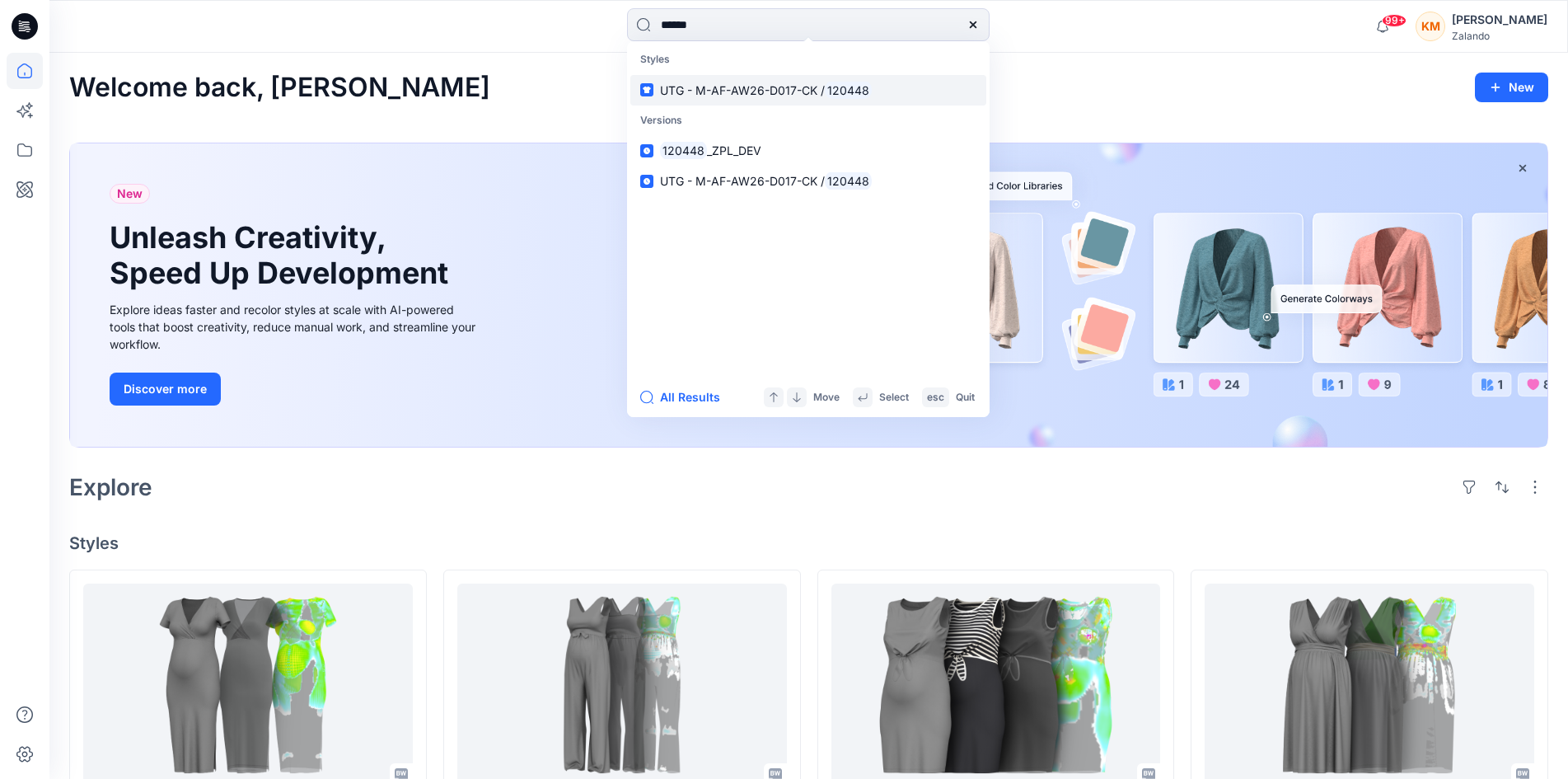
click at [719, 92] on span "UTG - M-AF-AW26-D017-CK /" at bounding box center [743, 91] width 165 height 14
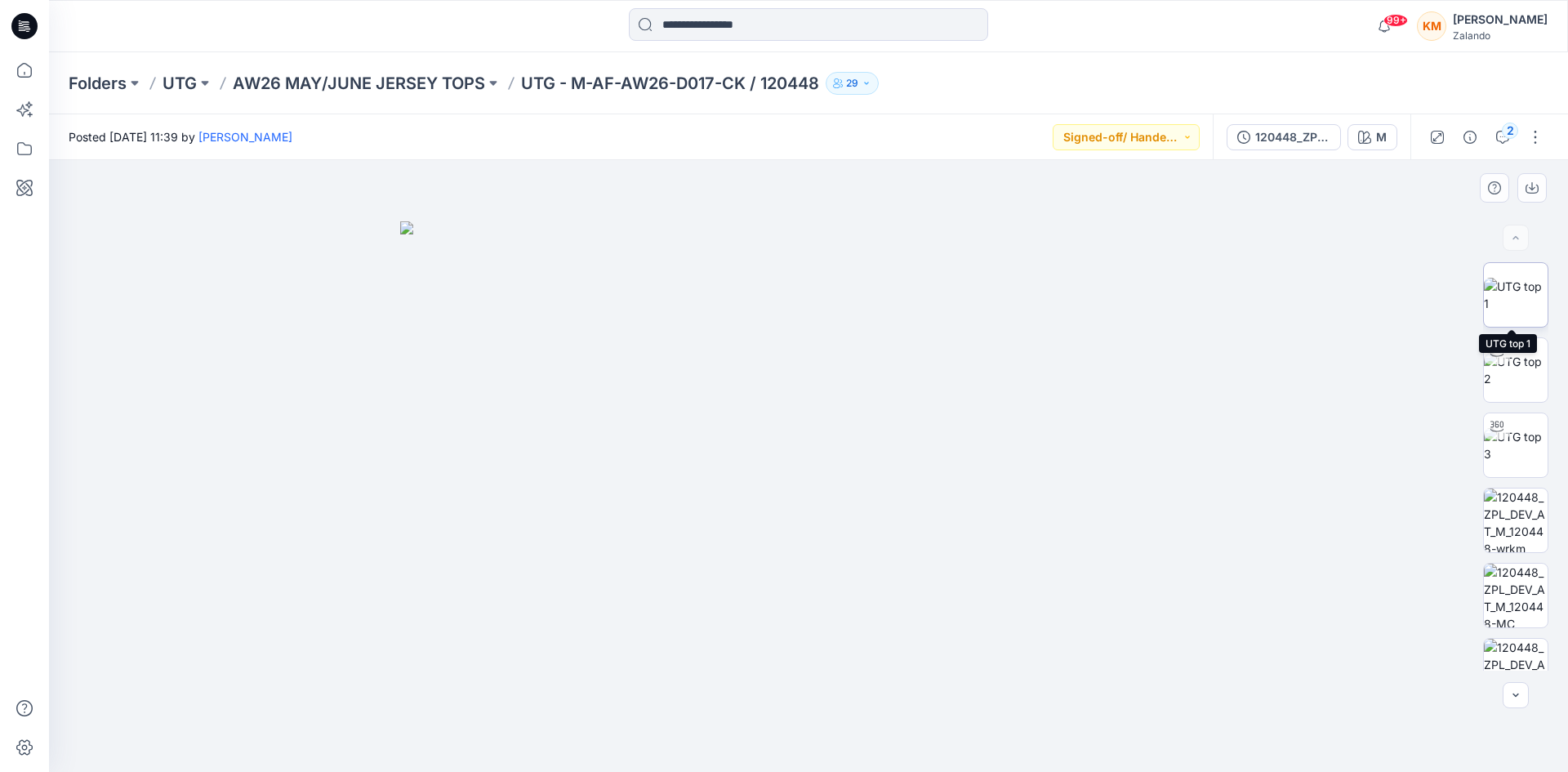
click at [1500, 285] on img at bounding box center [1516, 294] width 64 height 35
click at [1508, 132] on div "2" at bounding box center [1510, 131] width 16 height 16
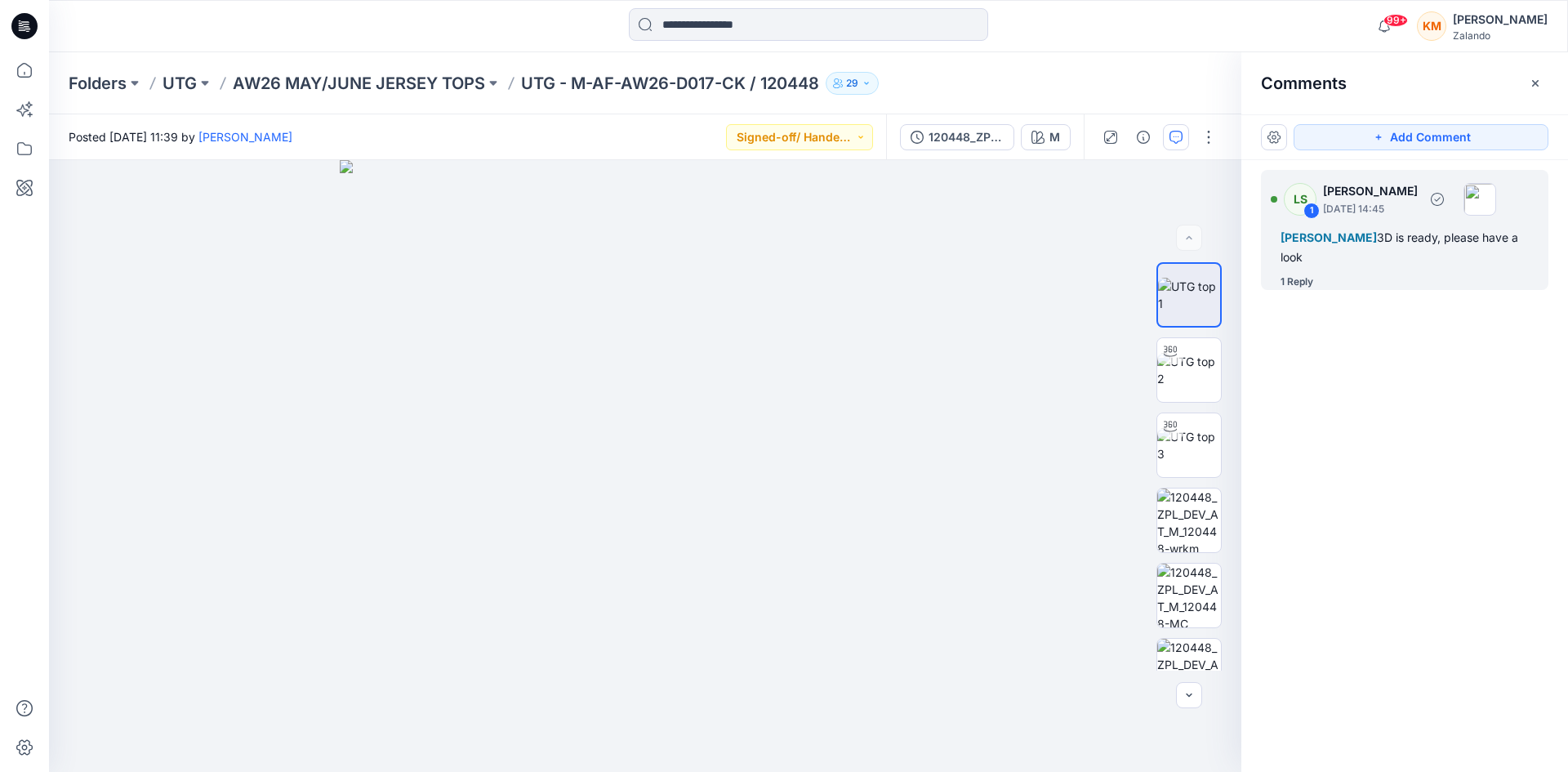
click at [1377, 239] on span "[PERSON_NAME]" at bounding box center [1329, 237] width 96 height 14
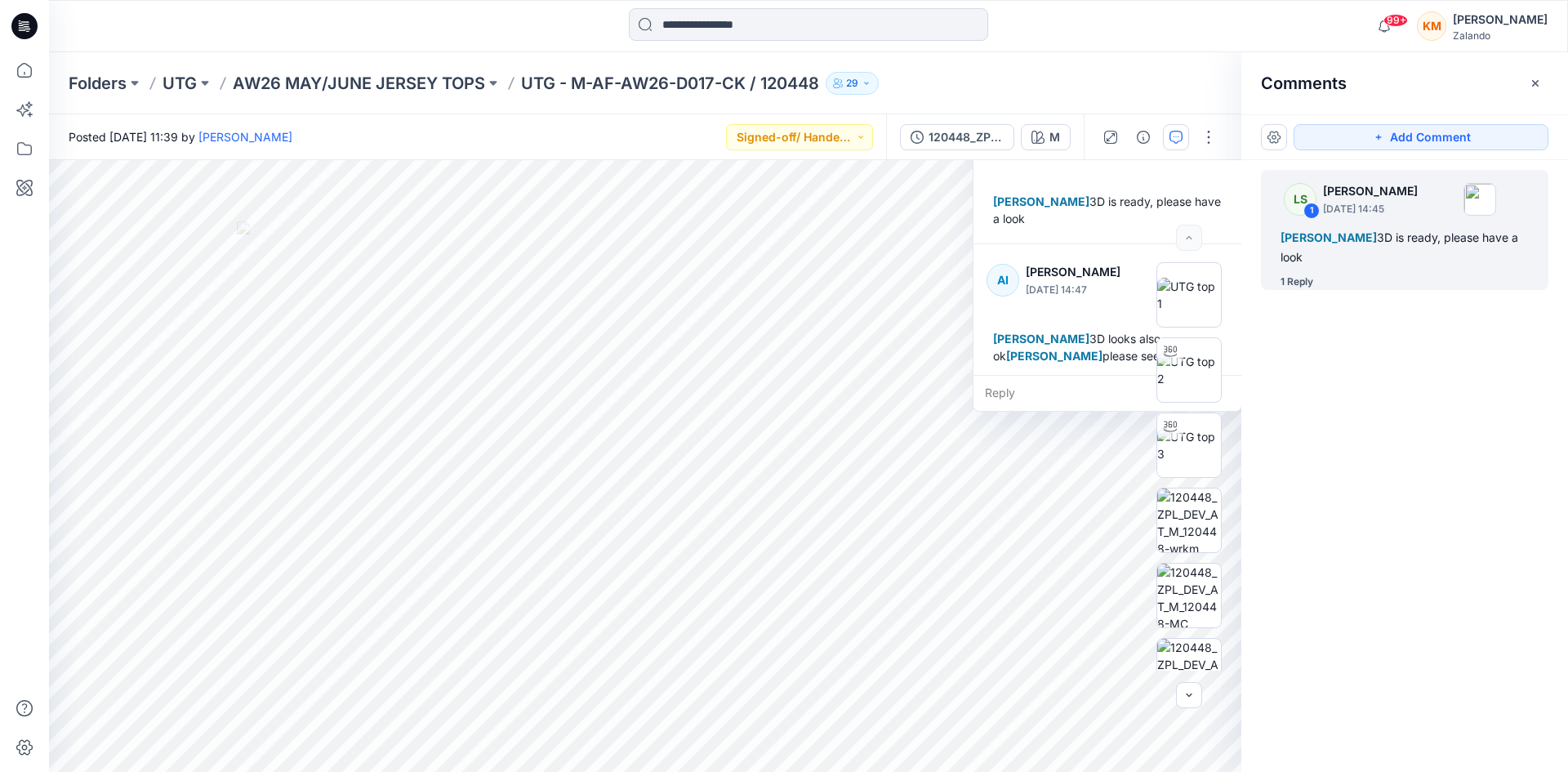
scroll to position [28, 0]
click at [19, 68] on icon at bounding box center [24, 70] width 36 height 36
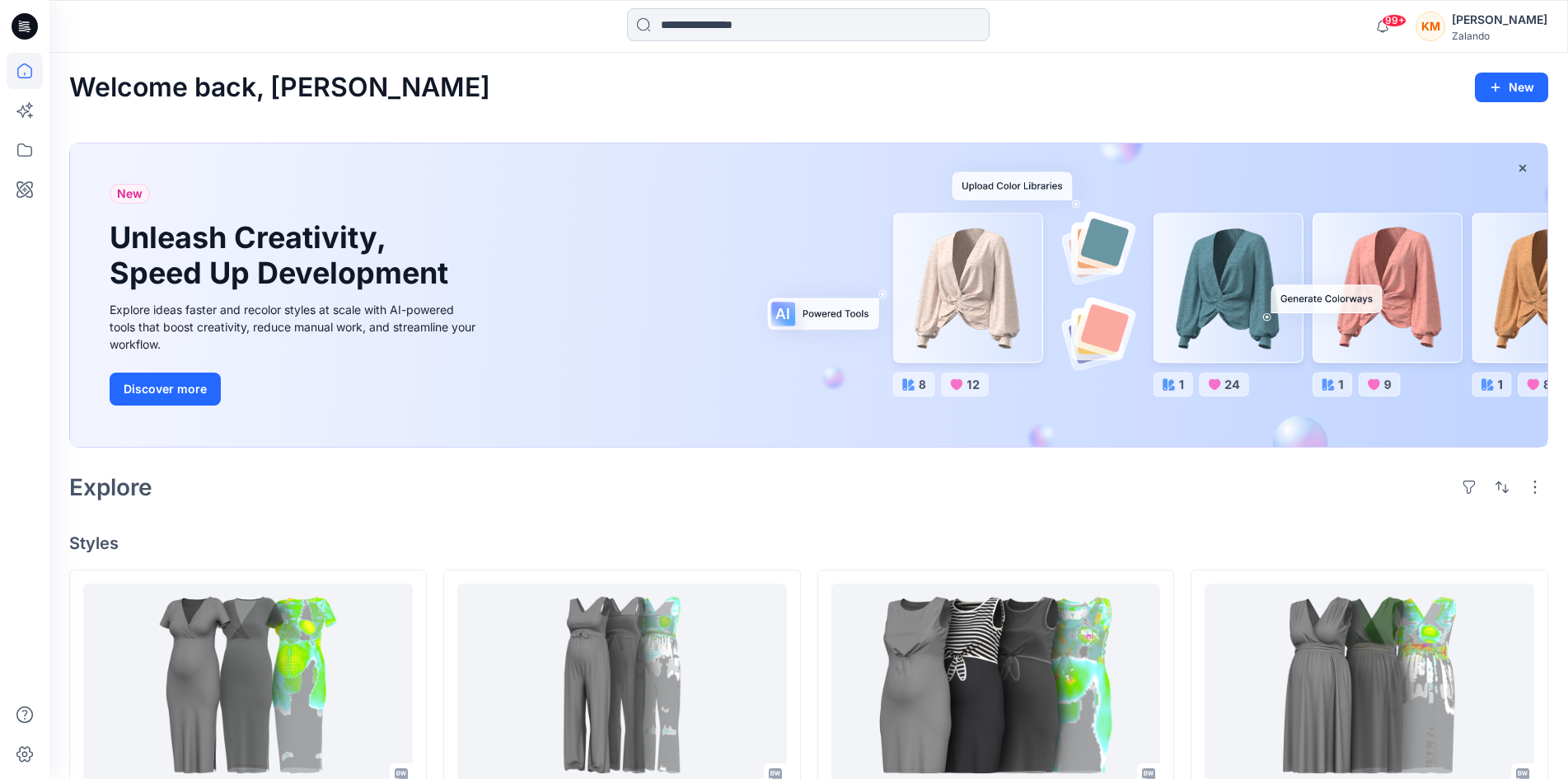
click at [727, 24] on input at bounding box center [808, 24] width 362 height 33
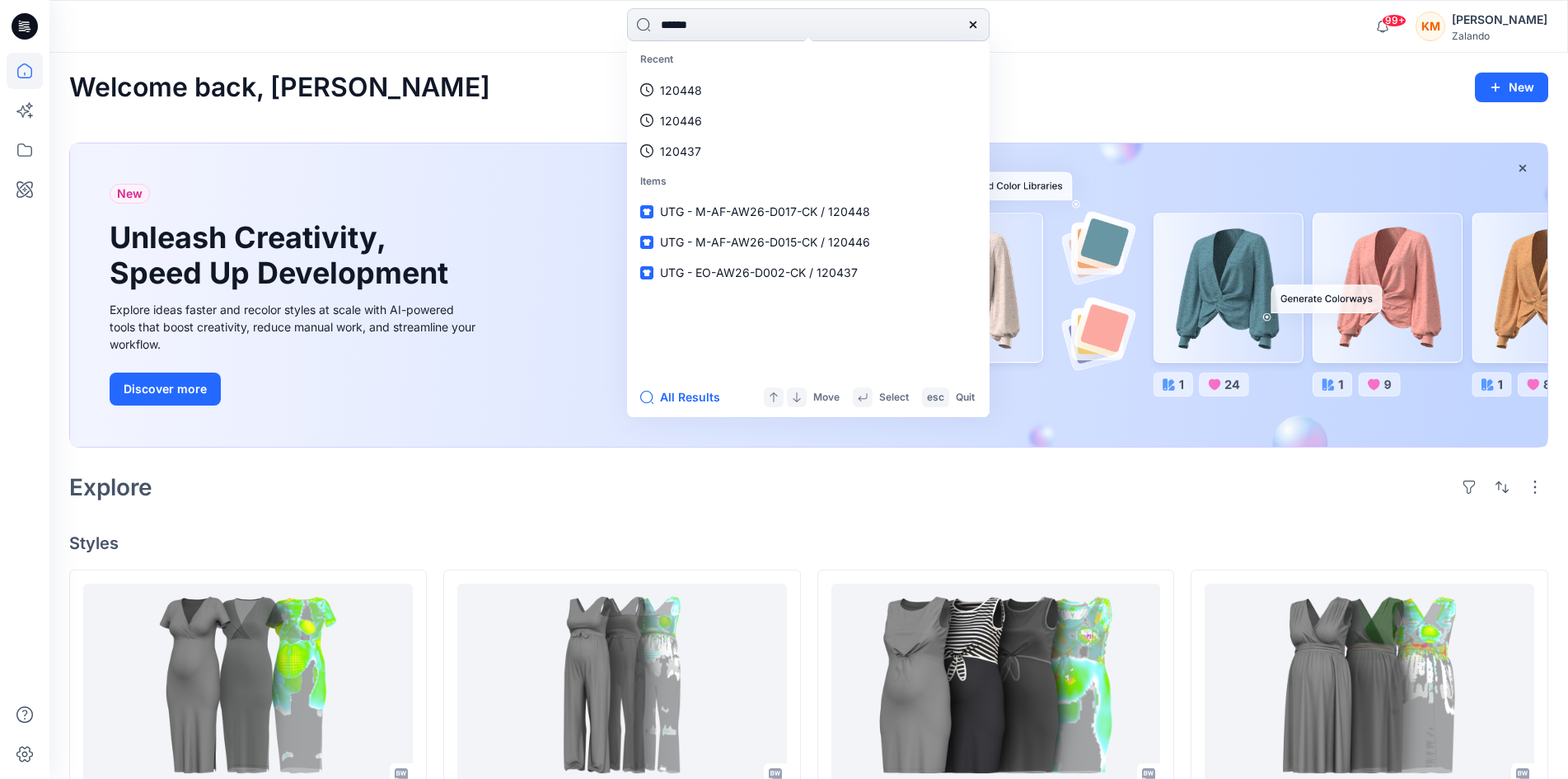
type input "******"
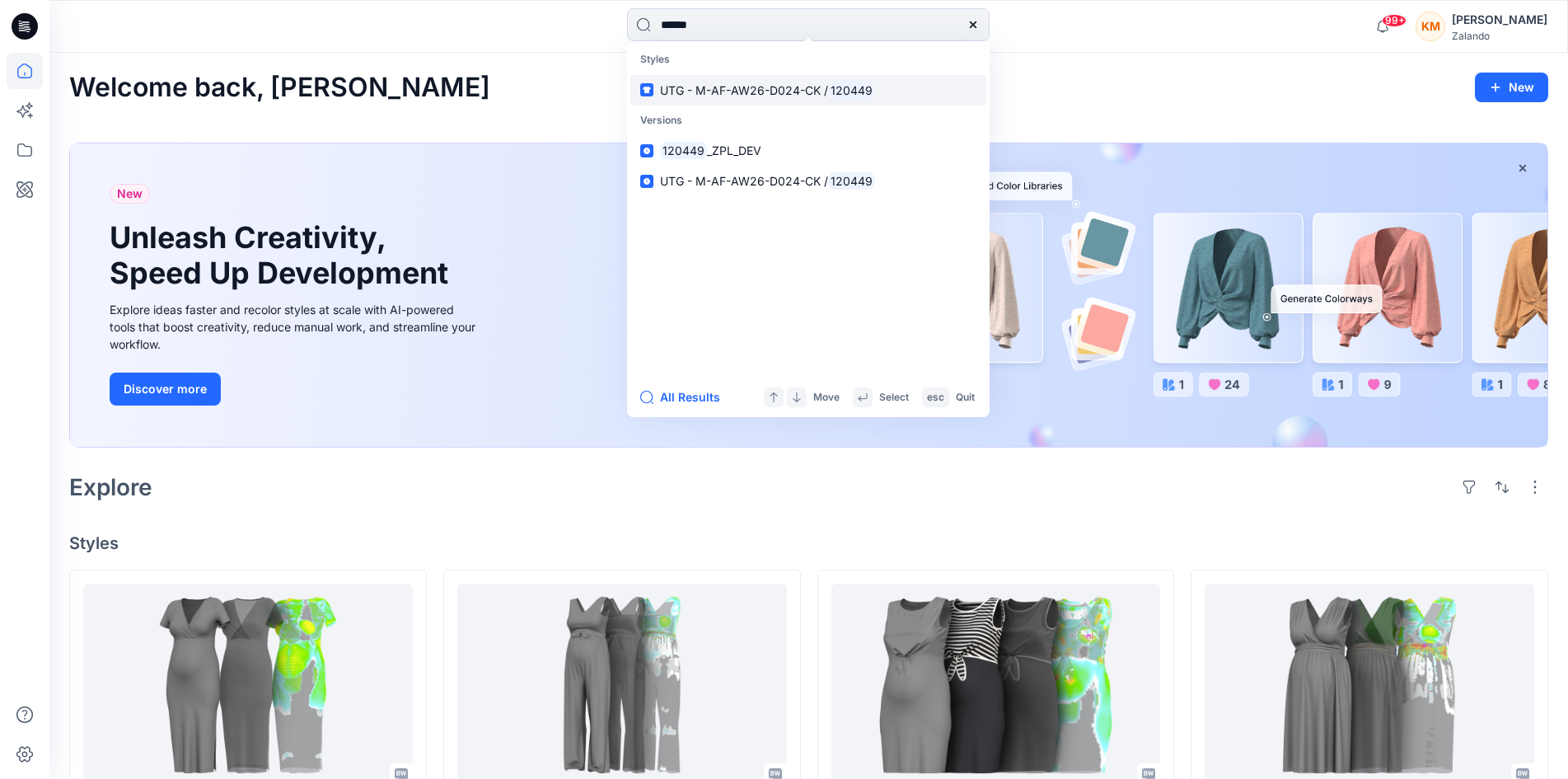
click at [714, 92] on span "UTG - M-AF-AW26-D024-CK /" at bounding box center [744, 91] width 168 height 14
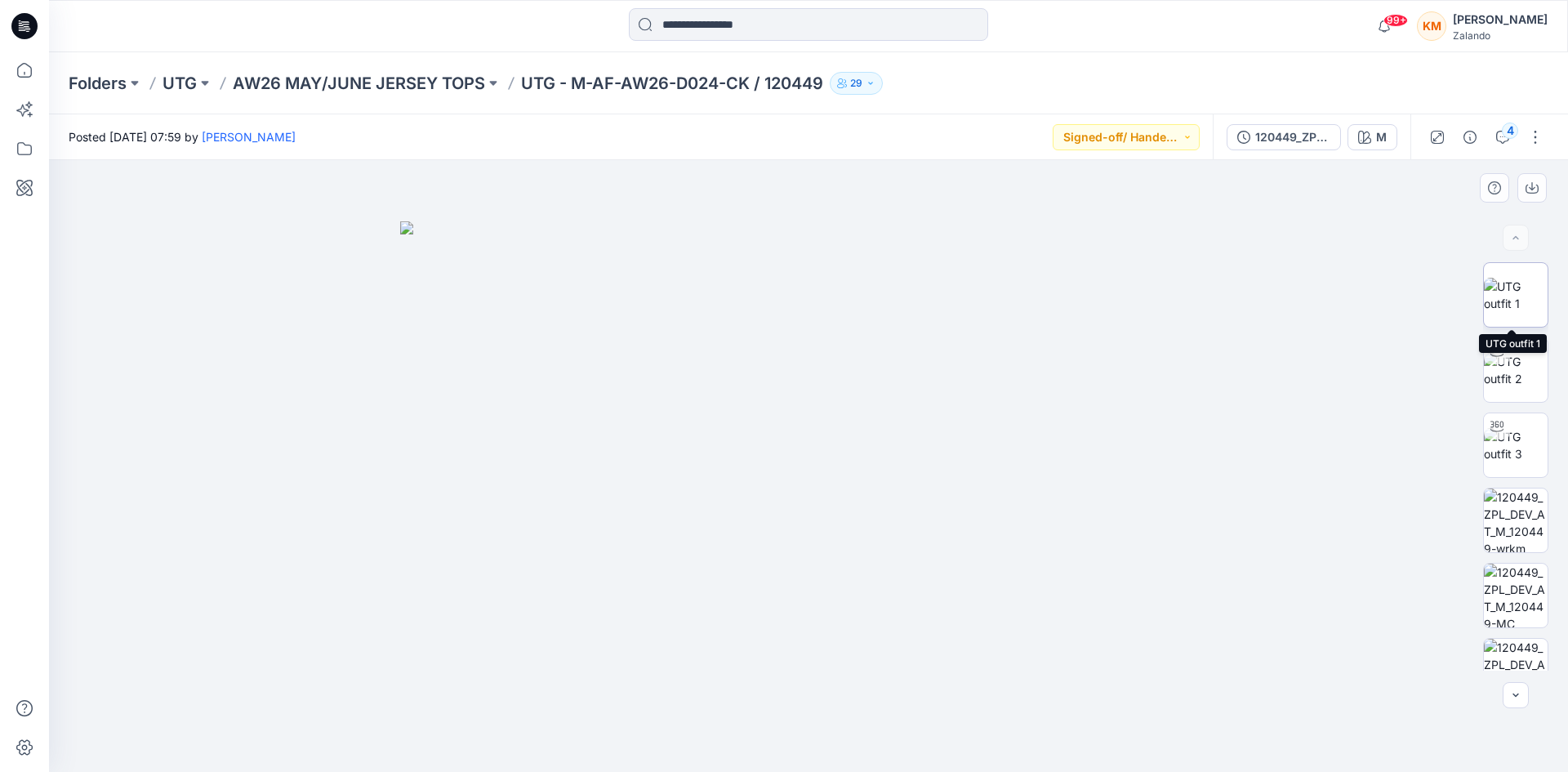
click at [1503, 290] on img at bounding box center [1516, 294] width 64 height 35
click at [1502, 132] on div "4" at bounding box center [1510, 131] width 16 height 16
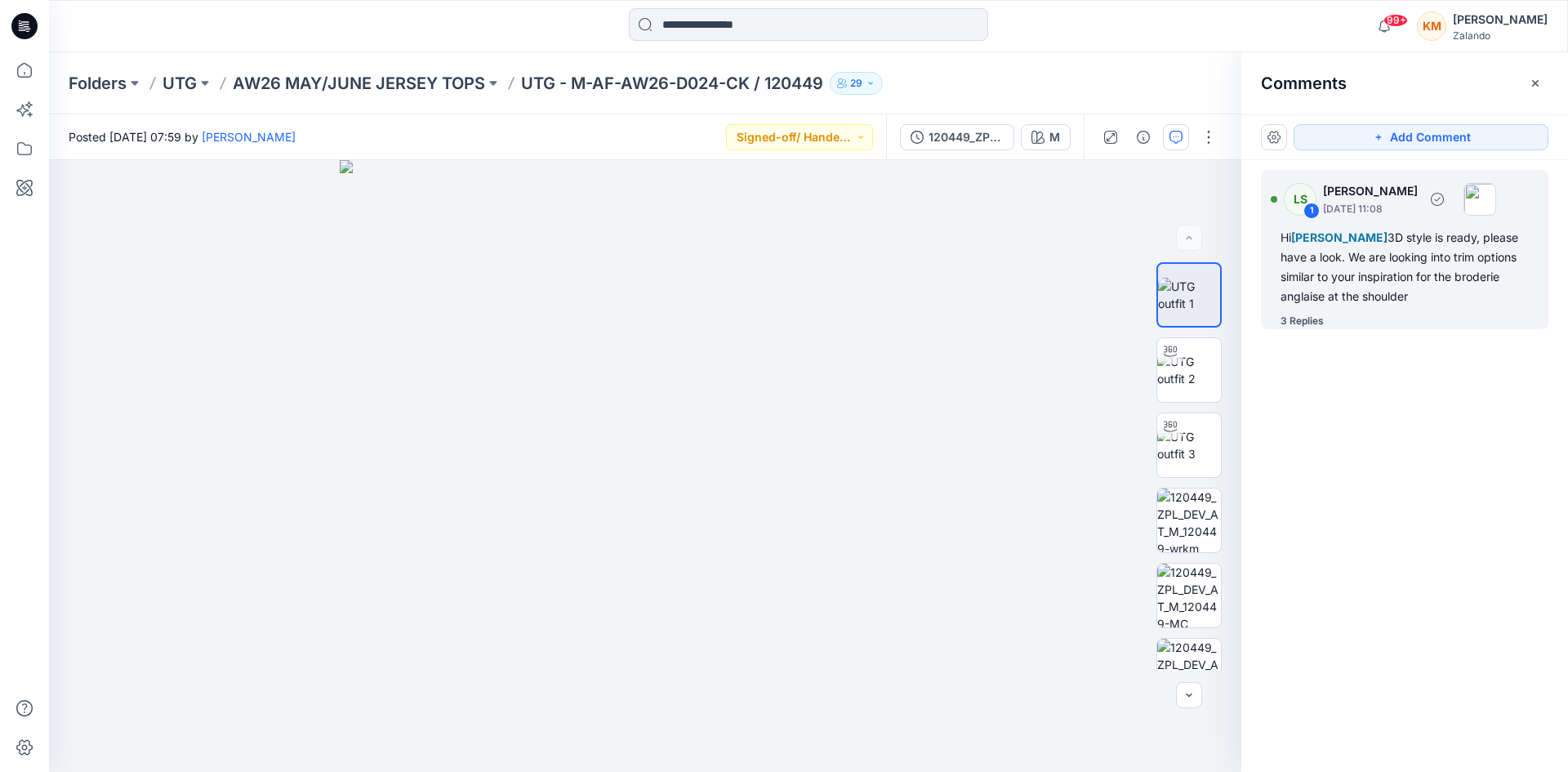
click at [1348, 268] on div "Hi [PERSON_NAME] 3D style is ready, please have a look. We are looking into tri…" at bounding box center [1404, 267] width 248 height 78
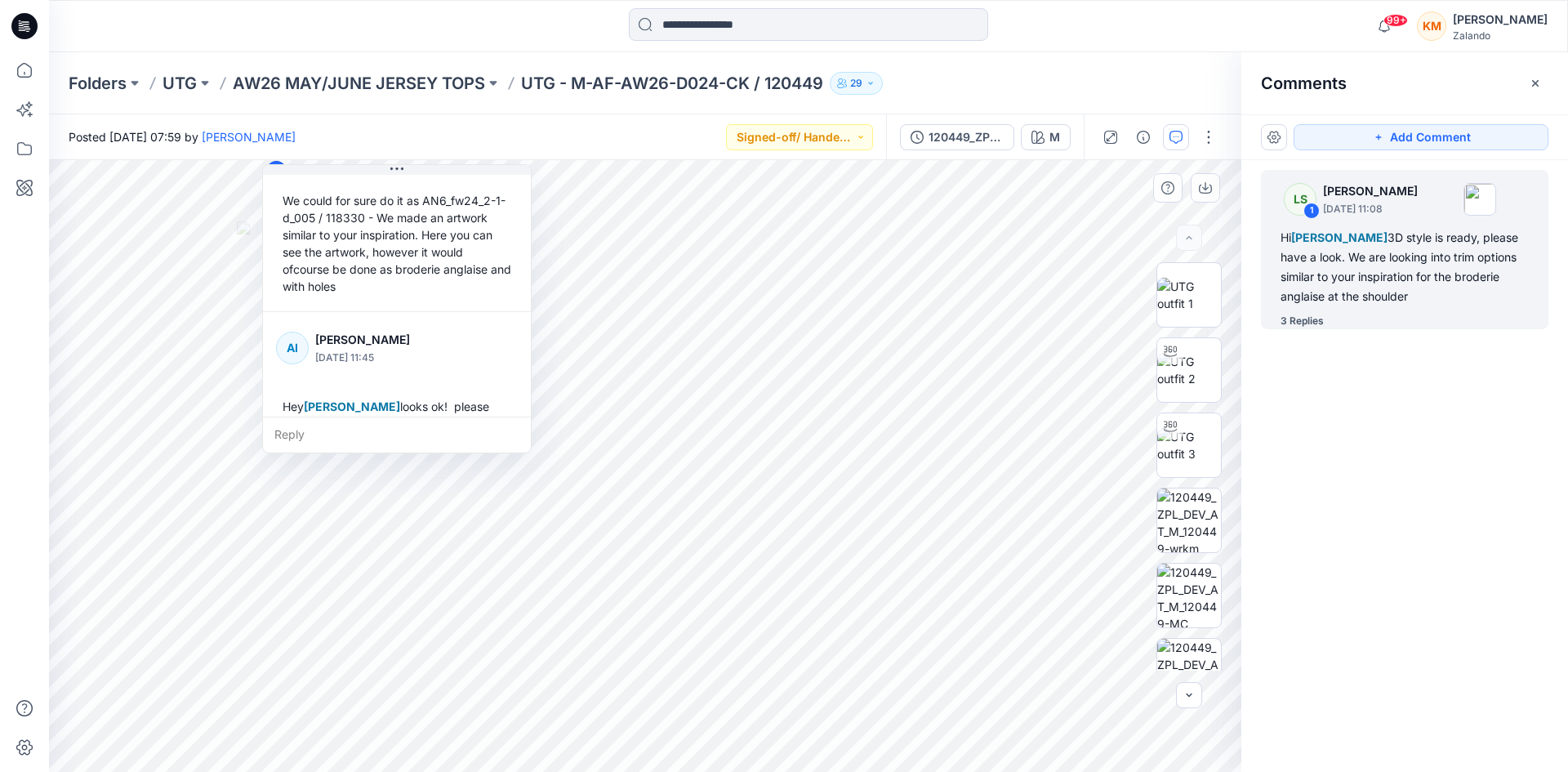
scroll to position [457, 0]
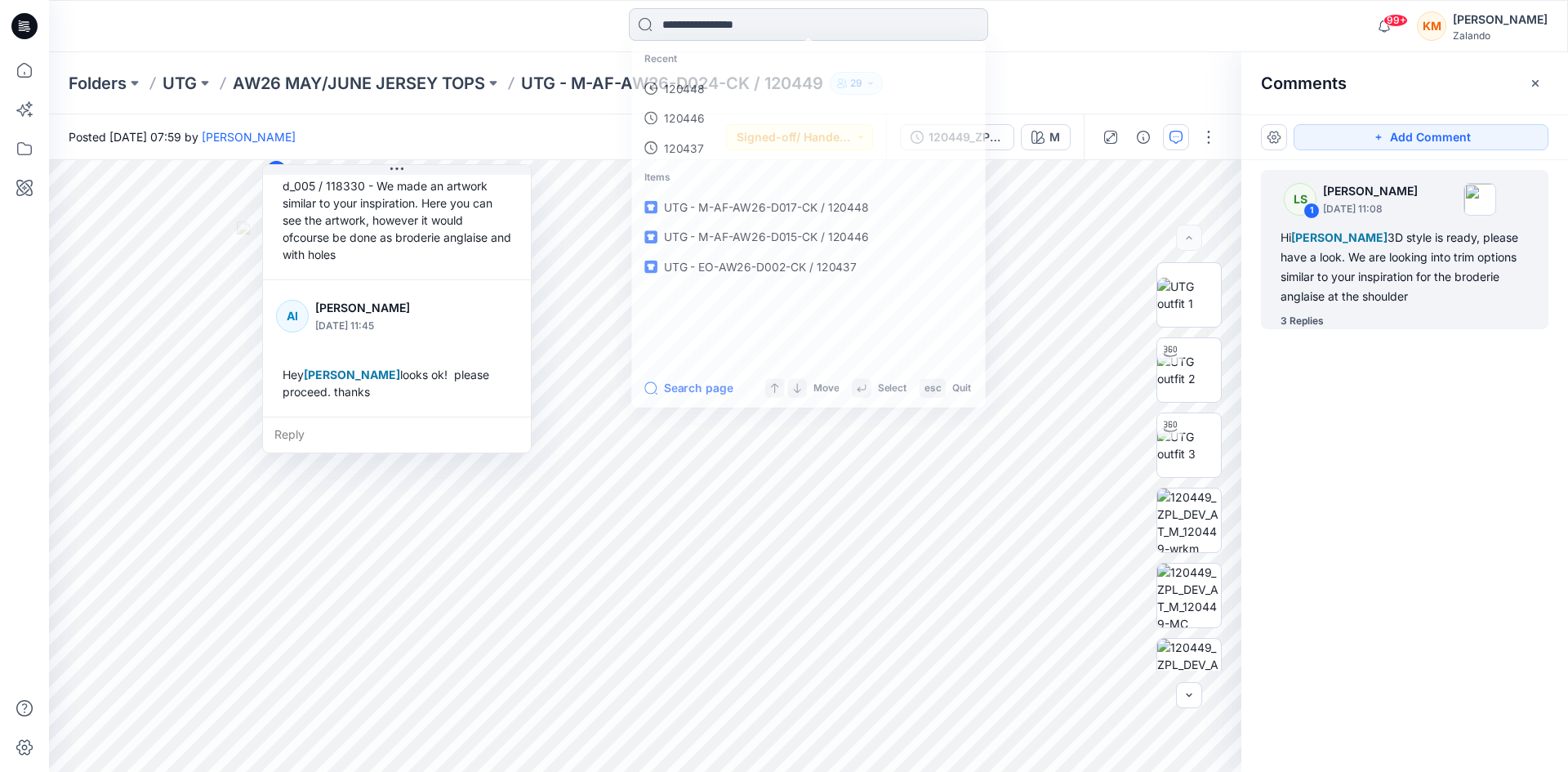
click at [698, 25] on input at bounding box center [808, 24] width 359 height 33
type input "******"
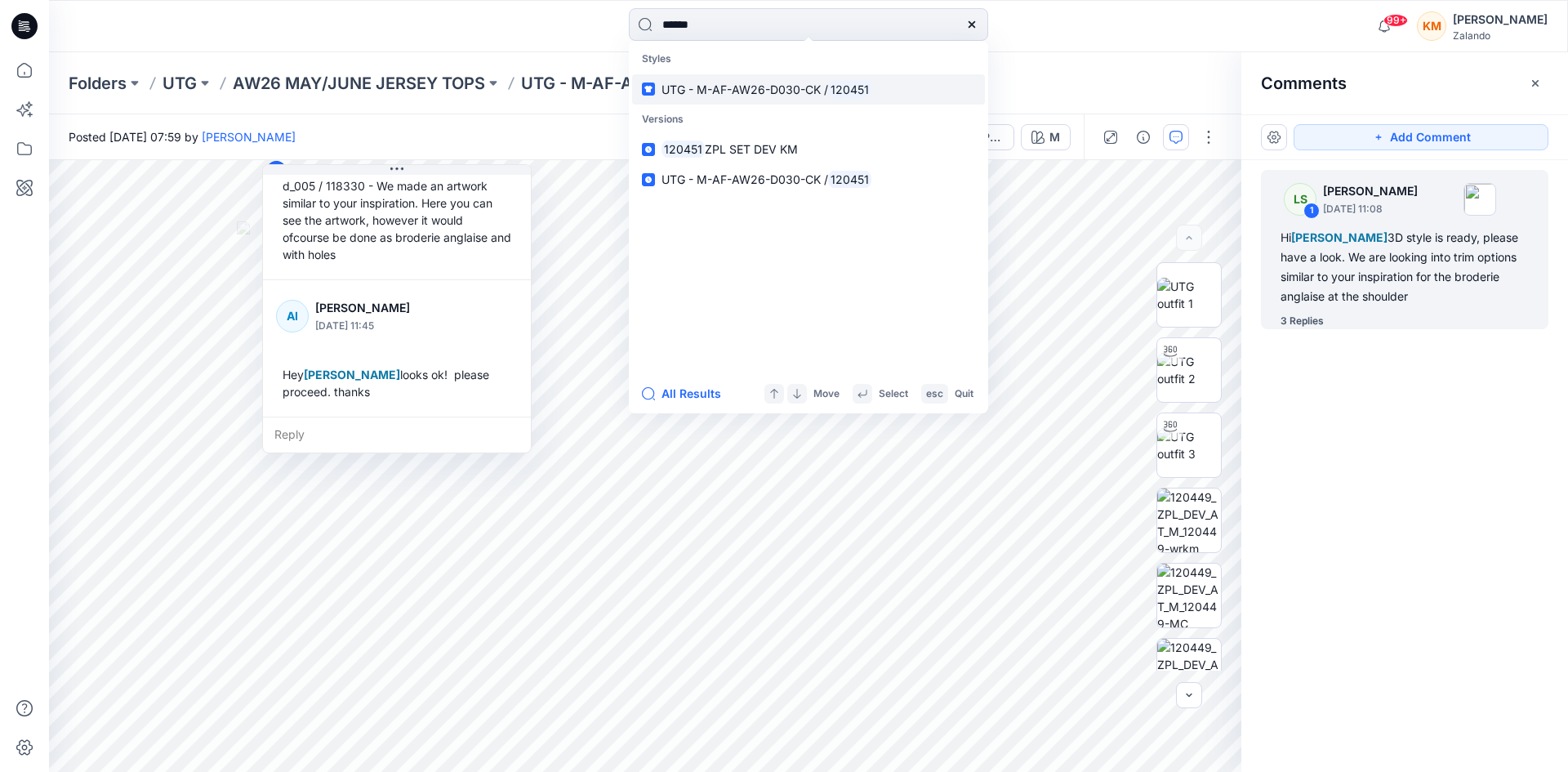
click at [744, 90] on span "UTG - M-AF-AW26-D030-CK /" at bounding box center [744, 90] width 166 height 14
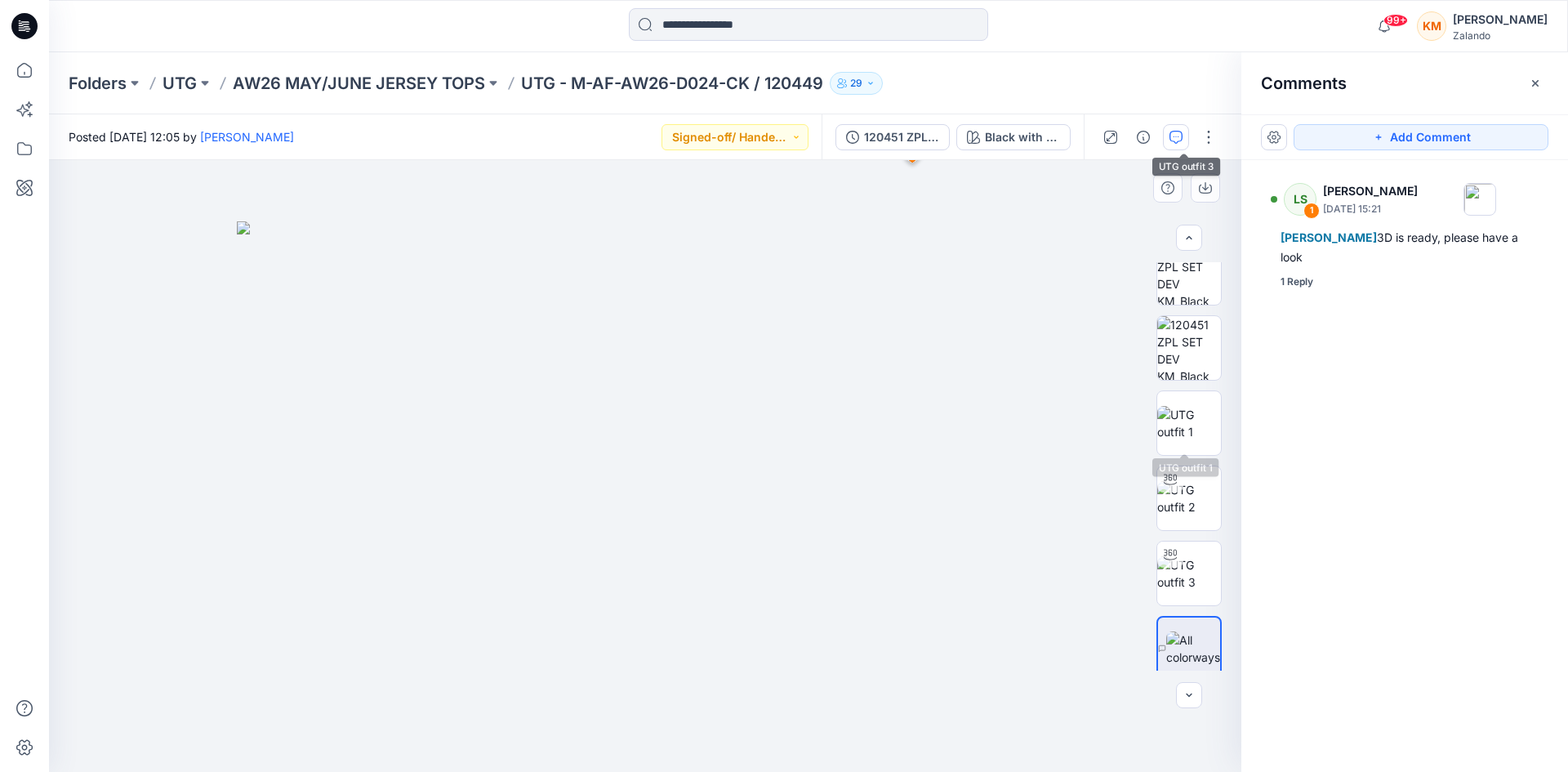
scroll to position [326, 0]
click at [1196, 416] on img at bounding box center [1189, 419] width 64 height 35
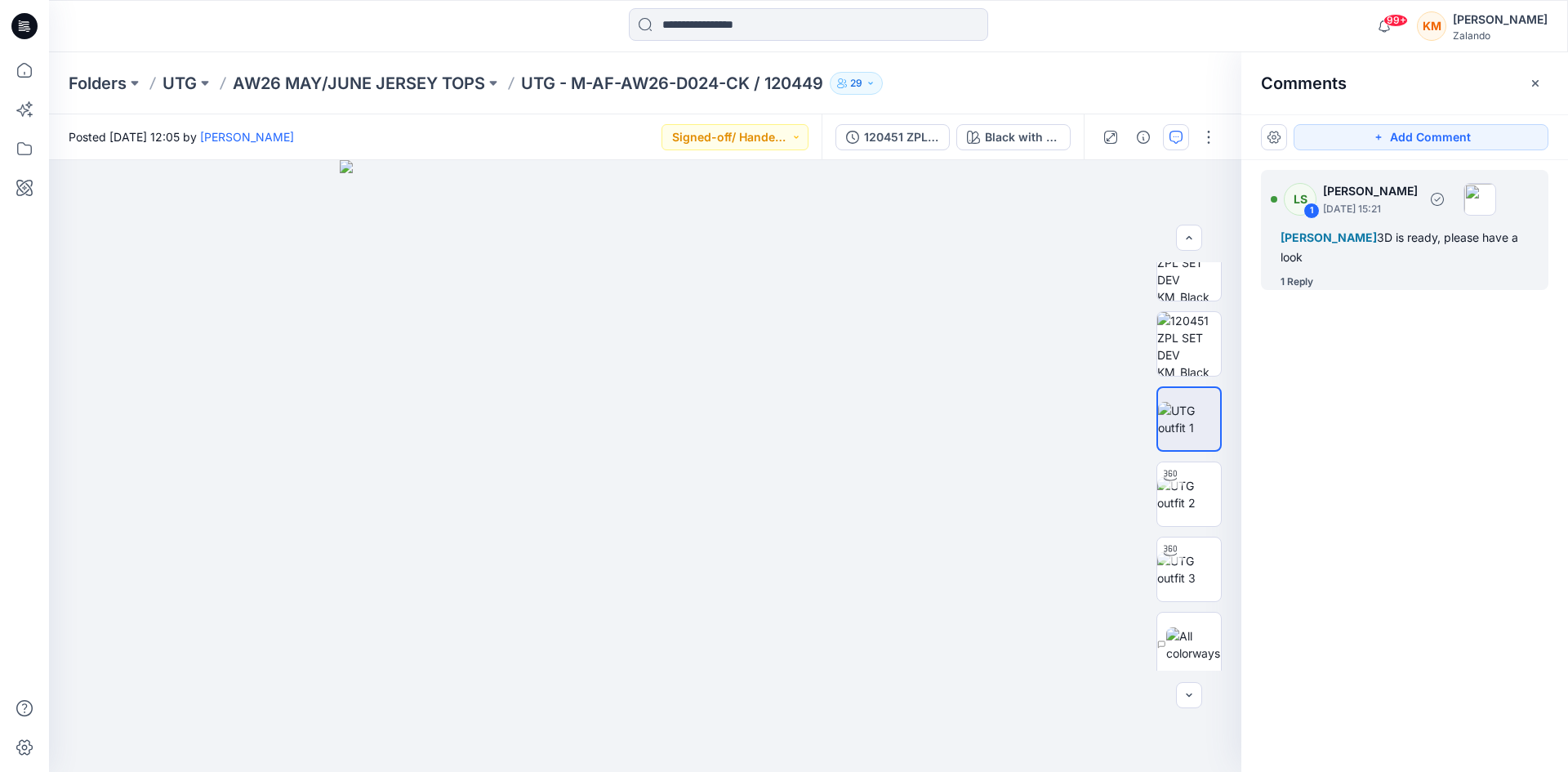
click at [1364, 241] on span "[PERSON_NAME]" at bounding box center [1329, 237] width 96 height 14
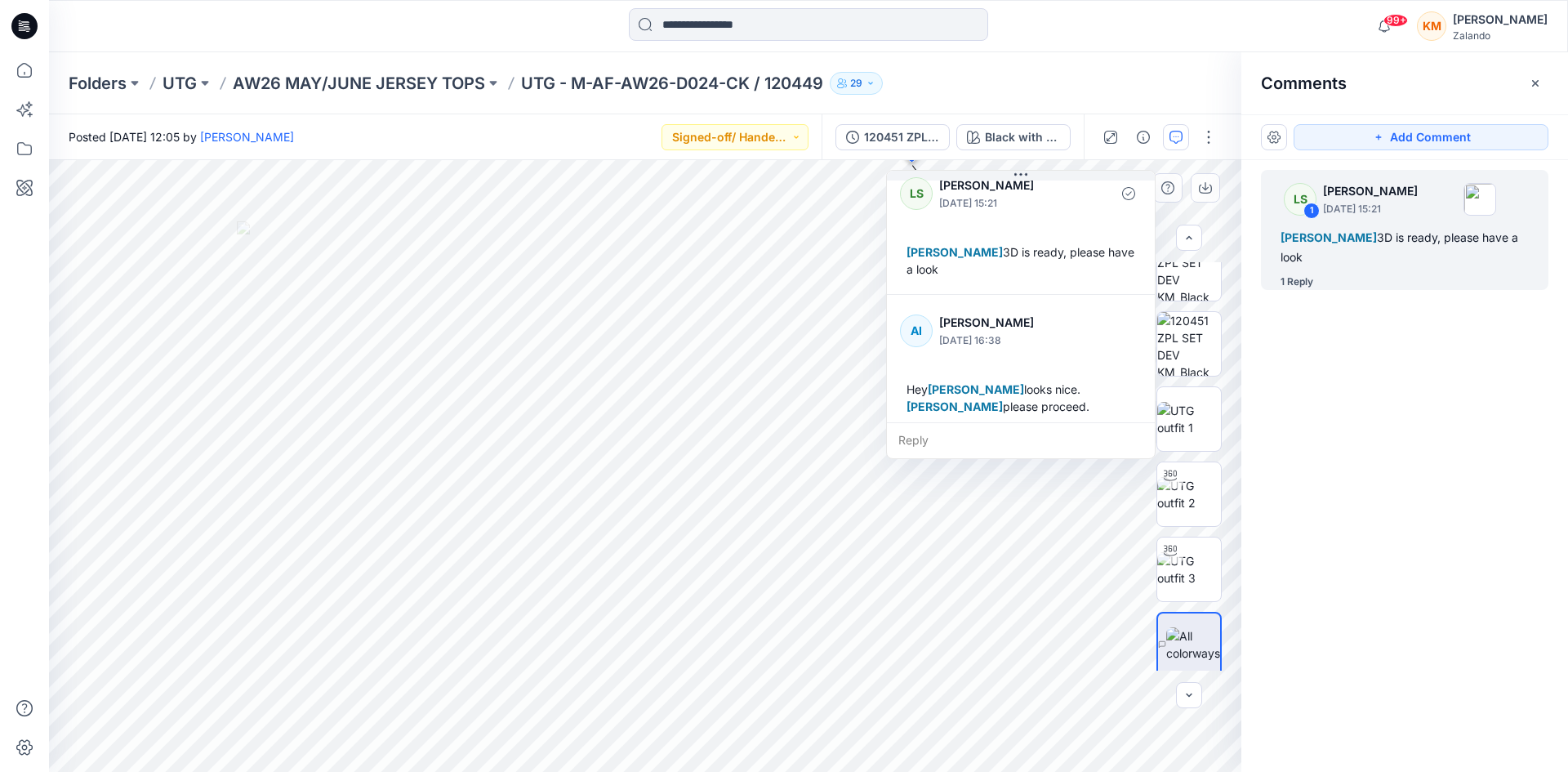
scroll to position [28, 0]
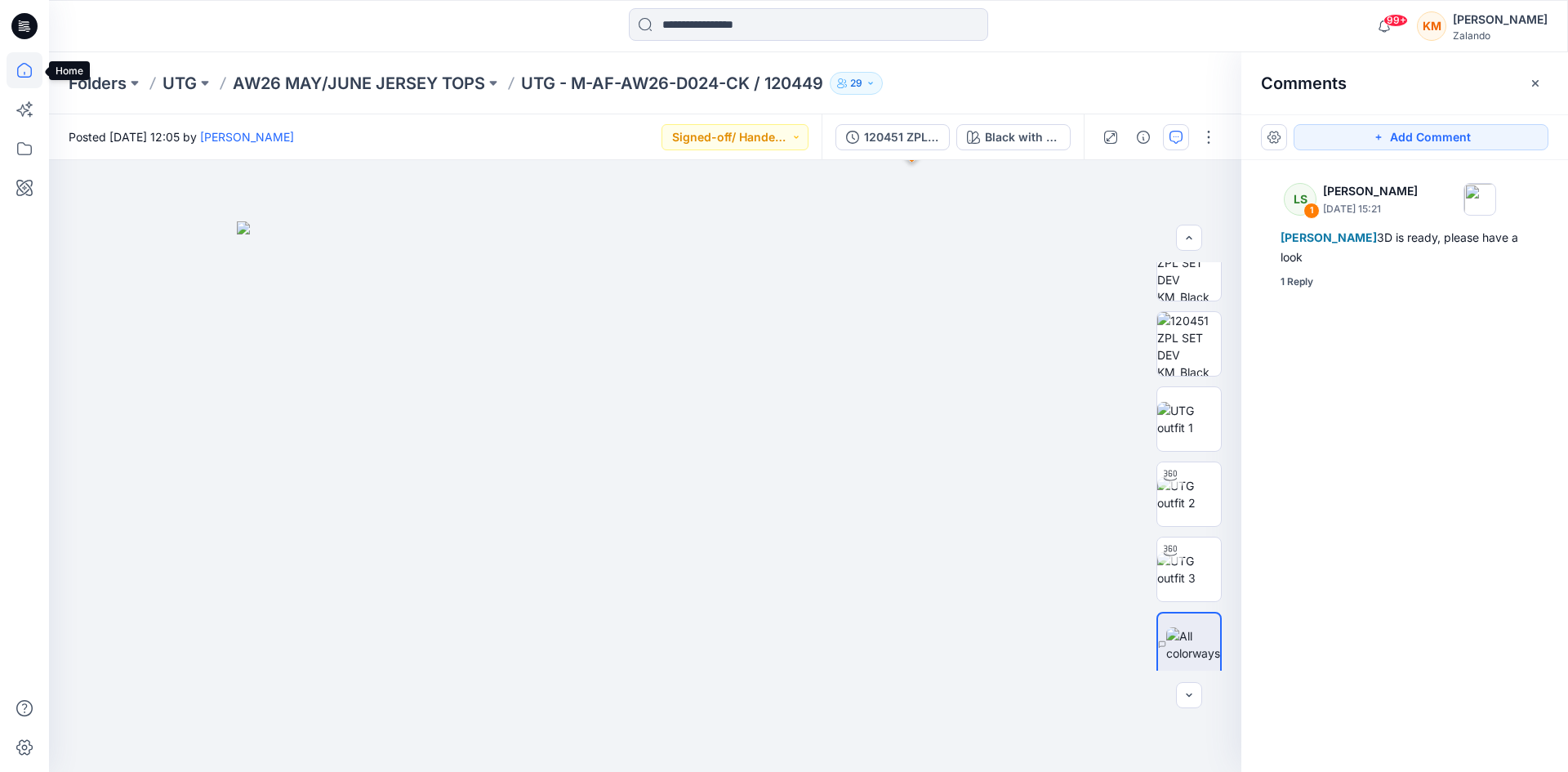
click at [25, 66] on icon at bounding box center [24, 70] width 36 height 36
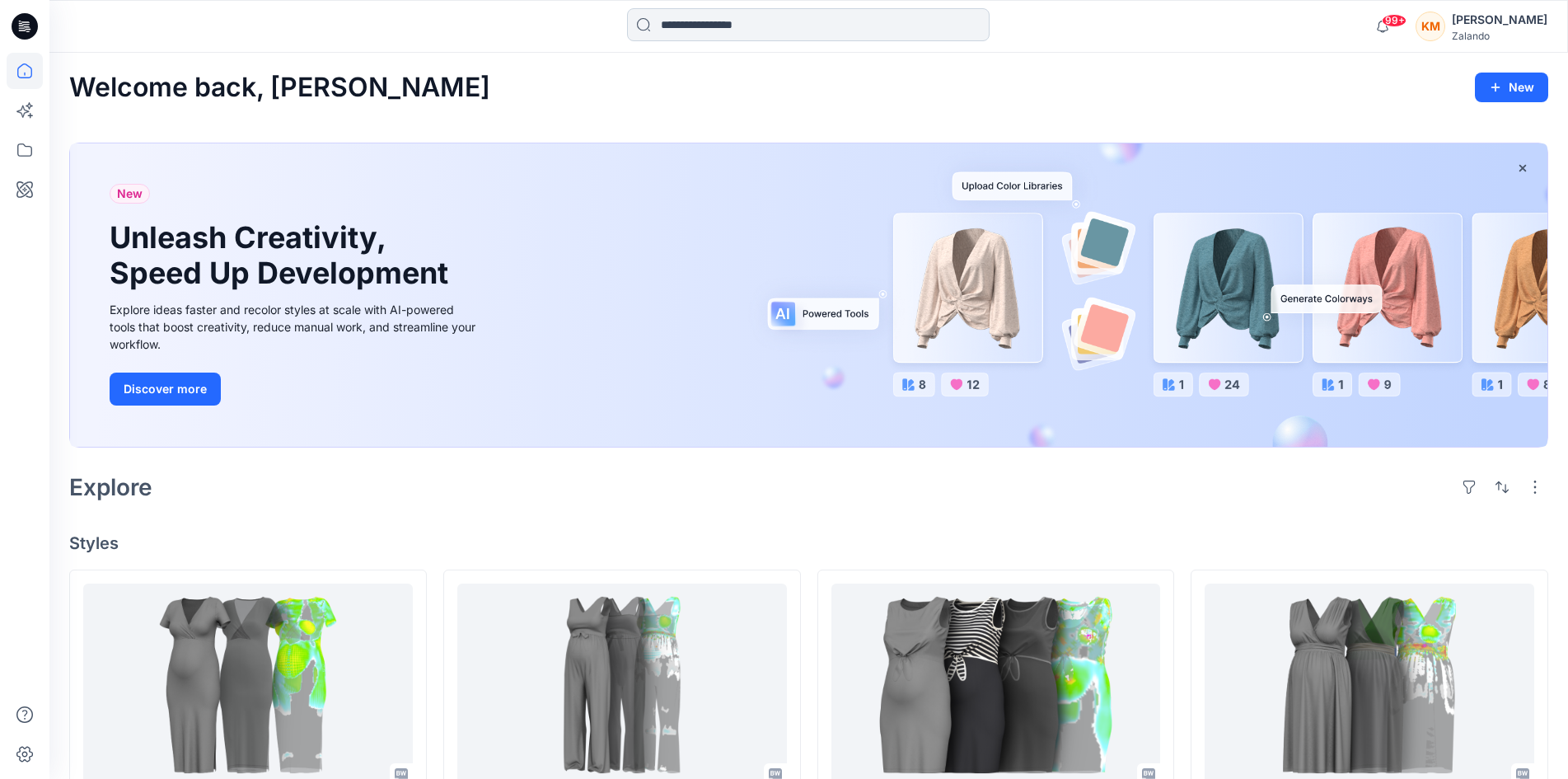
click at [805, 27] on input at bounding box center [808, 24] width 362 height 33
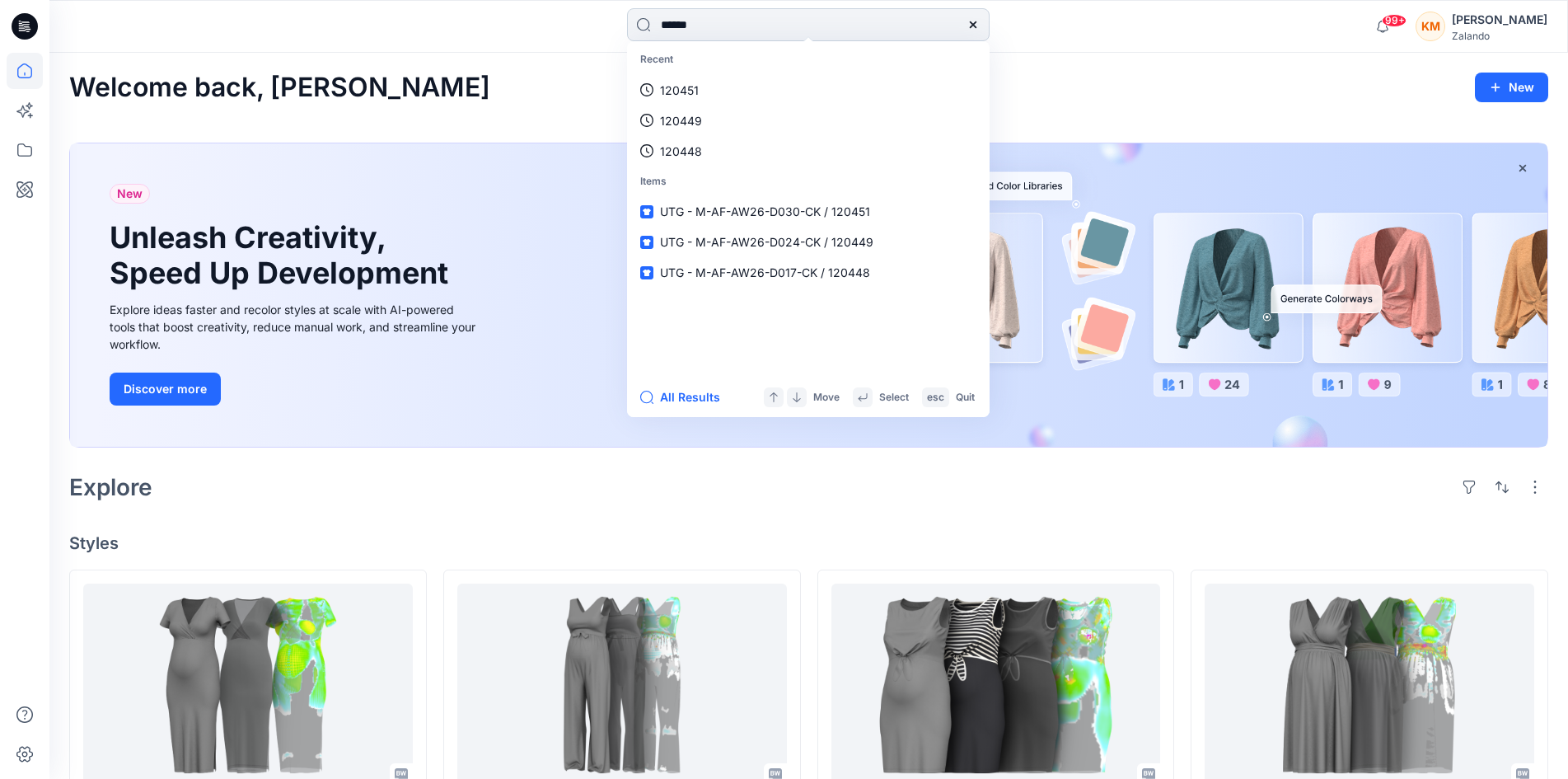
type input "******"
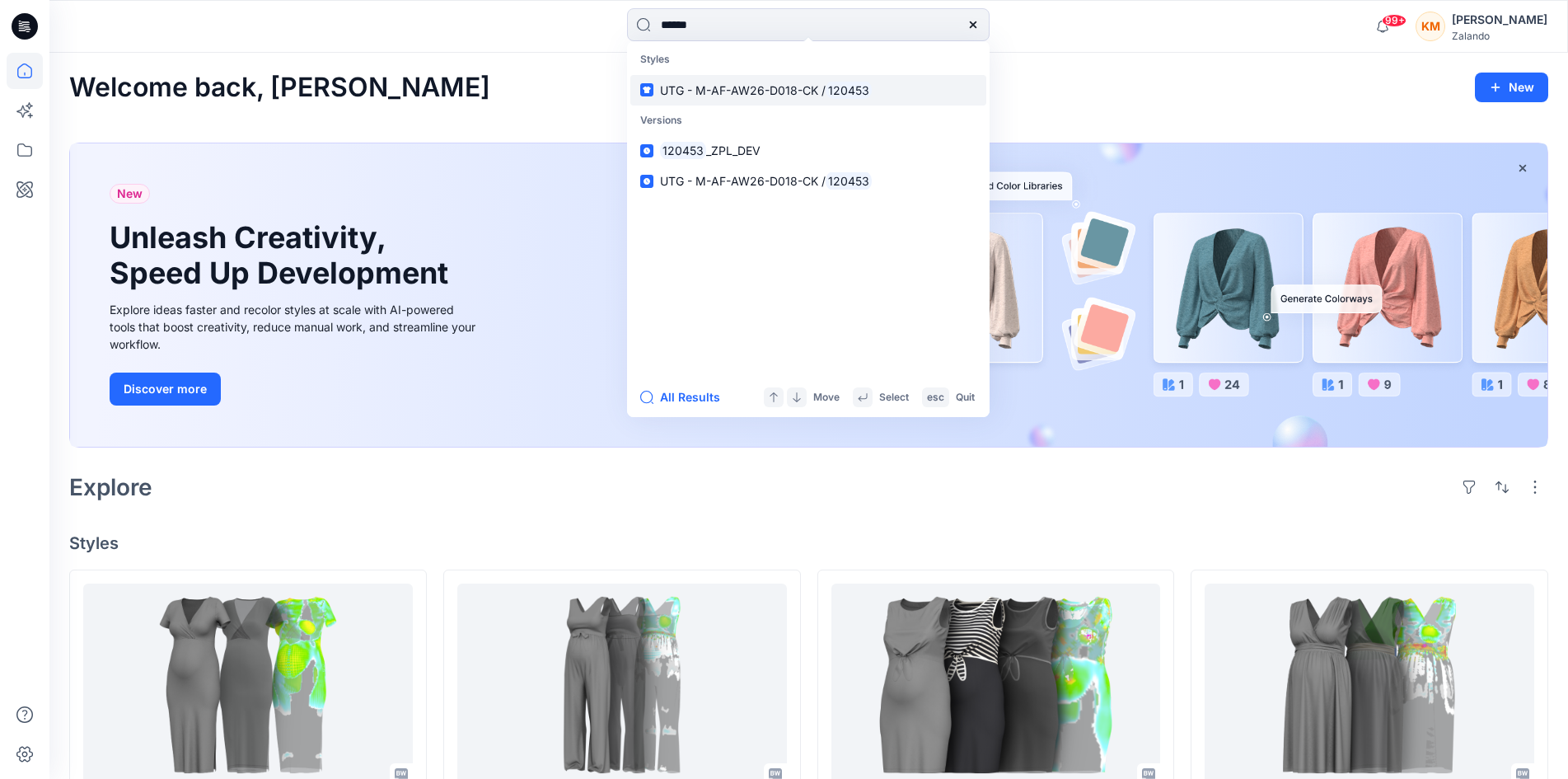
click at [806, 90] on span "UTG - M-AF-AW26-D018-CK /" at bounding box center [743, 91] width 166 height 14
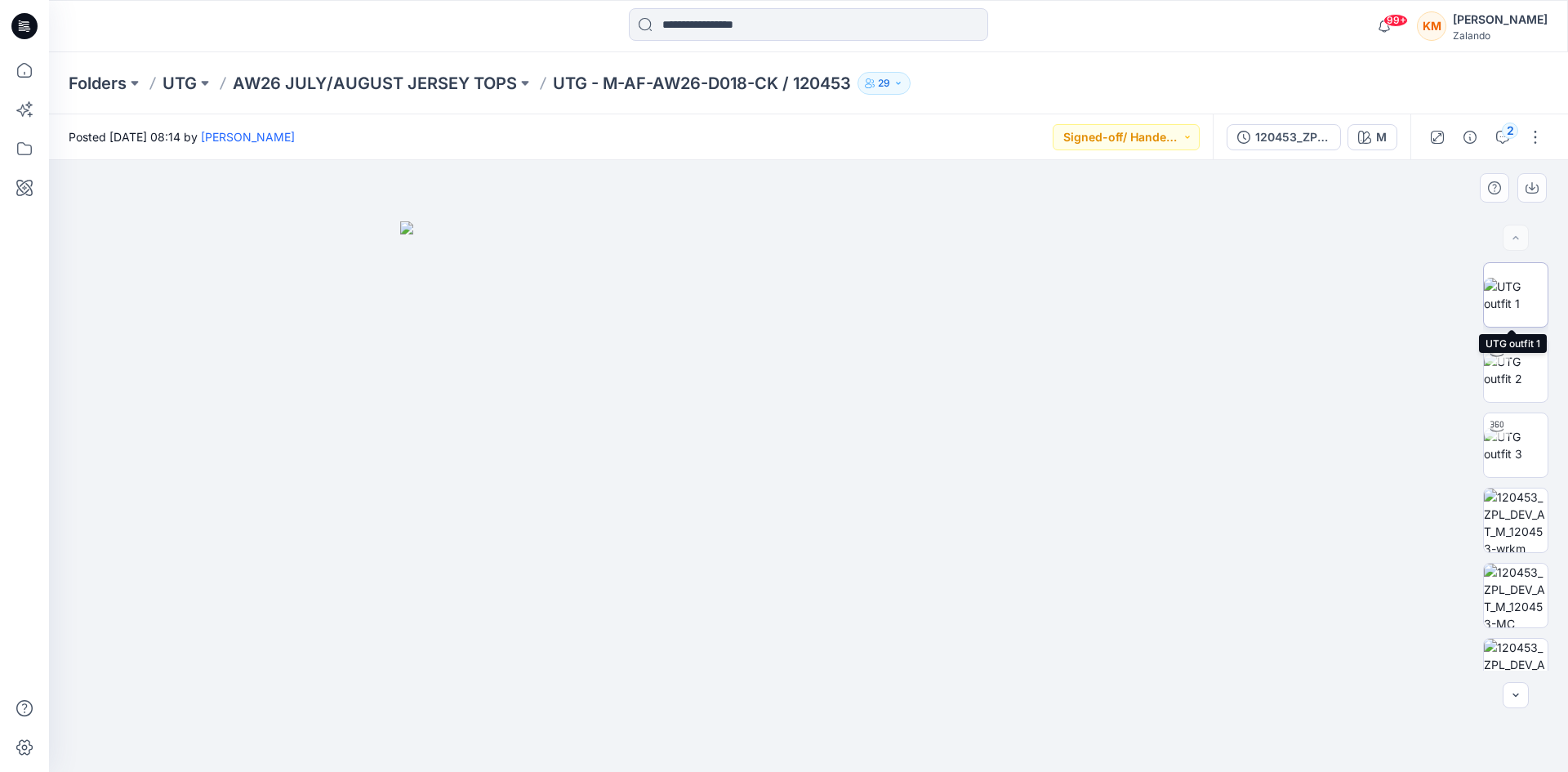
click at [1519, 294] on img at bounding box center [1516, 294] width 64 height 35
click at [1500, 135] on icon "button" at bounding box center [1503, 137] width 13 height 13
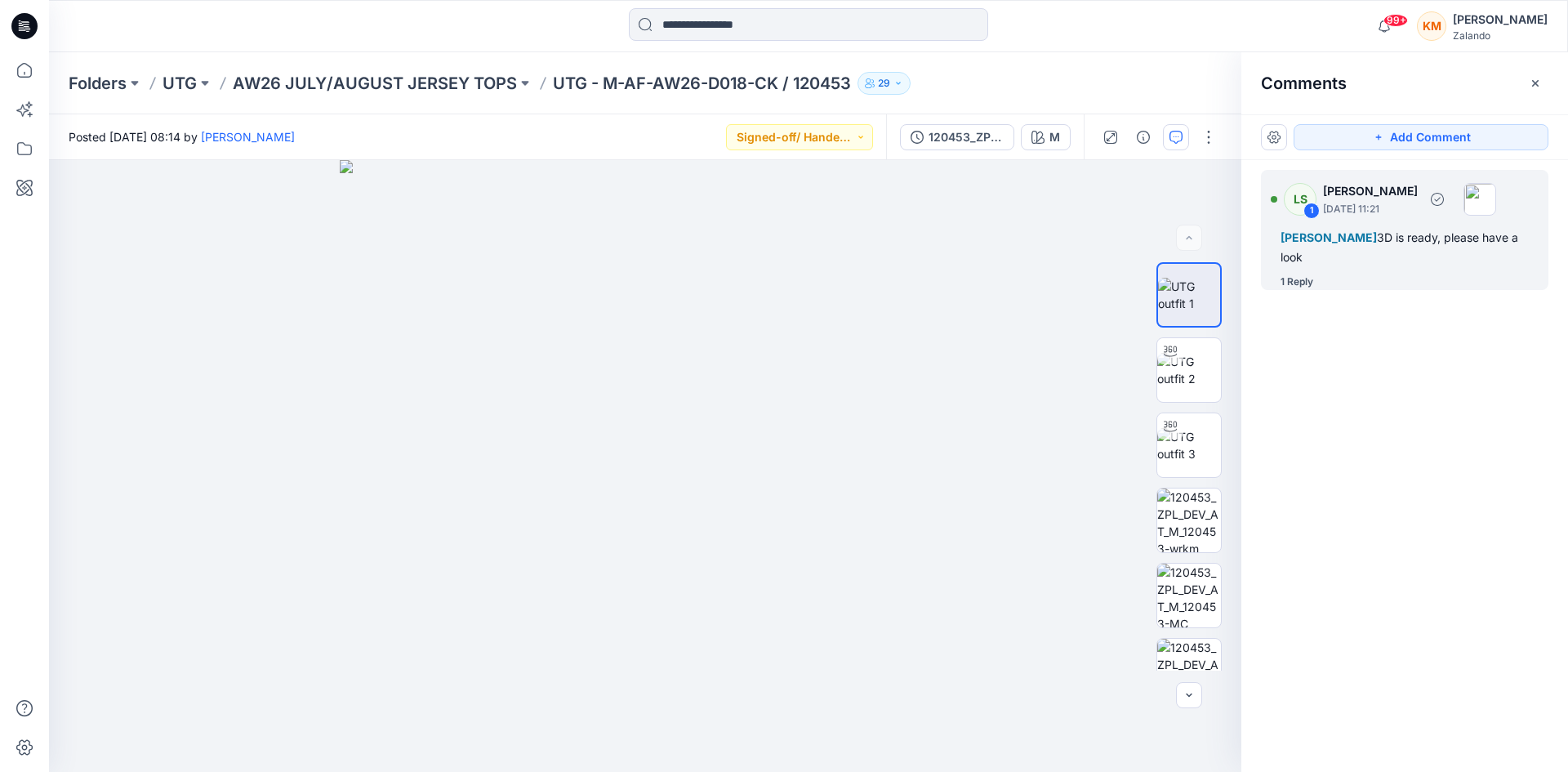
click at [1342, 248] on div "[PERSON_NAME] 3D is ready, please have a look" at bounding box center [1404, 247] width 248 height 39
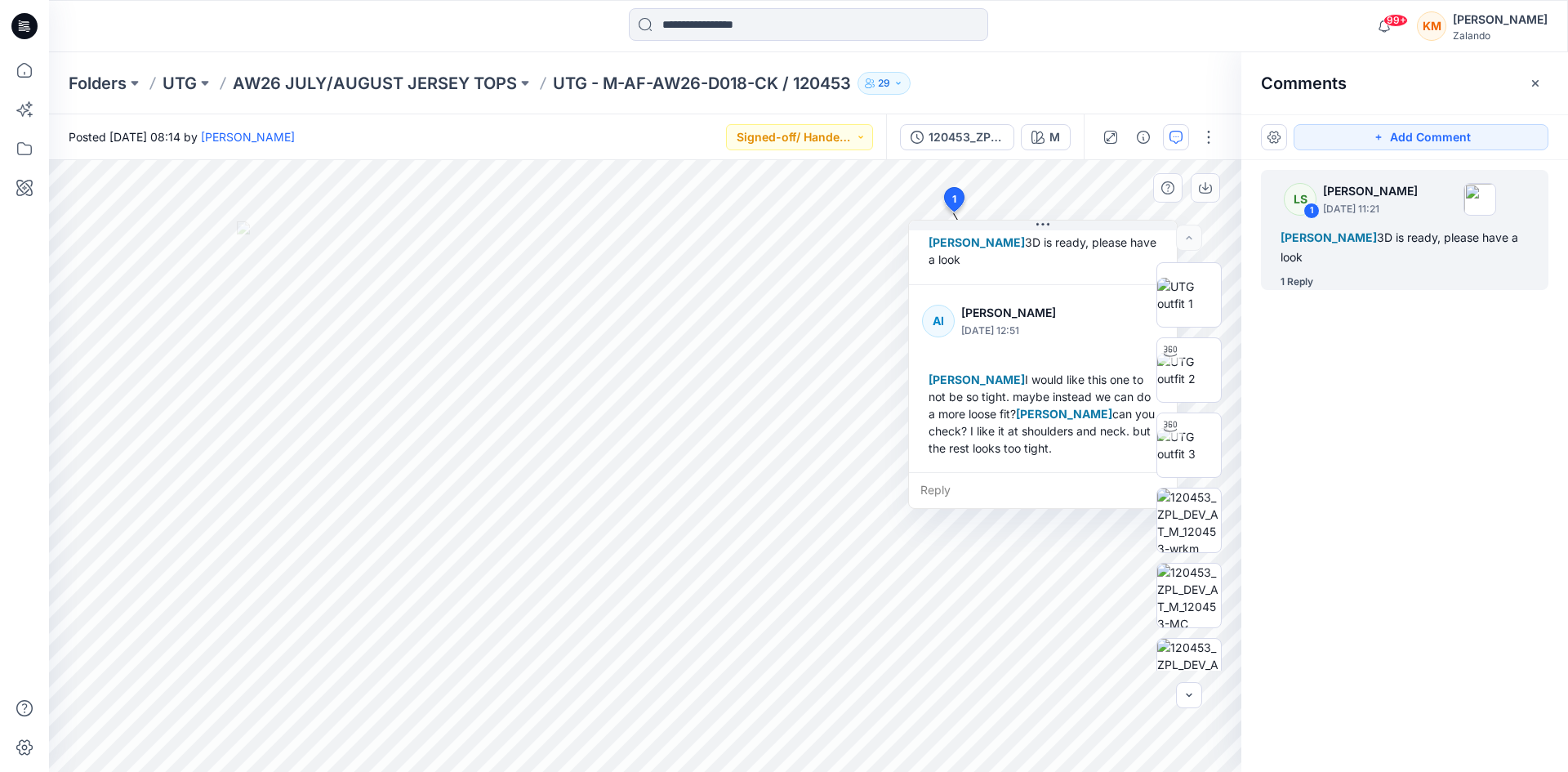
scroll to position [80, 0]
drag, startPoint x: 16, startPoint y: 66, endPoint x: 45, endPoint y: 64, distance: 29.1
click at [15, 65] on icon at bounding box center [24, 70] width 36 height 36
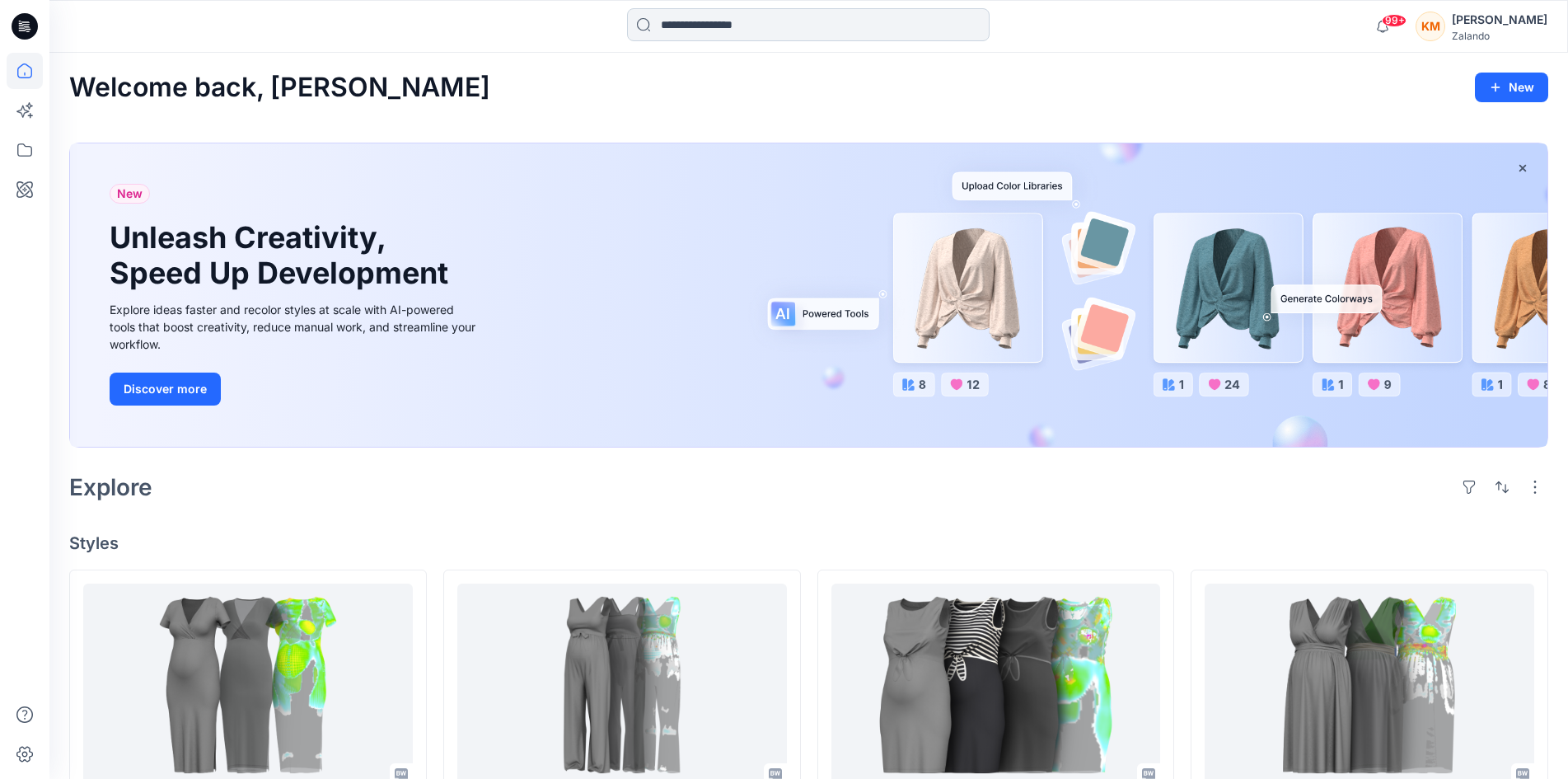
click at [716, 25] on input at bounding box center [808, 24] width 362 height 33
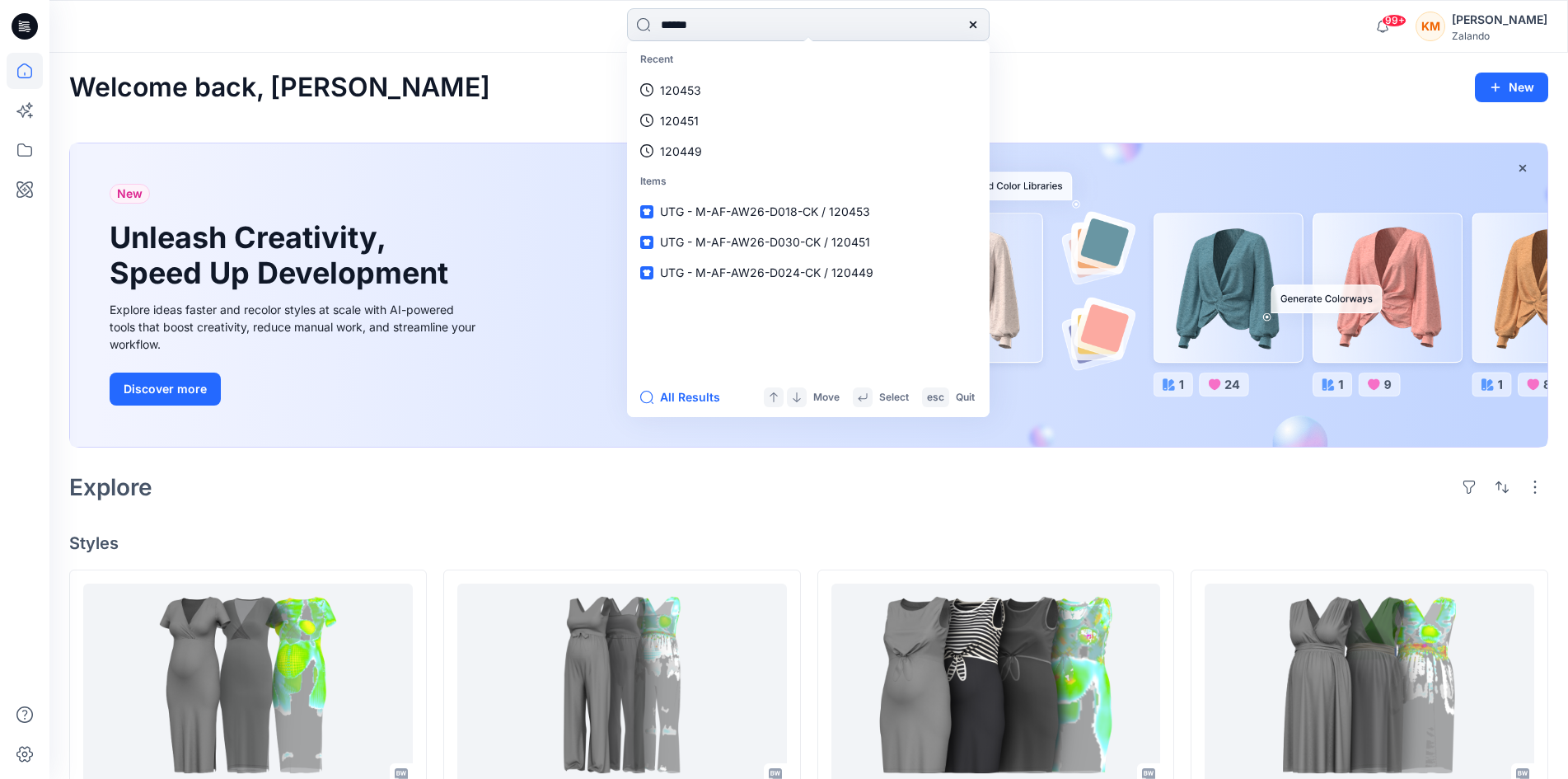
type input "******"
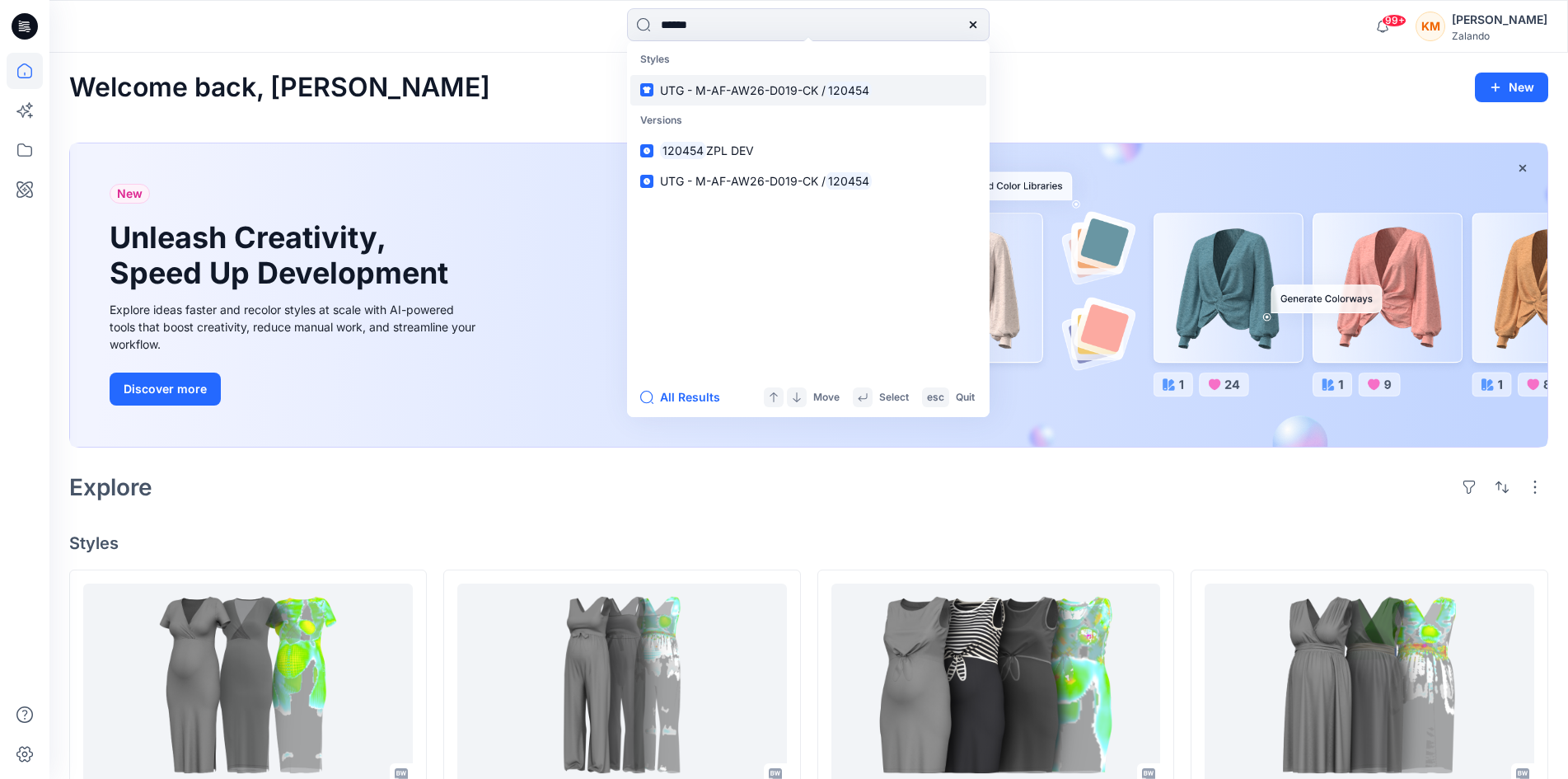
click at [747, 92] on span "UTG - M-AF-AW26-D019-CK /" at bounding box center [743, 91] width 166 height 14
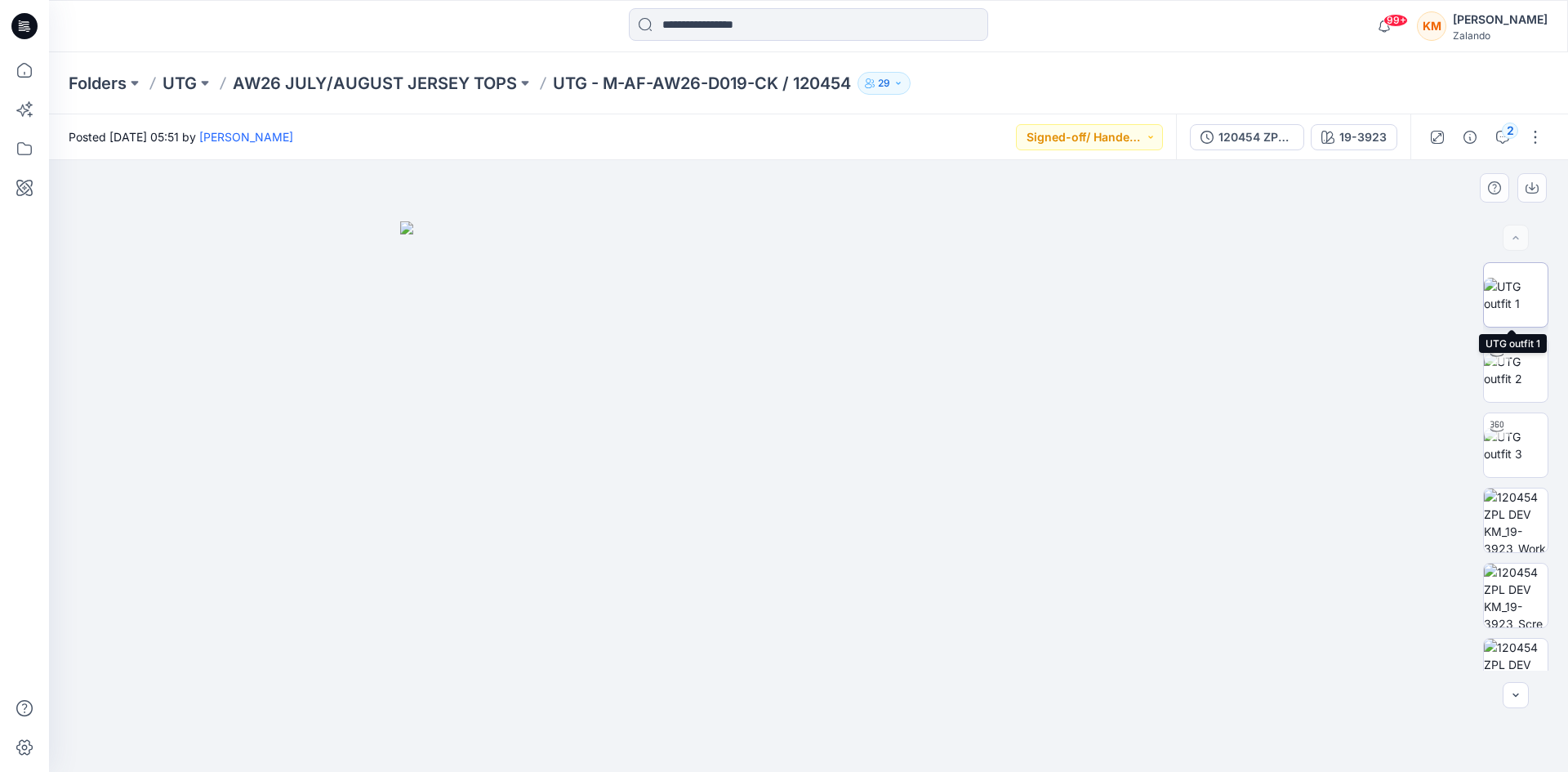
click at [1508, 285] on img at bounding box center [1516, 294] width 64 height 35
click at [1370, 133] on div "19-3923" at bounding box center [1363, 137] width 47 height 18
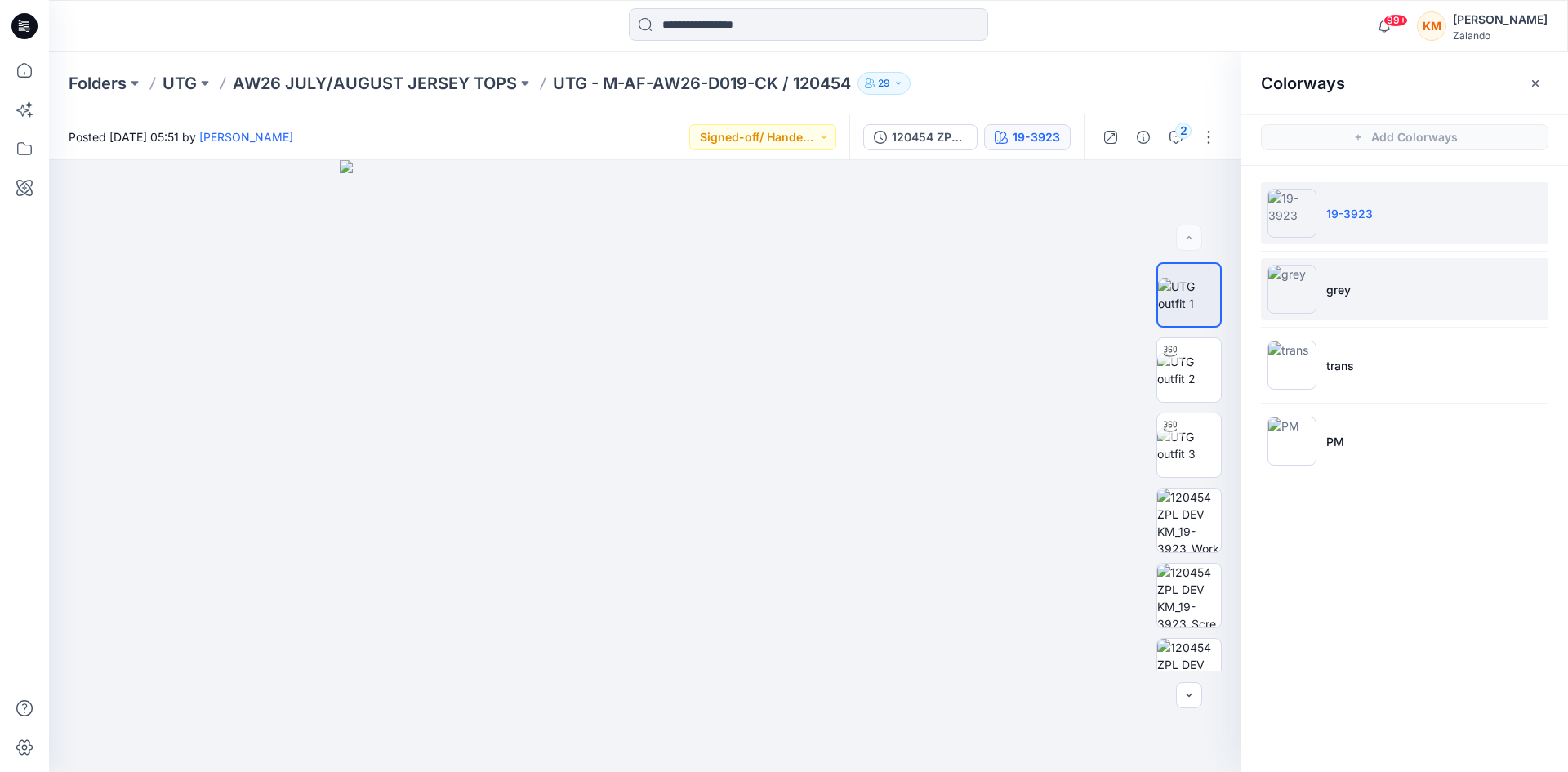
click at [1296, 278] on img at bounding box center [1291, 289] width 49 height 49
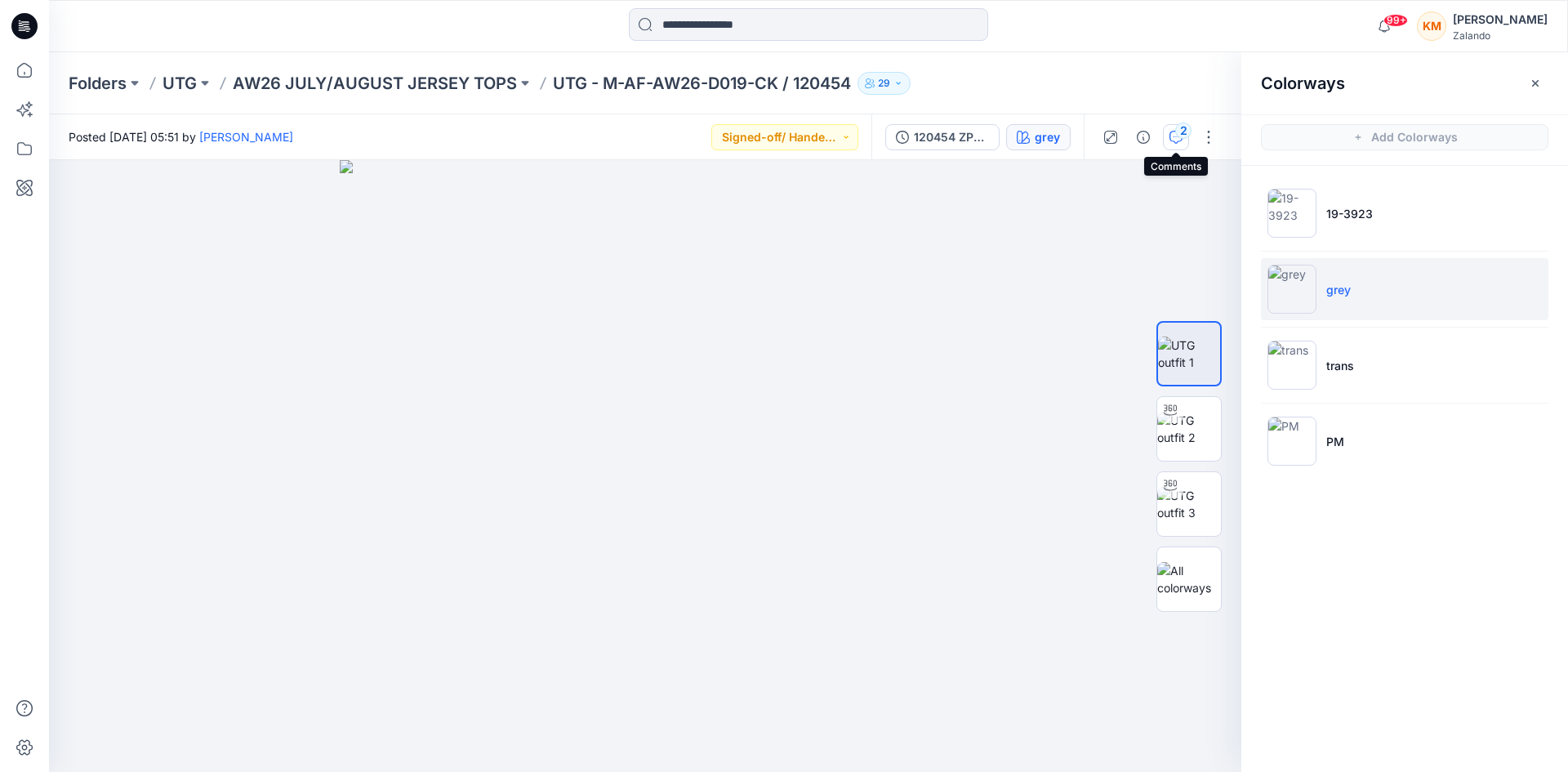
click at [1181, 130] on div "2" at bounding box center [1184, 131] width 16 height 16
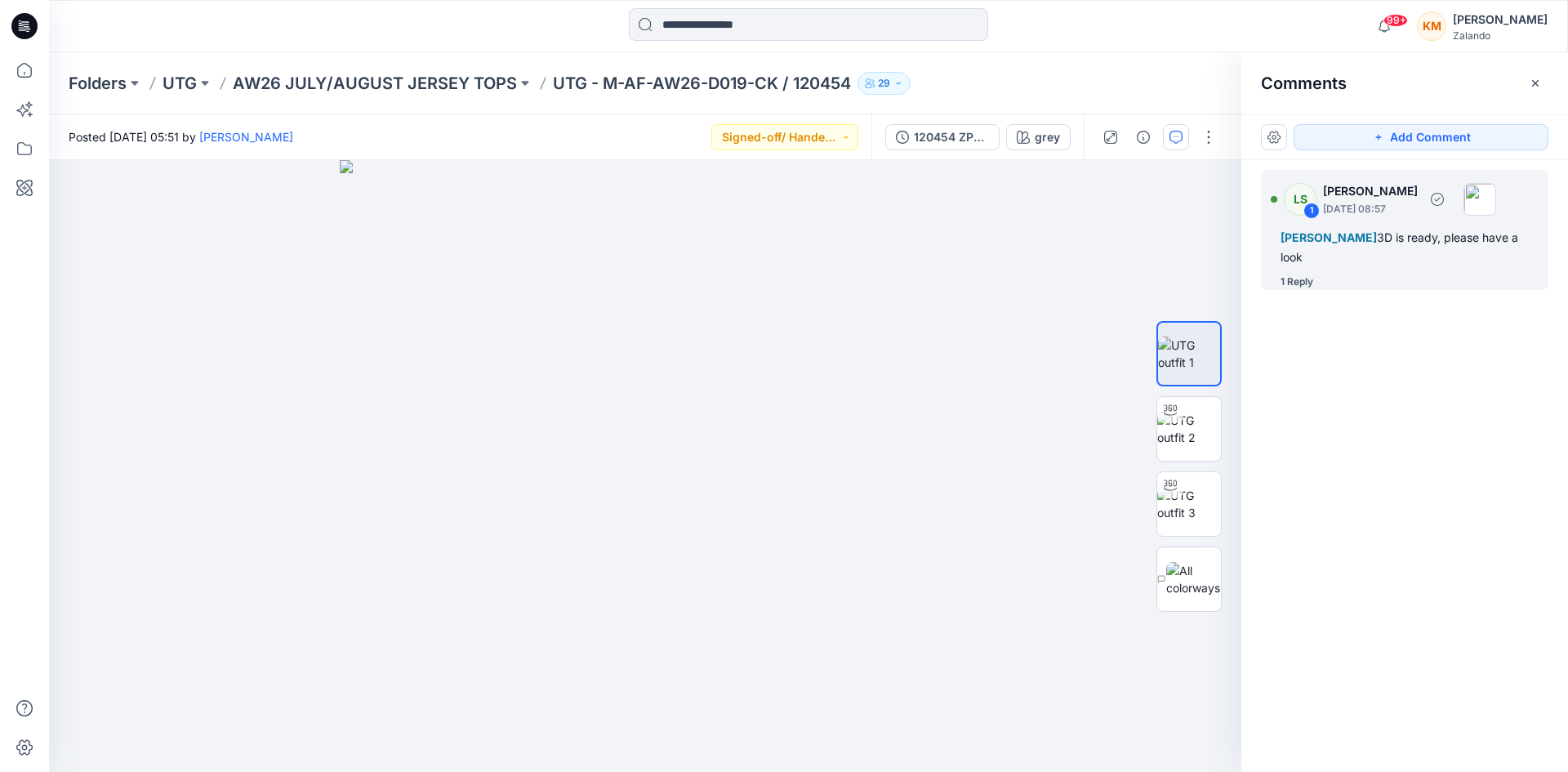
click at [1358, 232] on span "[PERSON_NAME]" at bounding box center [1329, 237] width 96 height 14
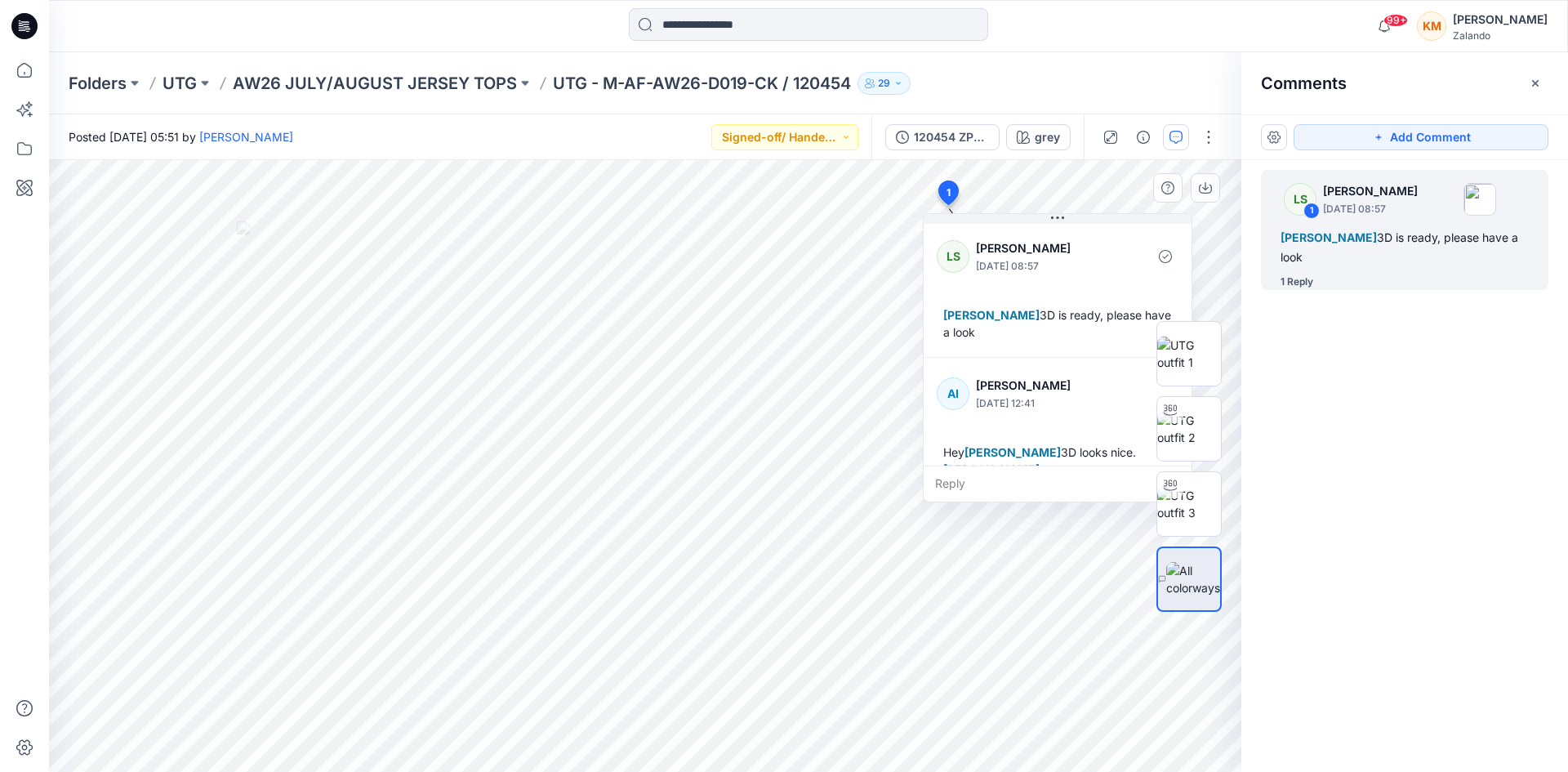
scroll to position [28, 0]
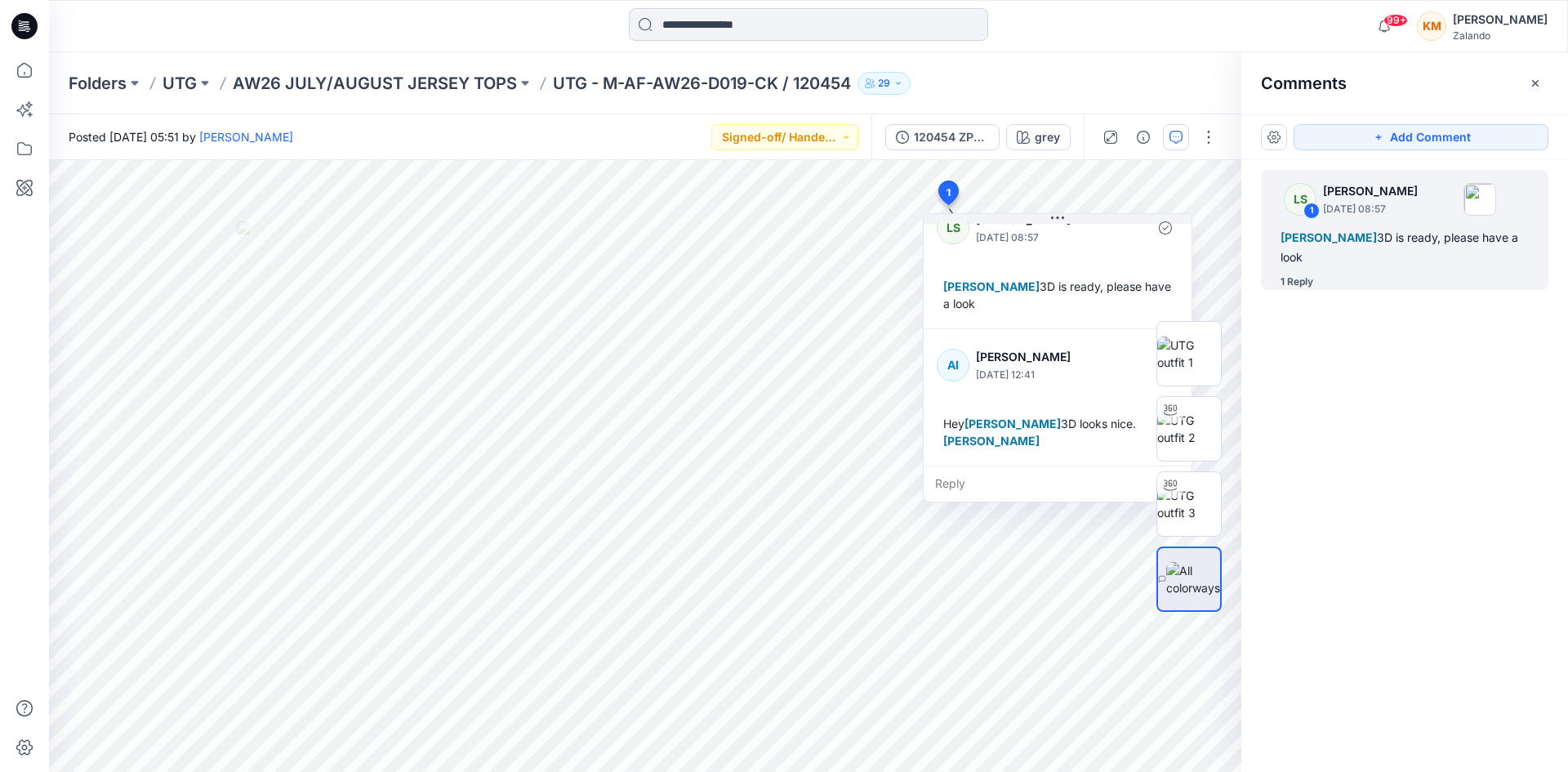
click at [696, 18] on input at bounding box center [808, 24] width 359 height 33
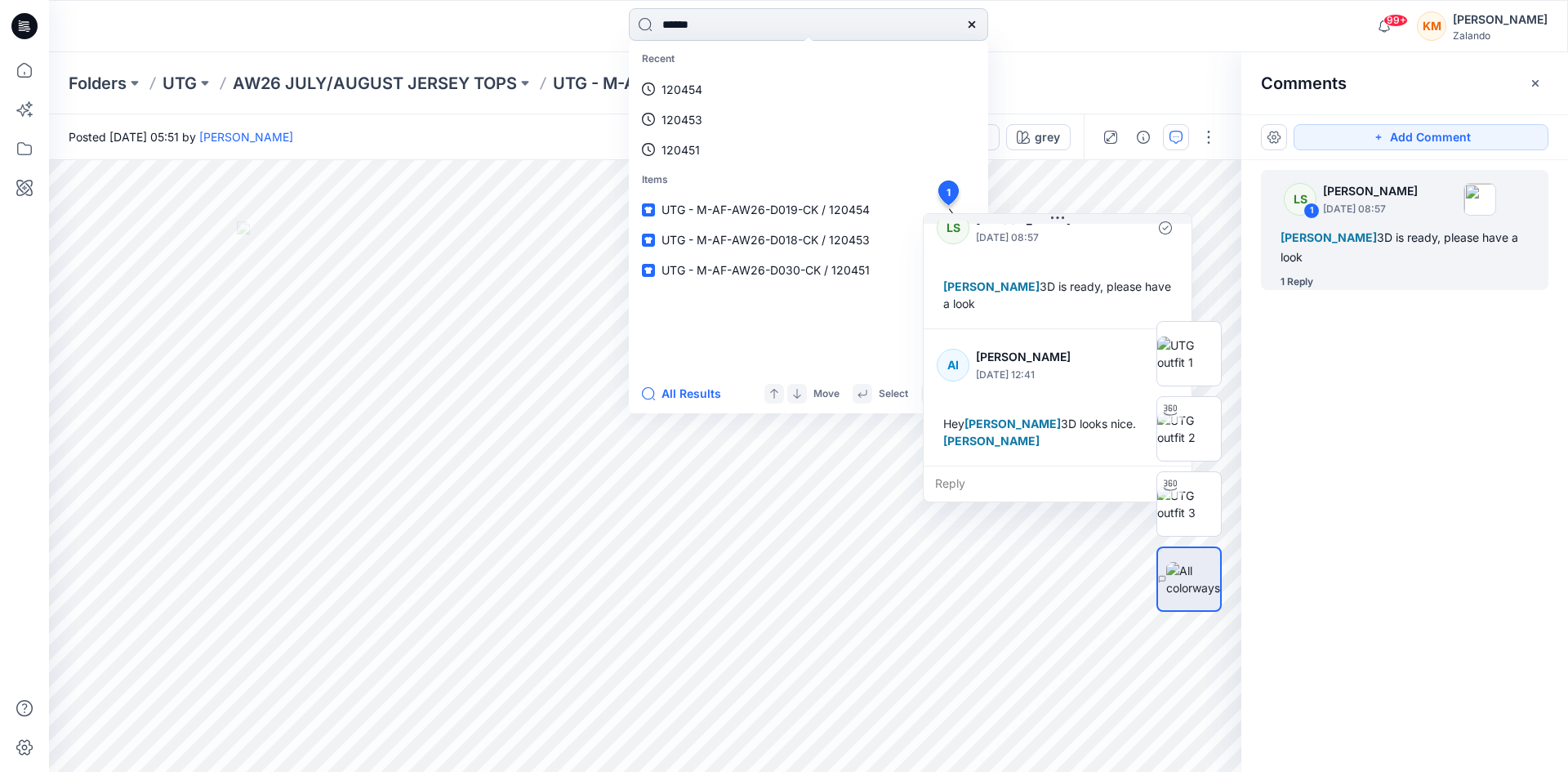
type input "******"
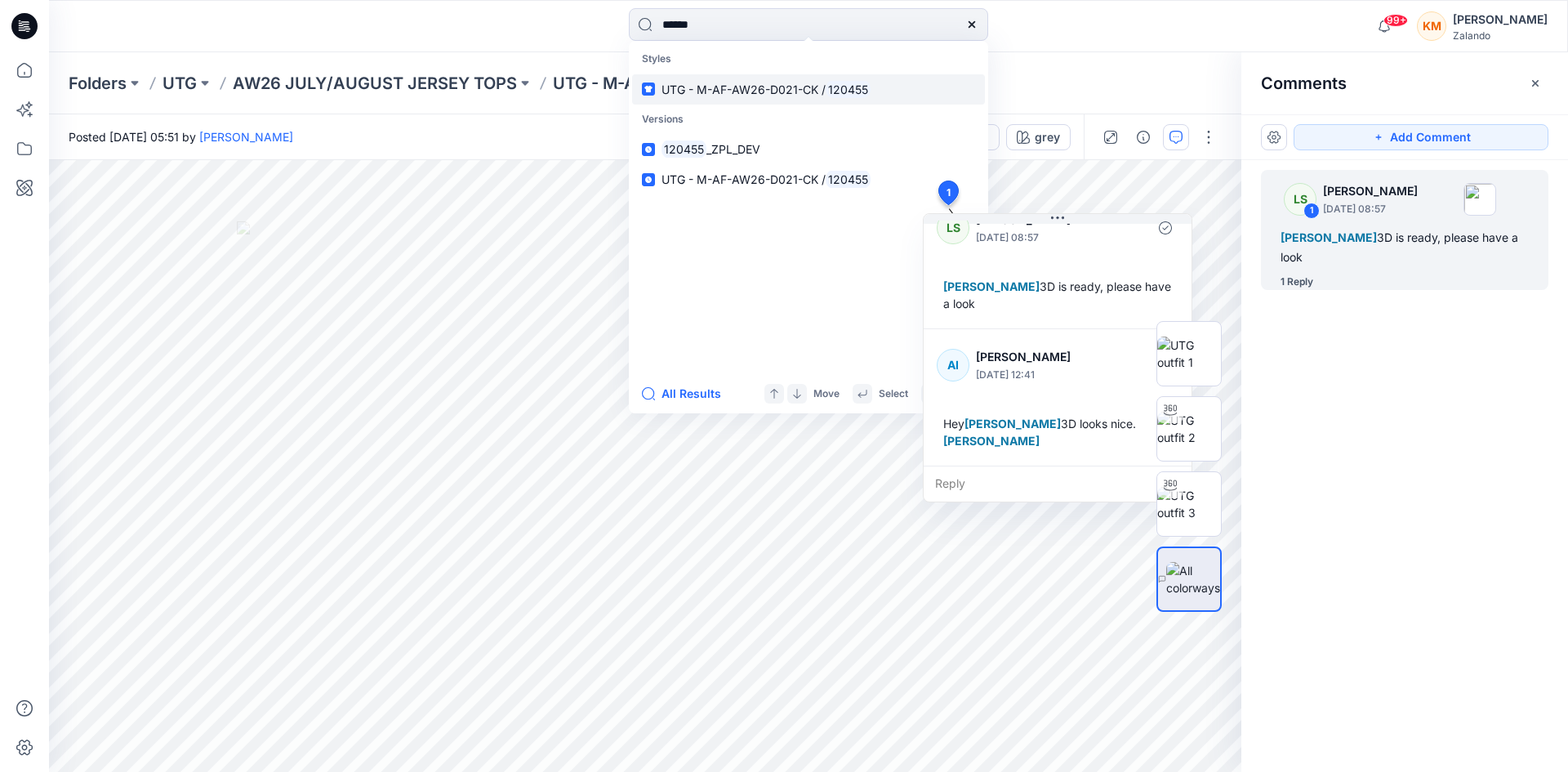
click at [671, 91] on span "UTG - M-AF-AW26-D021-CK /" at bounding box center [744, 90] width 165 height 14
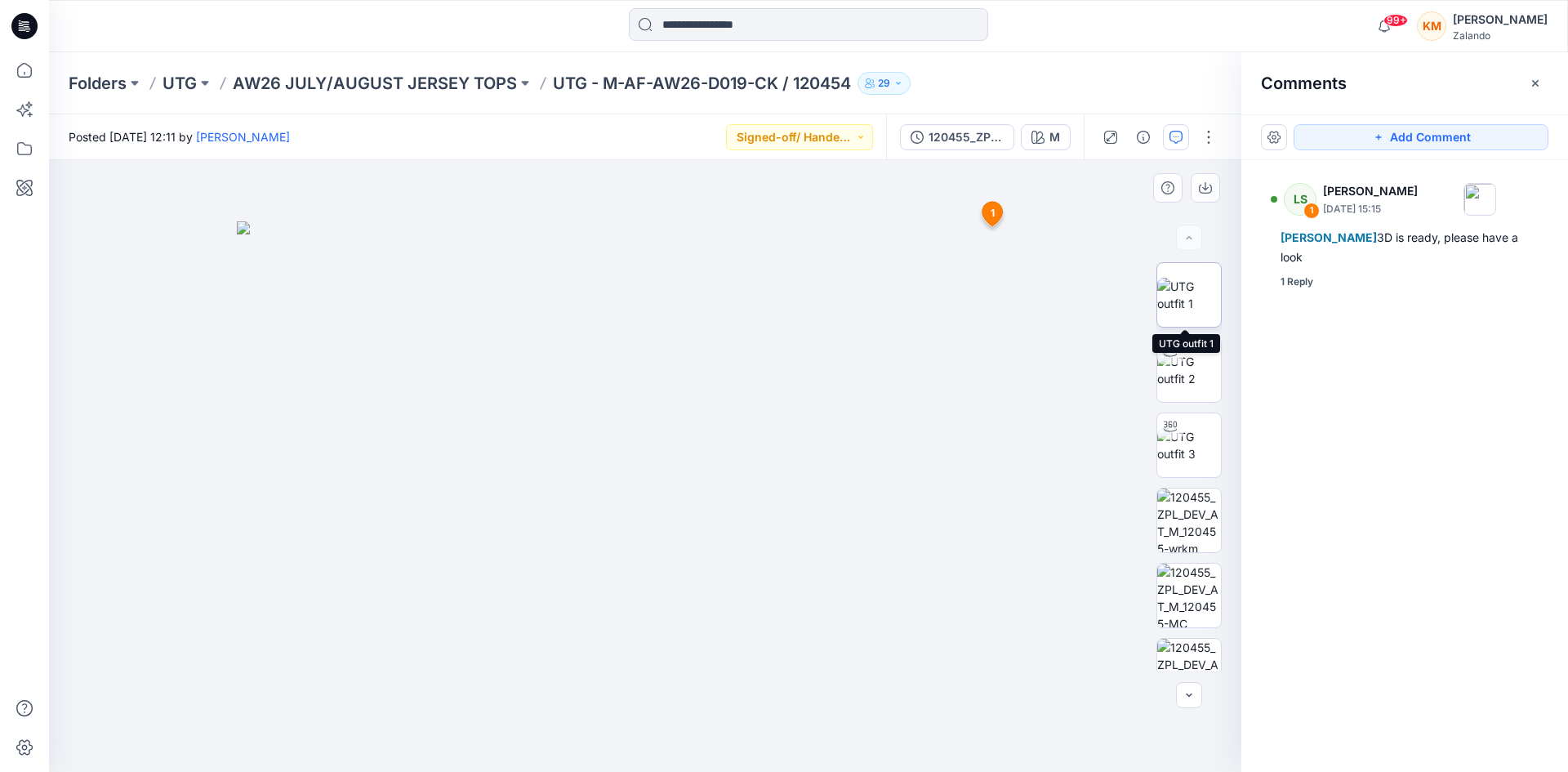
click at [1187, 297] on img at bounding box center [1189, 294] width 64 height 35
click at [696, 20] on input at bounding box center [808, 24] width 359 height 33
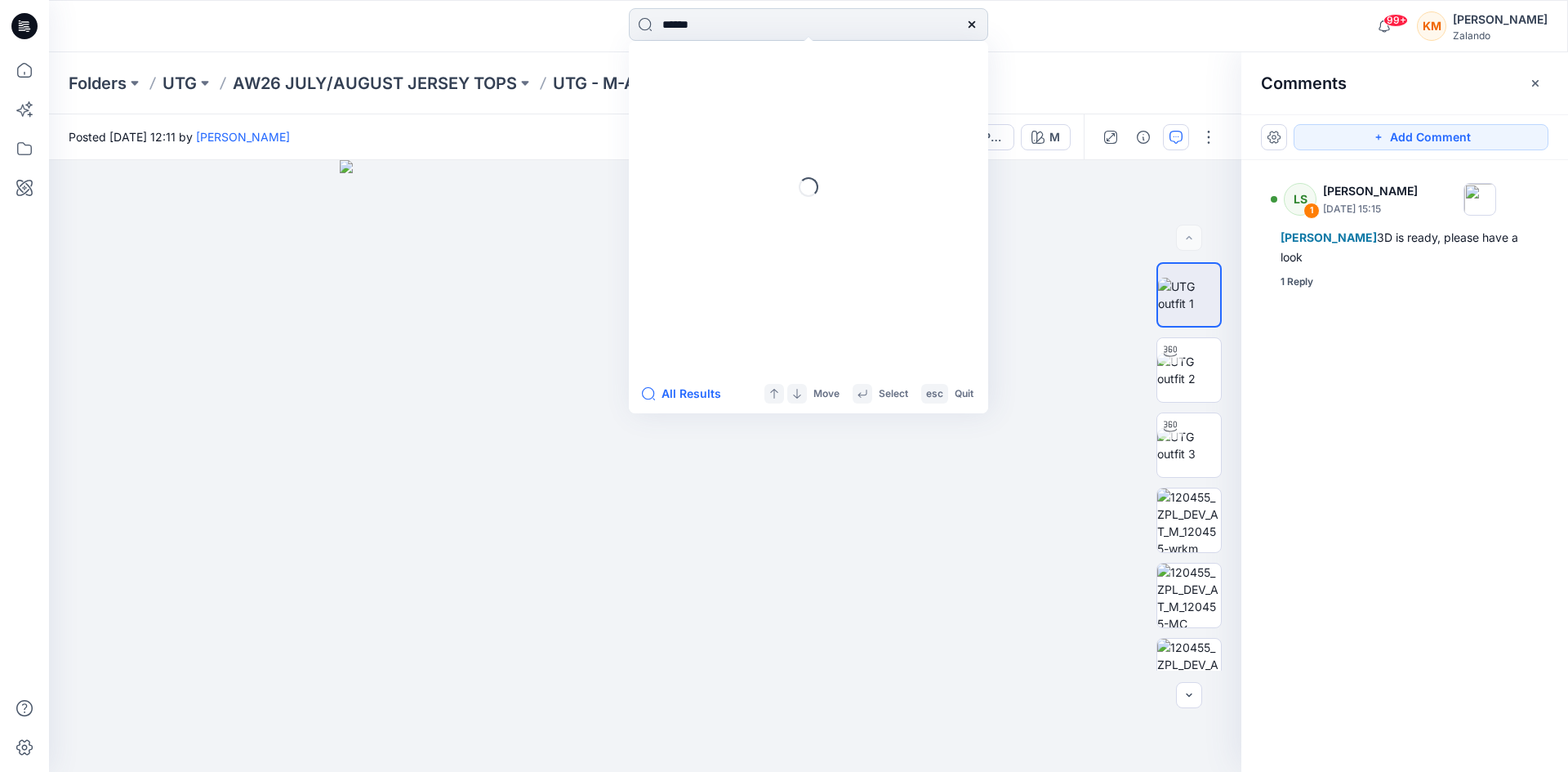
type input "******"
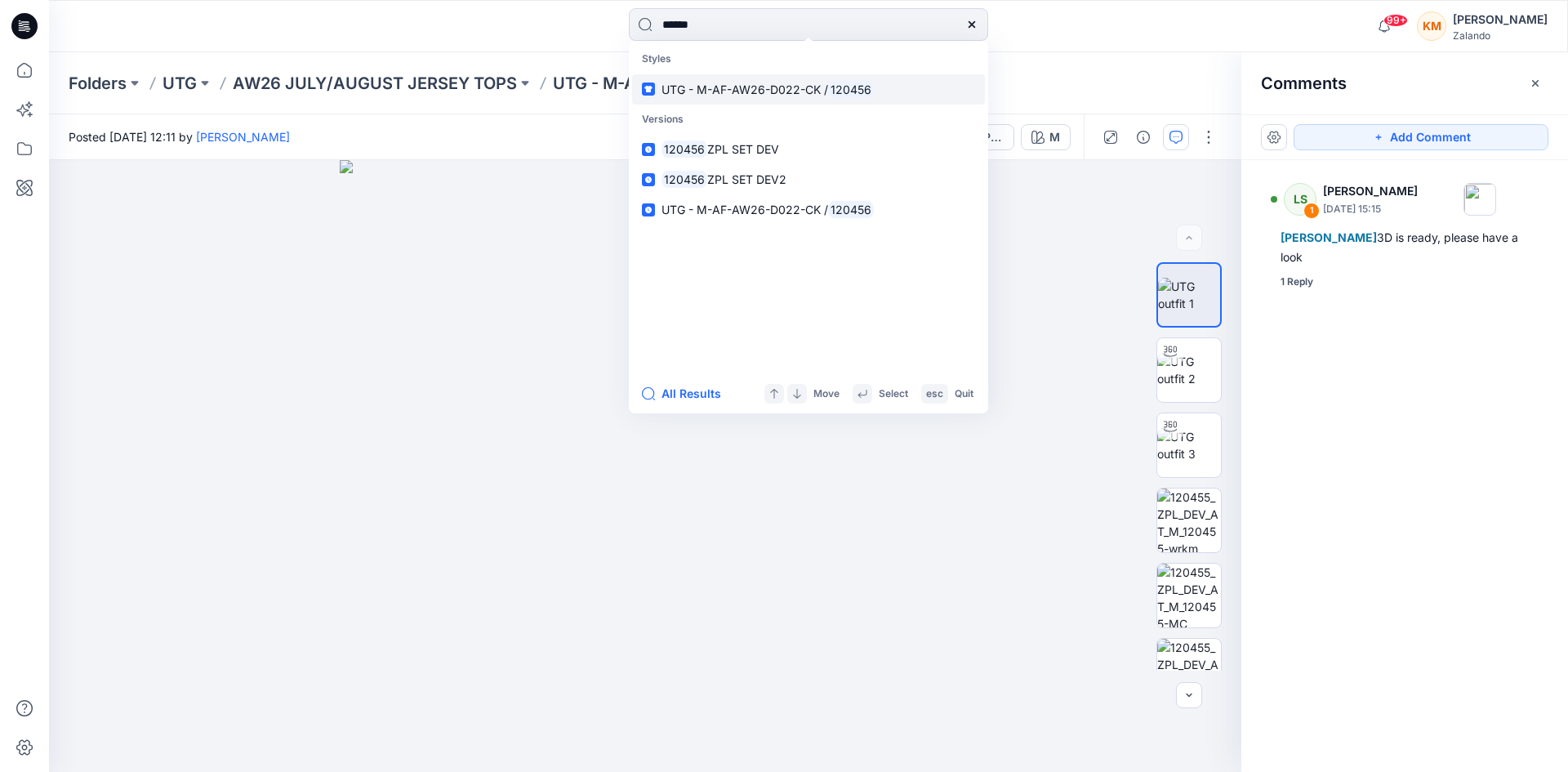
click at [742, 86] on span "UTG - M-AF-AW26-D022-CK /" at bounding box center [744, 90] width 166 height 14
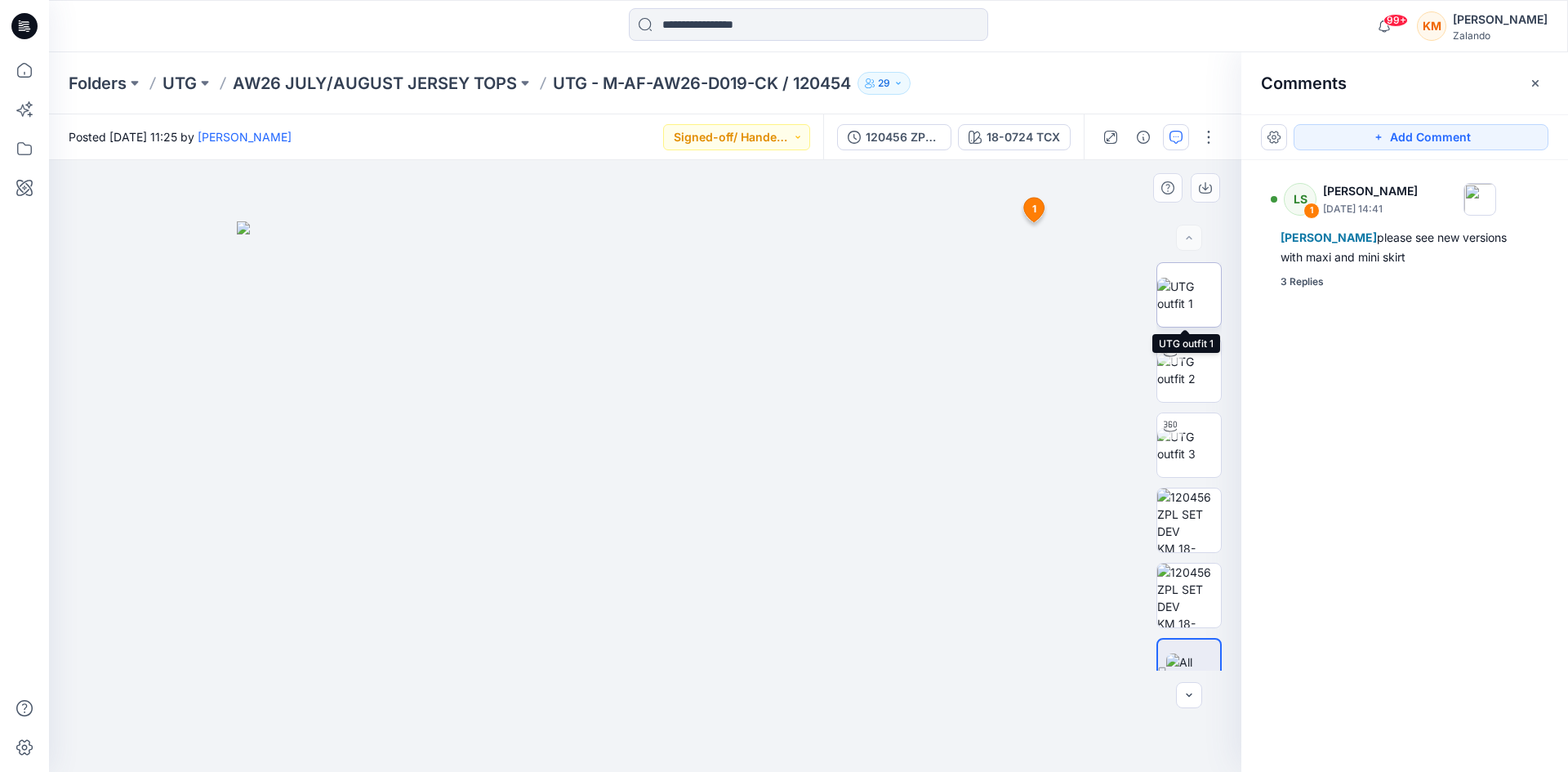
click at [1170, 297] on img at bounding box center [1189, 294] width 64 height 35
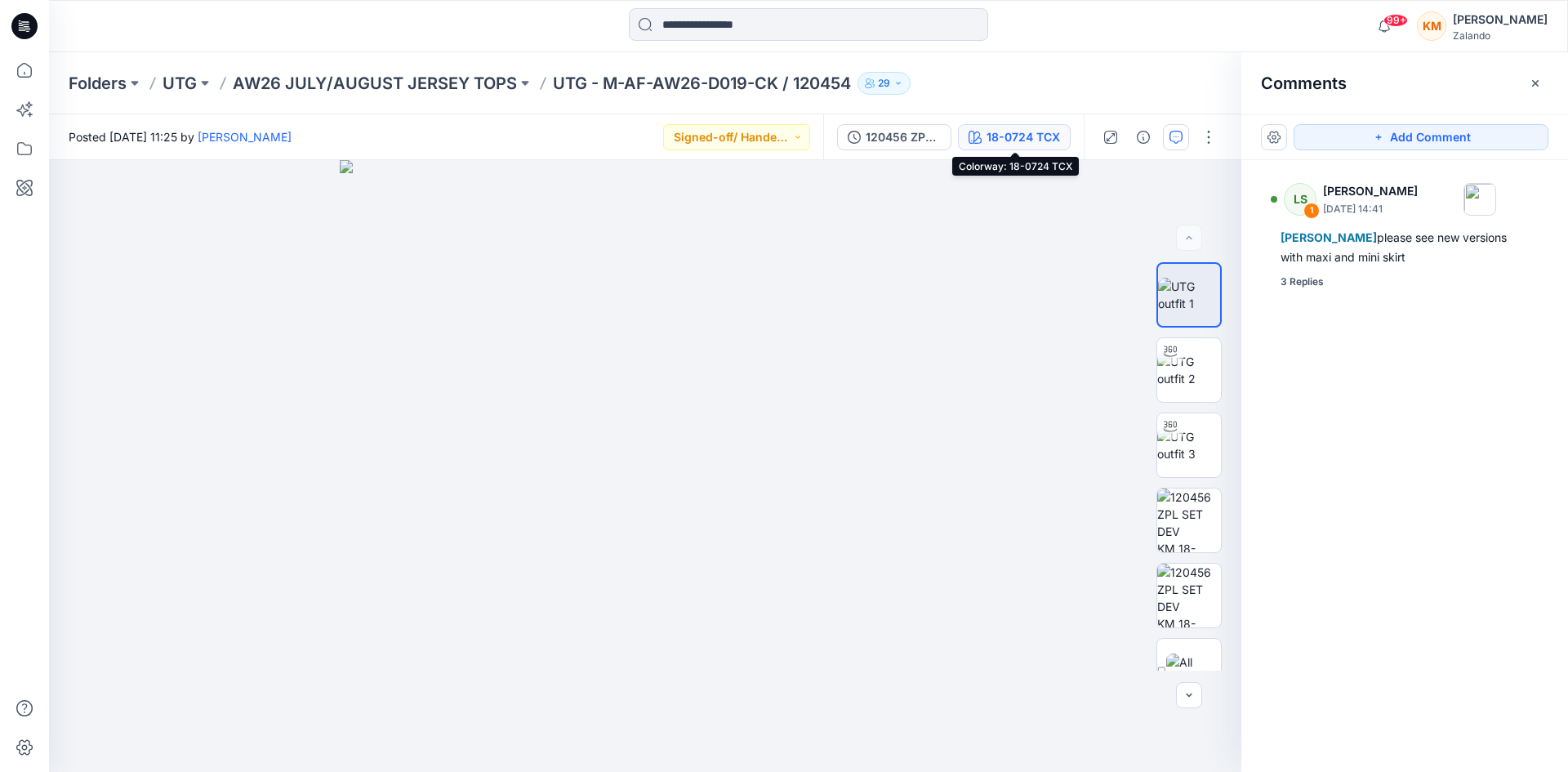
click at [1009, 133] on div "18-0724 TCX" at bounding box center [1023, 137] width 74 height 18
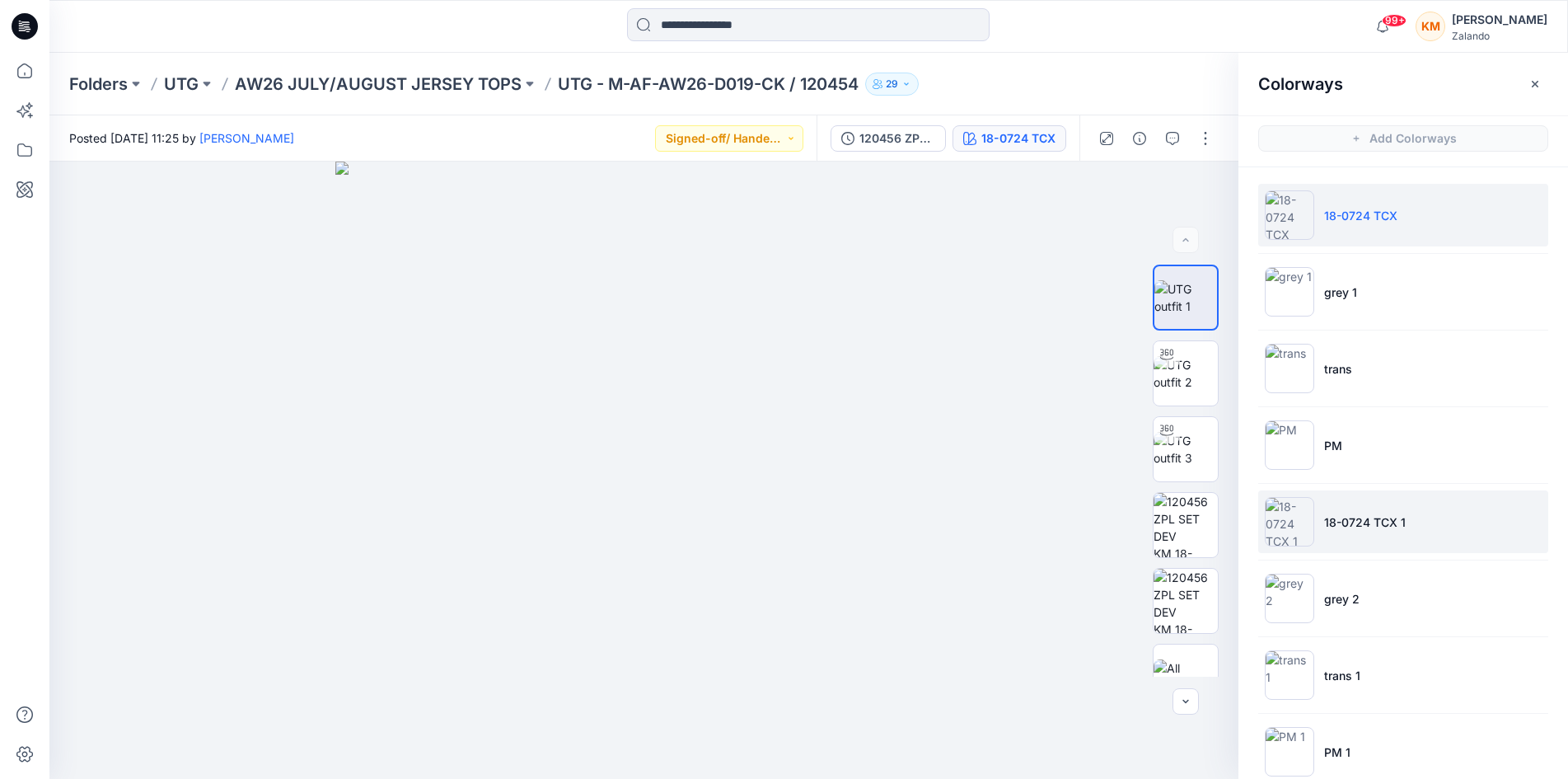
click at [1298, 522] on img at bounding box center [1289, 521] width 49 height 49
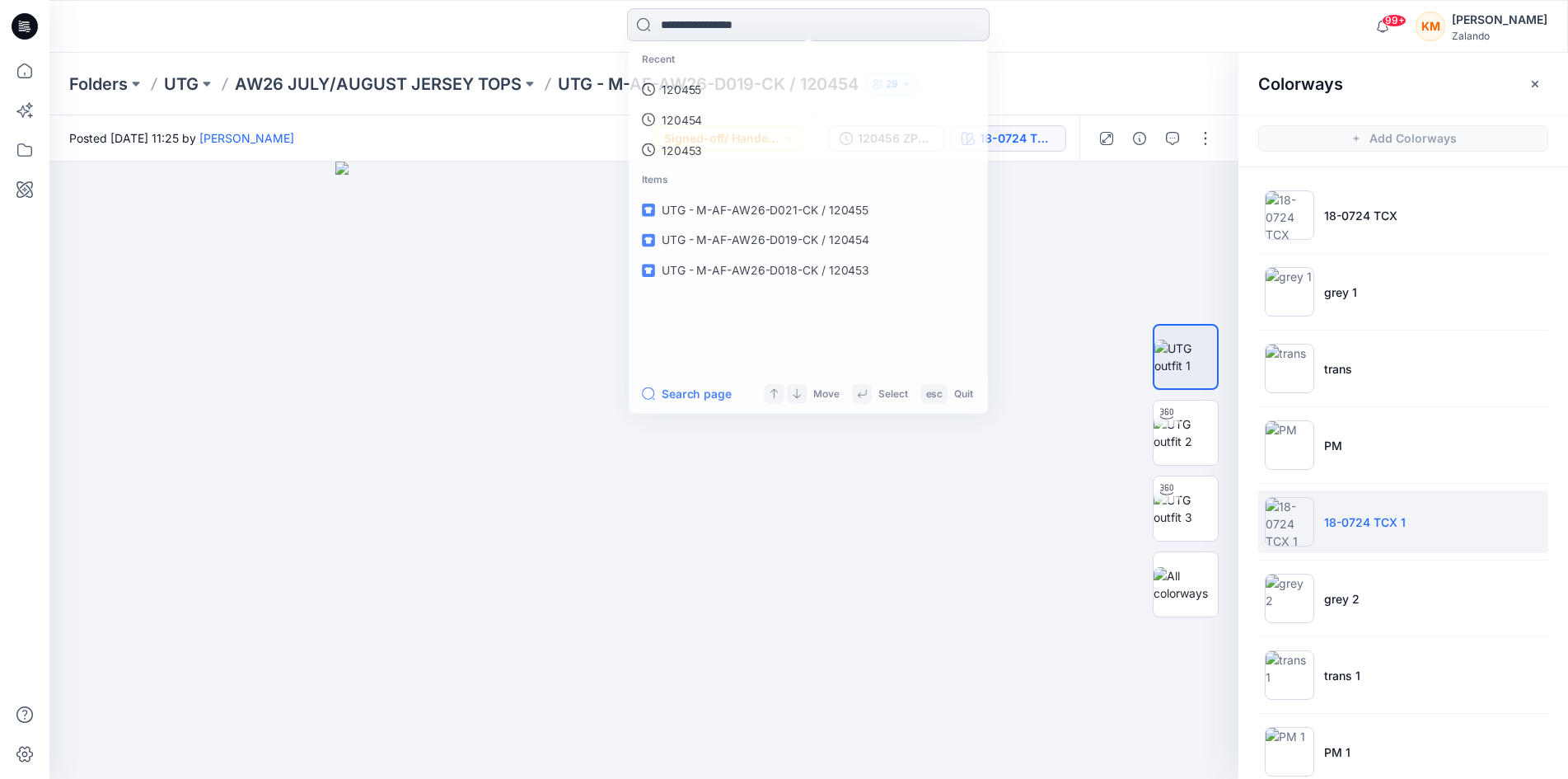
click at [701, 22] on input at bounding box center [808, 24] width 362 height 33
type input "******"
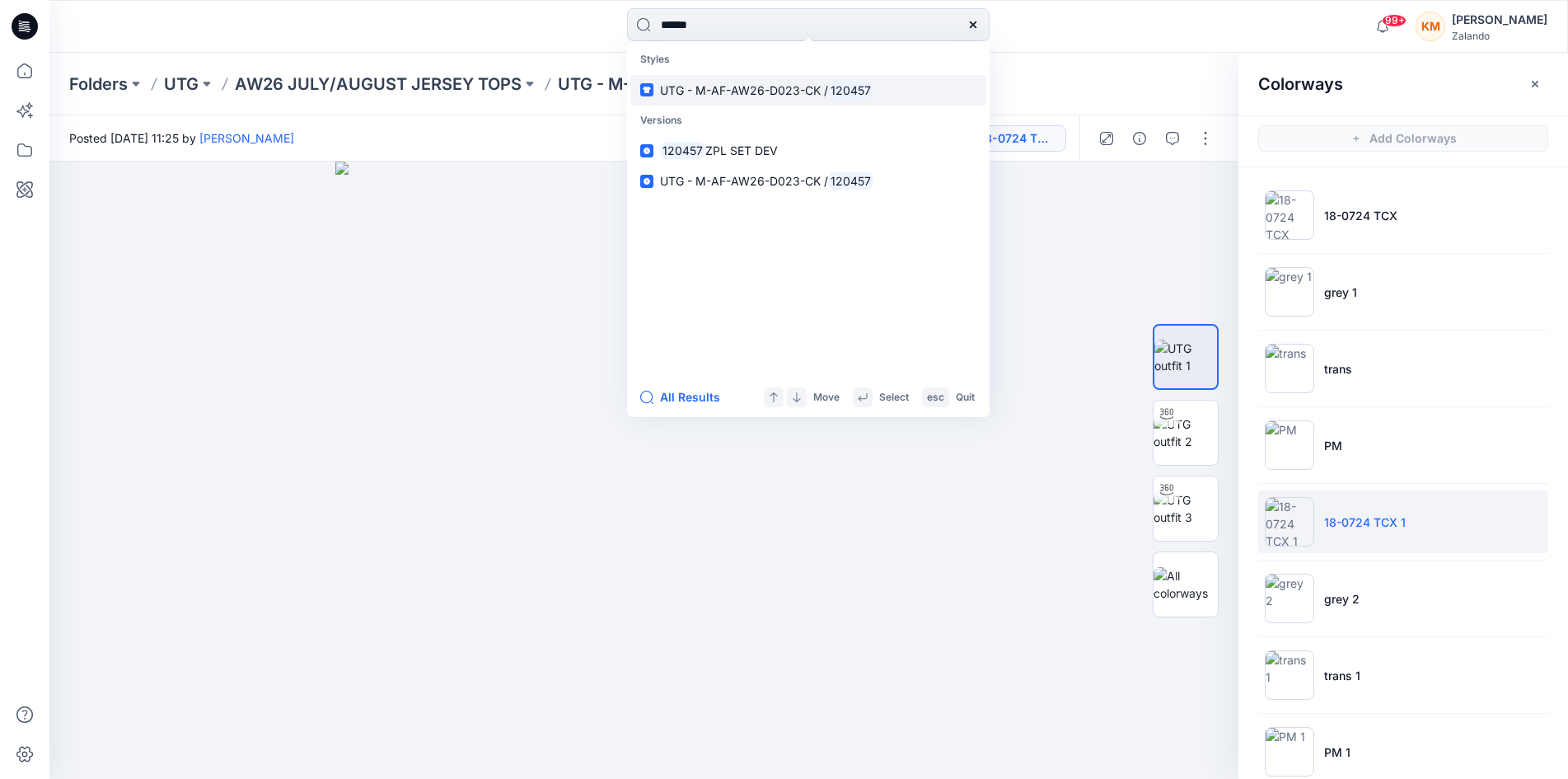
click at [708, 90] on span "UTG - M-AF-AW26-D023-CK /" at bounding box center [744, 91] width 168 height 14
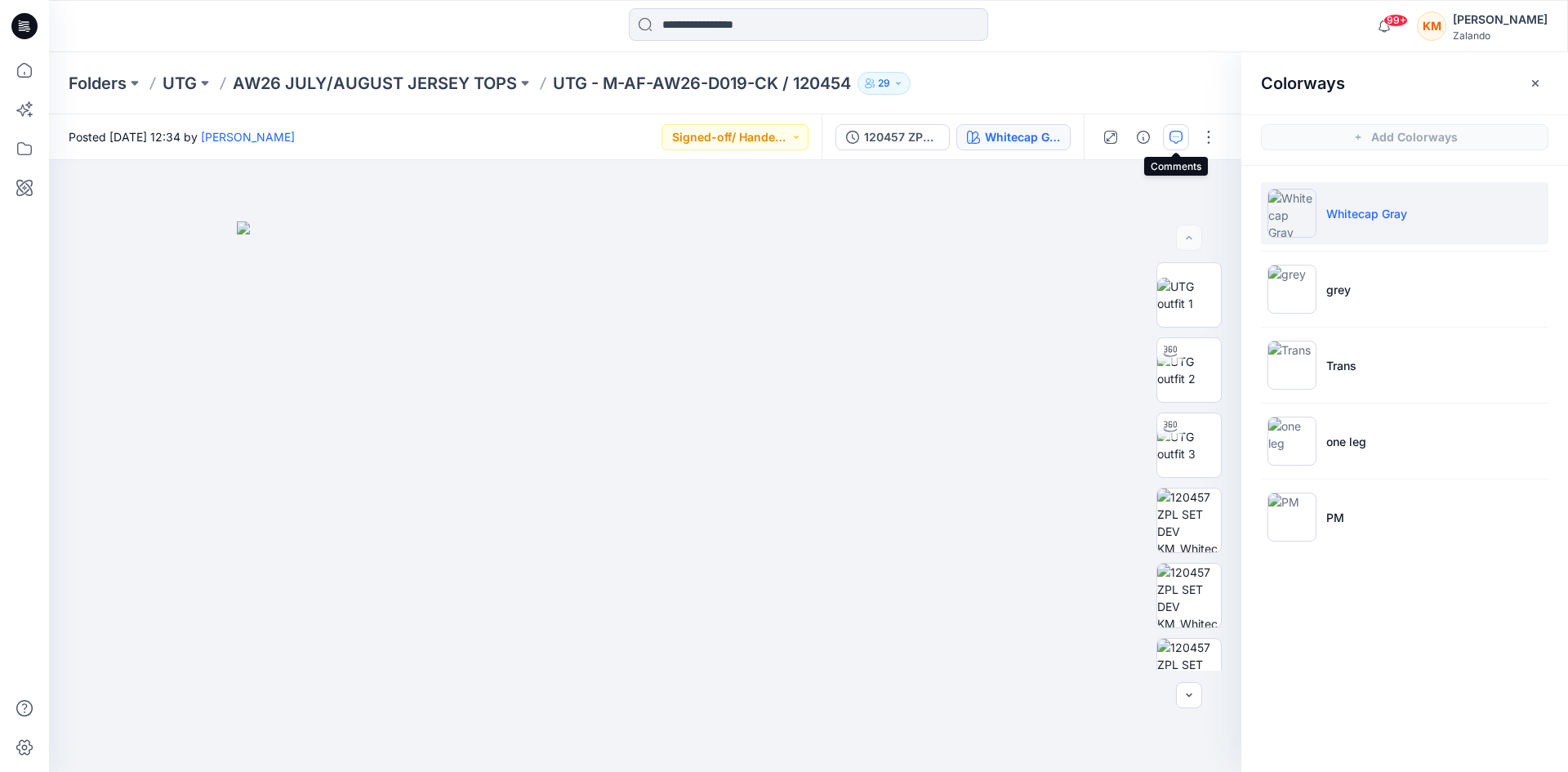
click at [1180, 140] on icon "button" at bounding box center [1176, 137] width 13 height 13
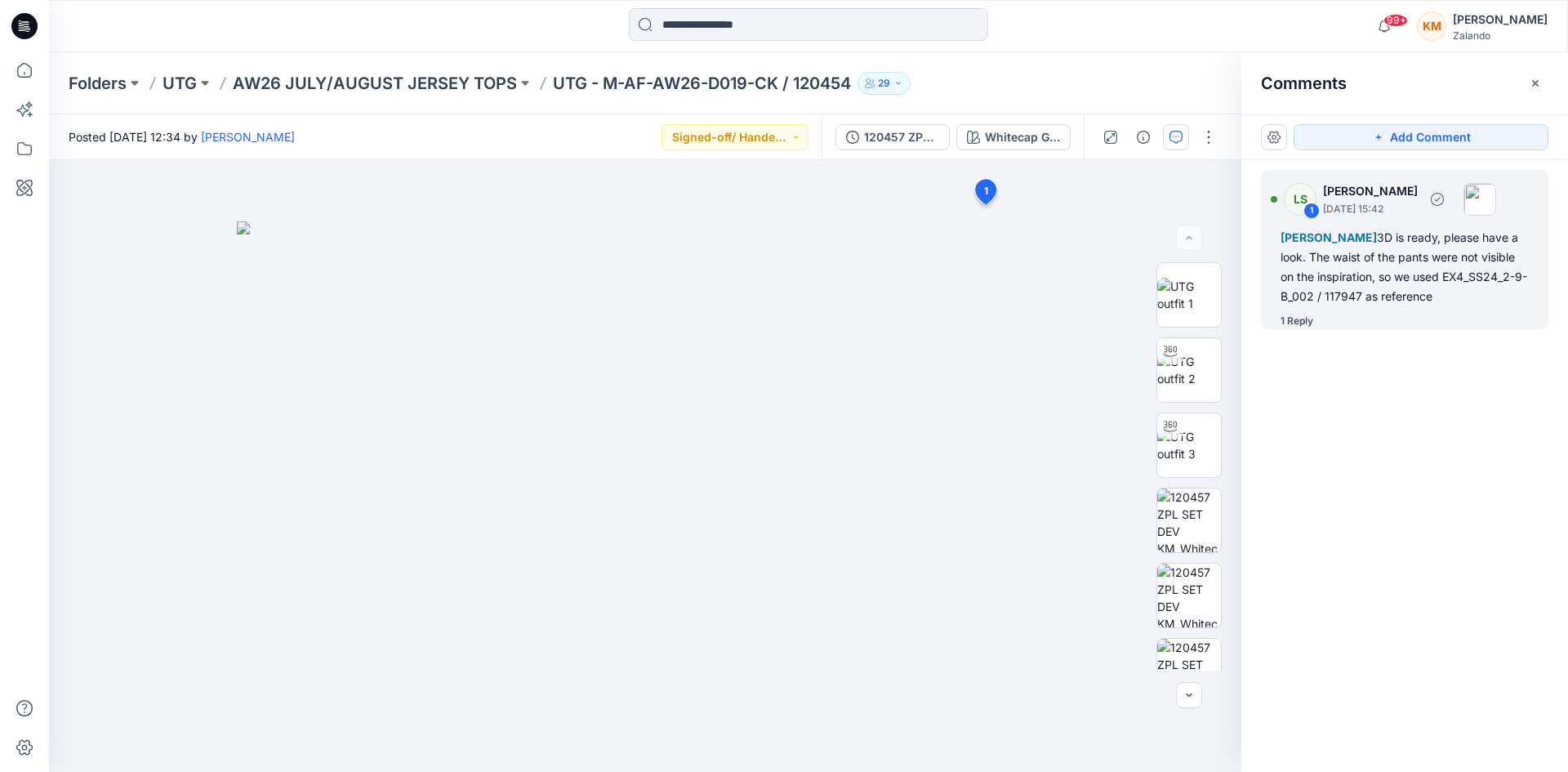
click at [1304, 297] on div "[PERSON_NAME] 3D is ready, please have a look. The waist of the pants were not …" at bounding box center [1404, 267] width 248 height 78
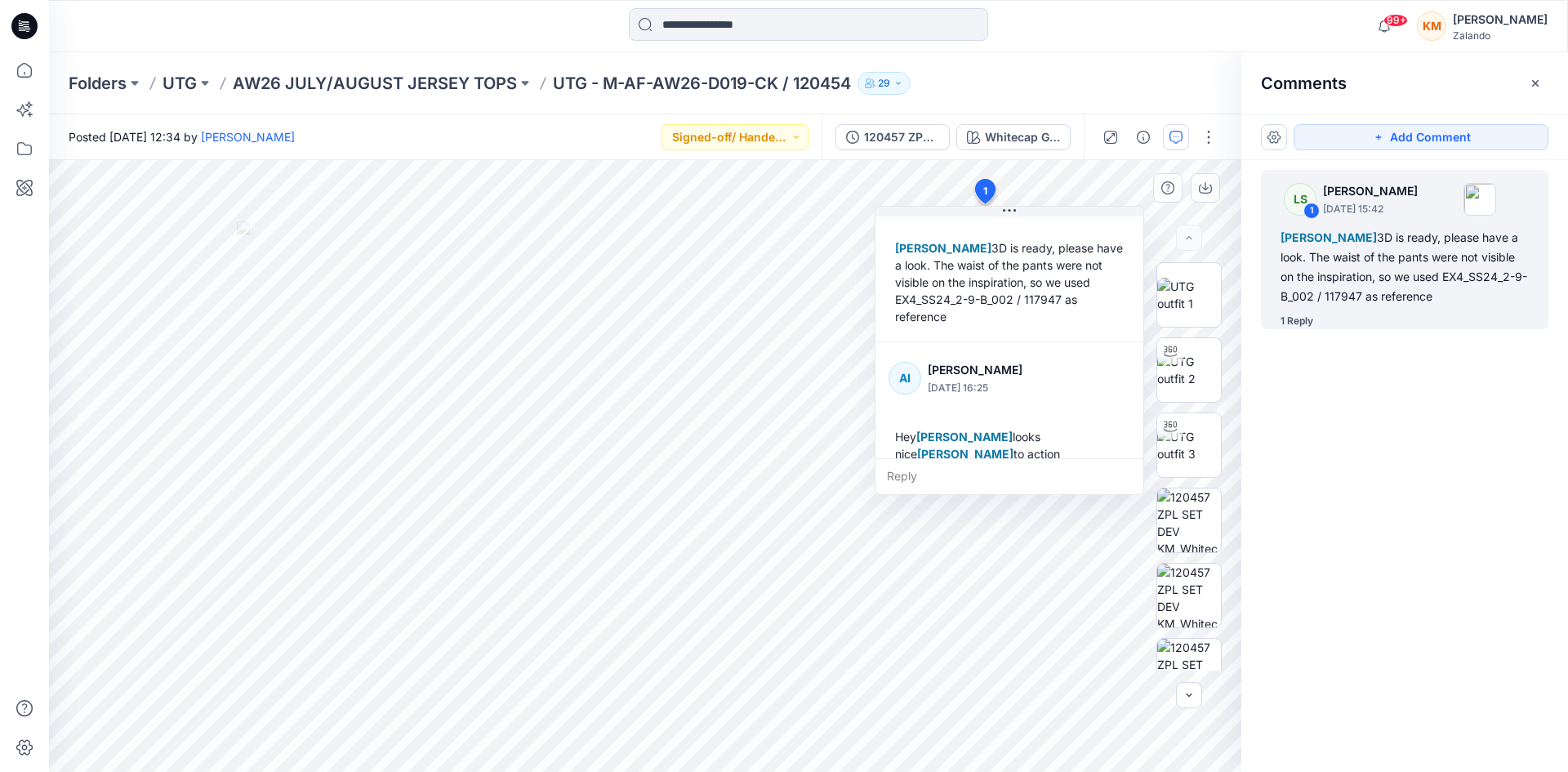
scroll to position [80, 0]
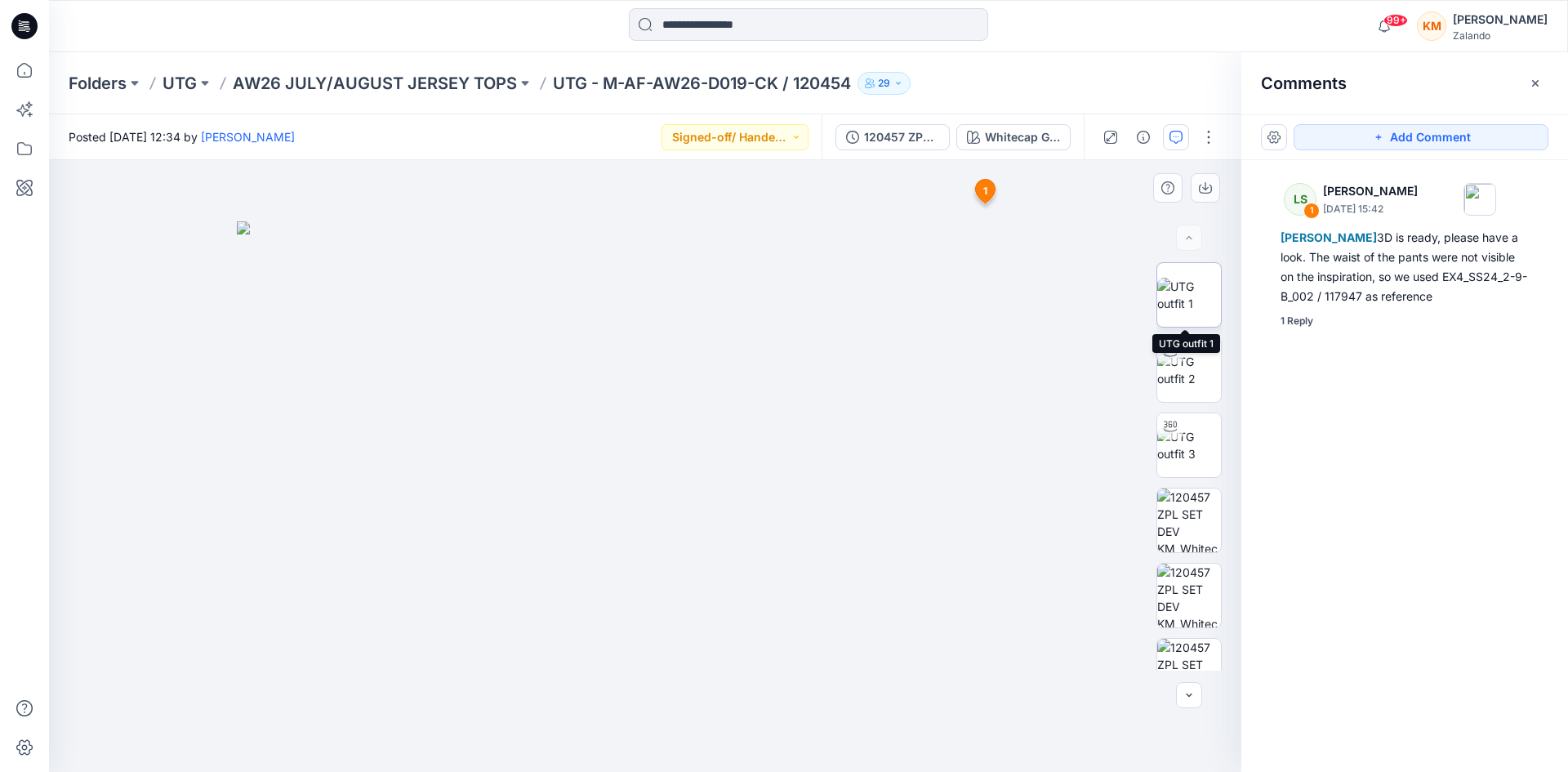
click at [1188, 299] on img at bounding box center [1189, 294] width 64 height 35
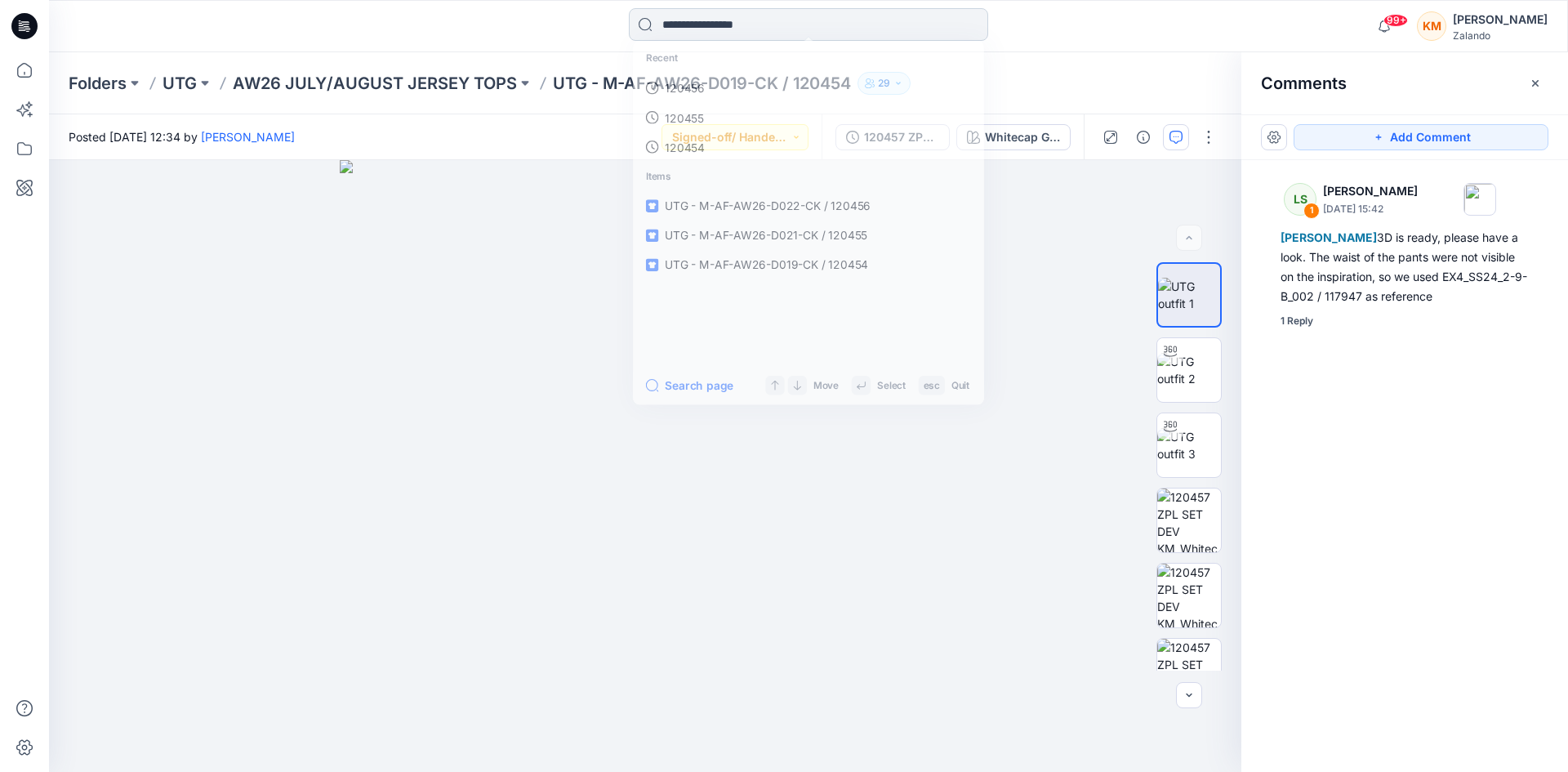
click at [720, 24] on input at bounding box center [808, 24] width 359 height 33
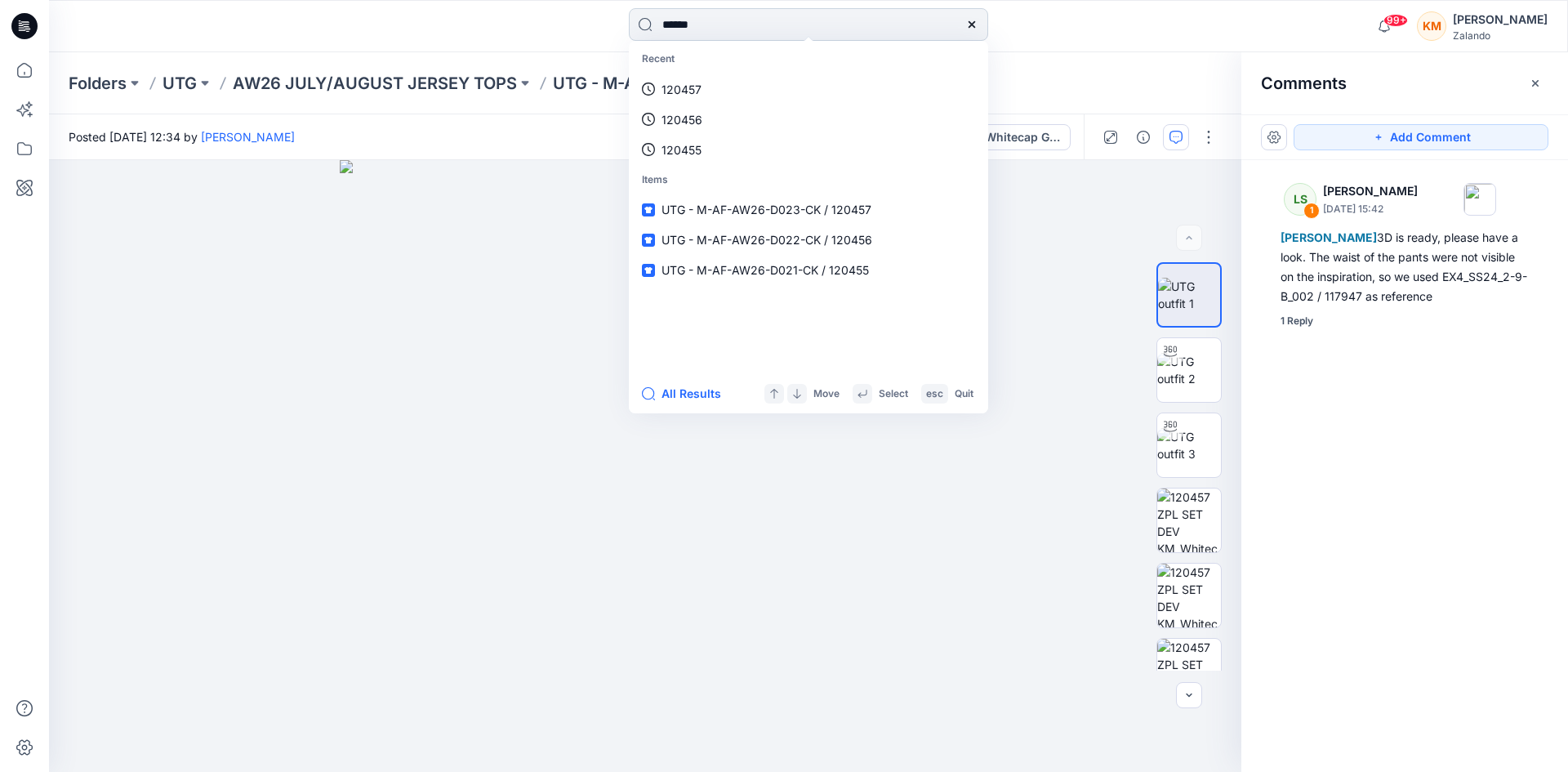
type input "******"
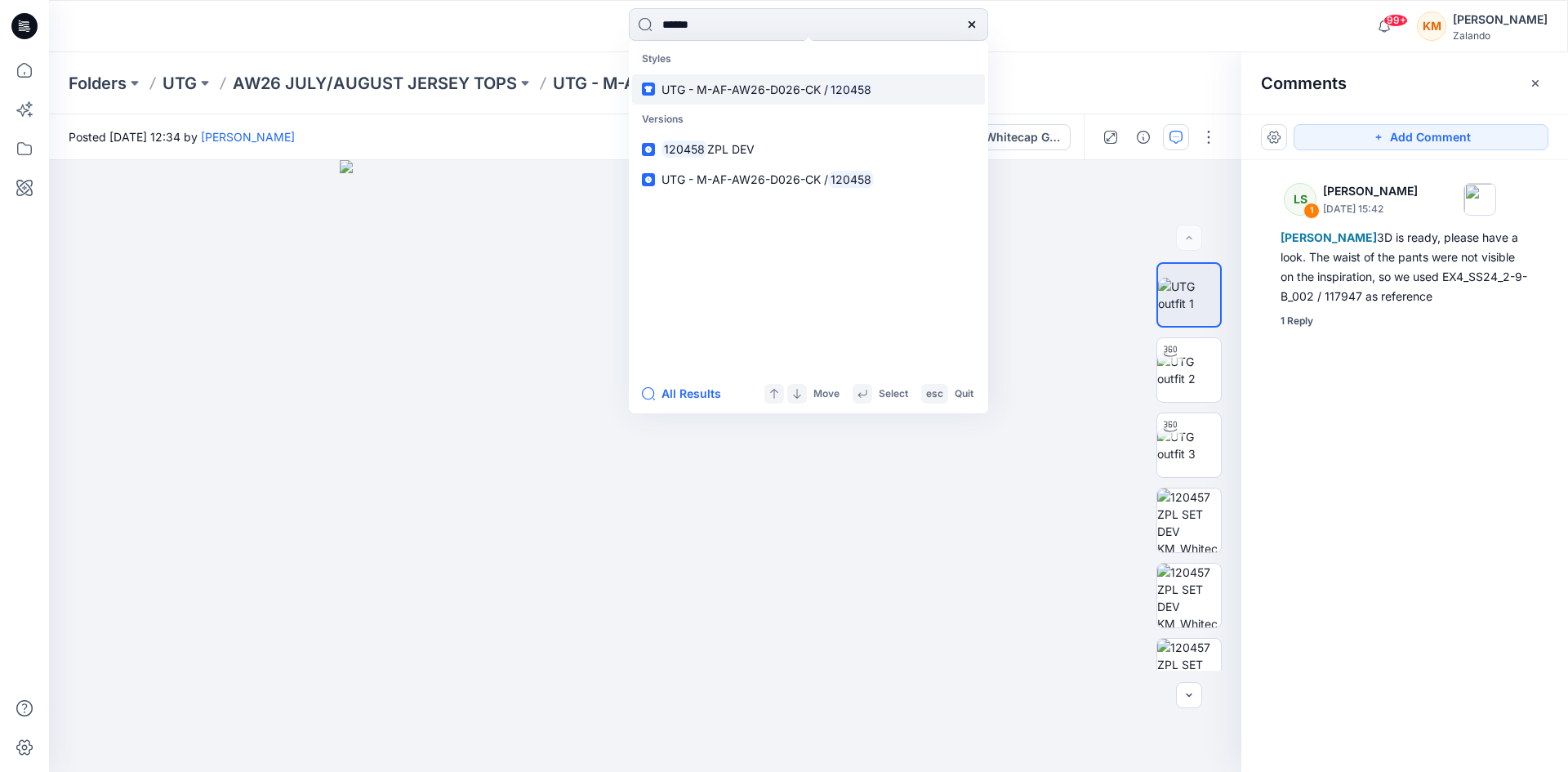
click at [712, 79] on link "UTG - M-AF-AW26-D026-CK / 120458" at bounding box center [808, 90] width 353 height 30
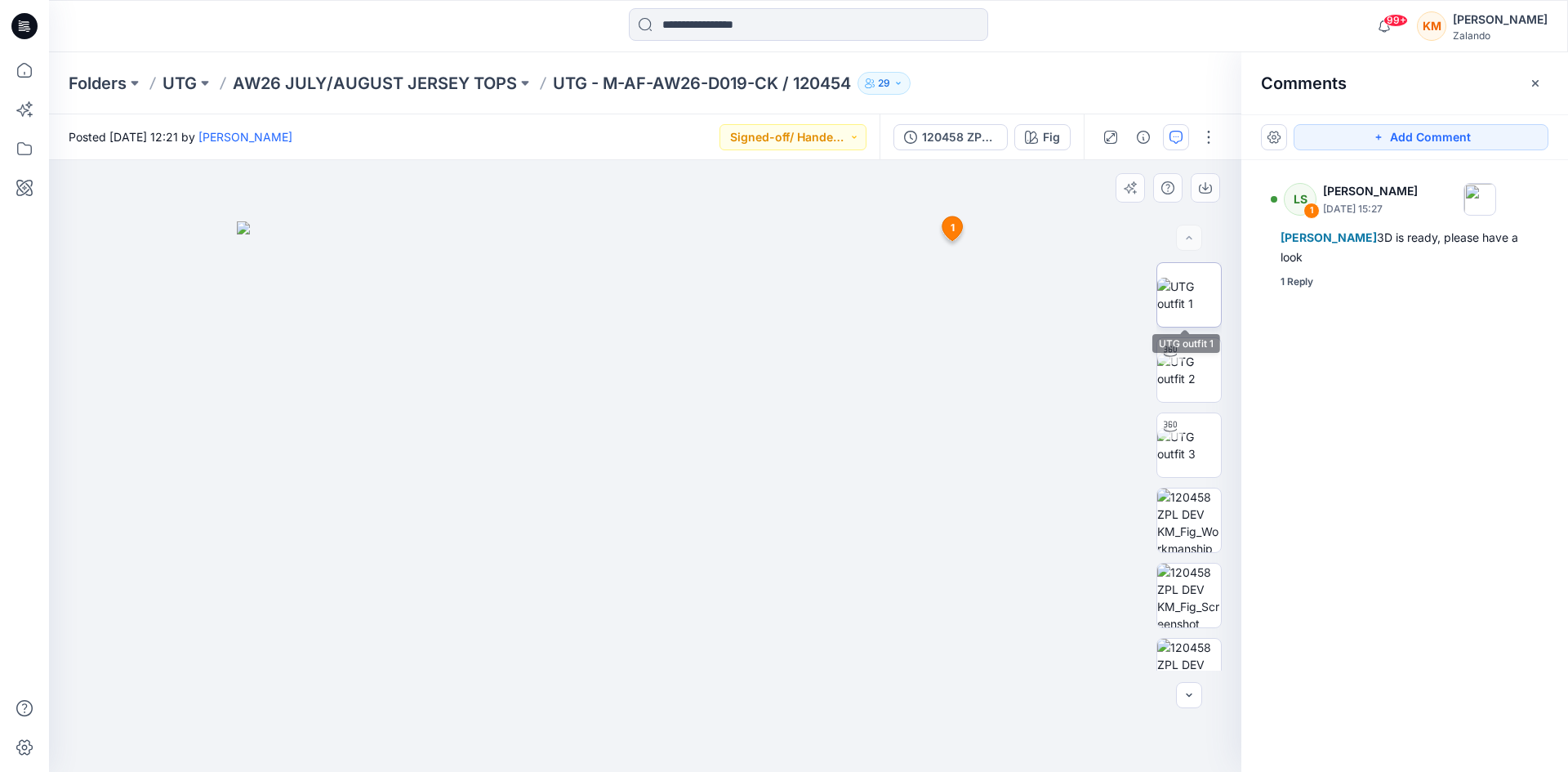
click at [1176, 298] on img at bounding box center [1189, 294] width 64 height 35
click at [772, 27] on input at bounding box center [808, 24] width 359 height 33
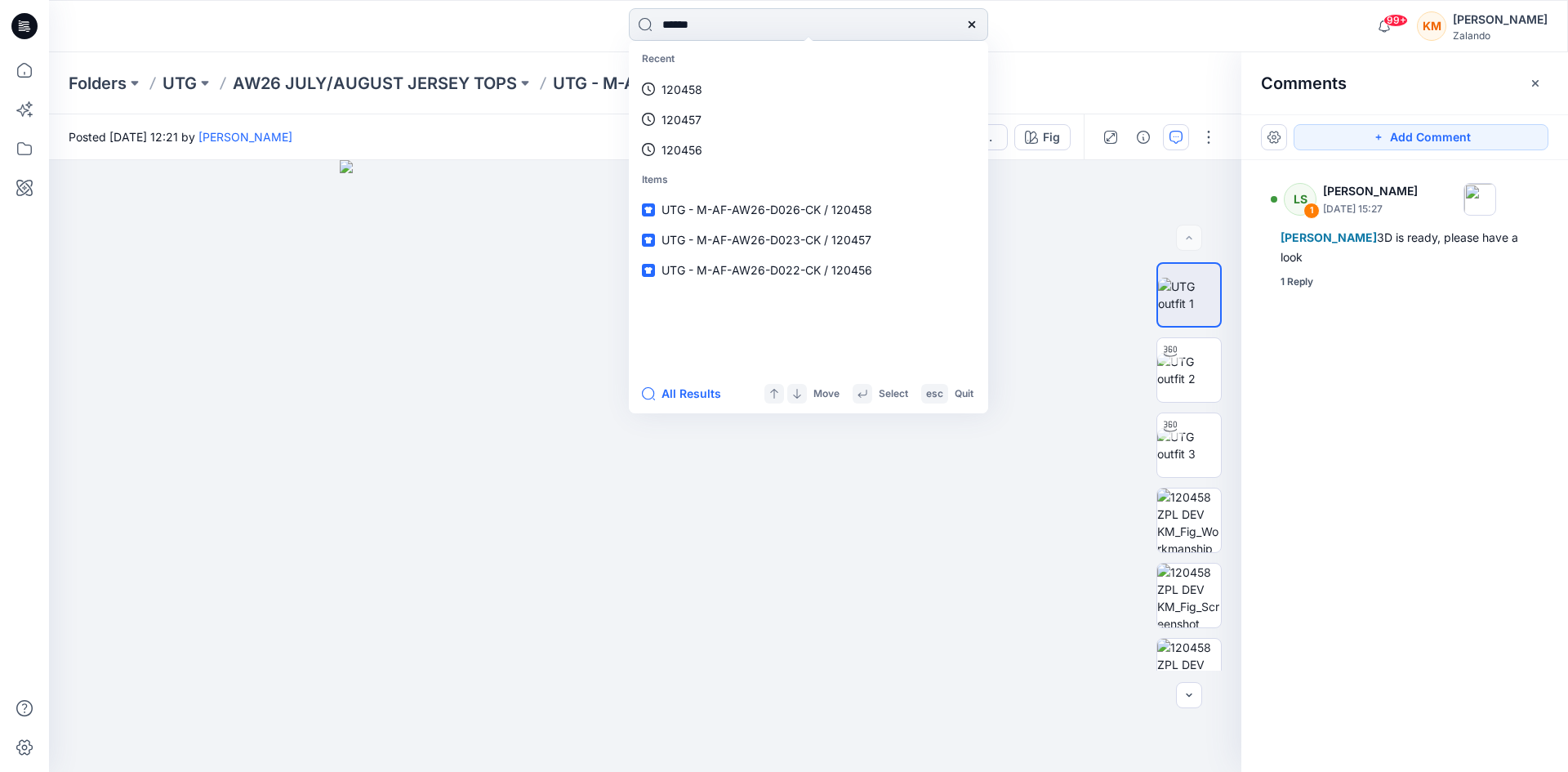
type input "******"
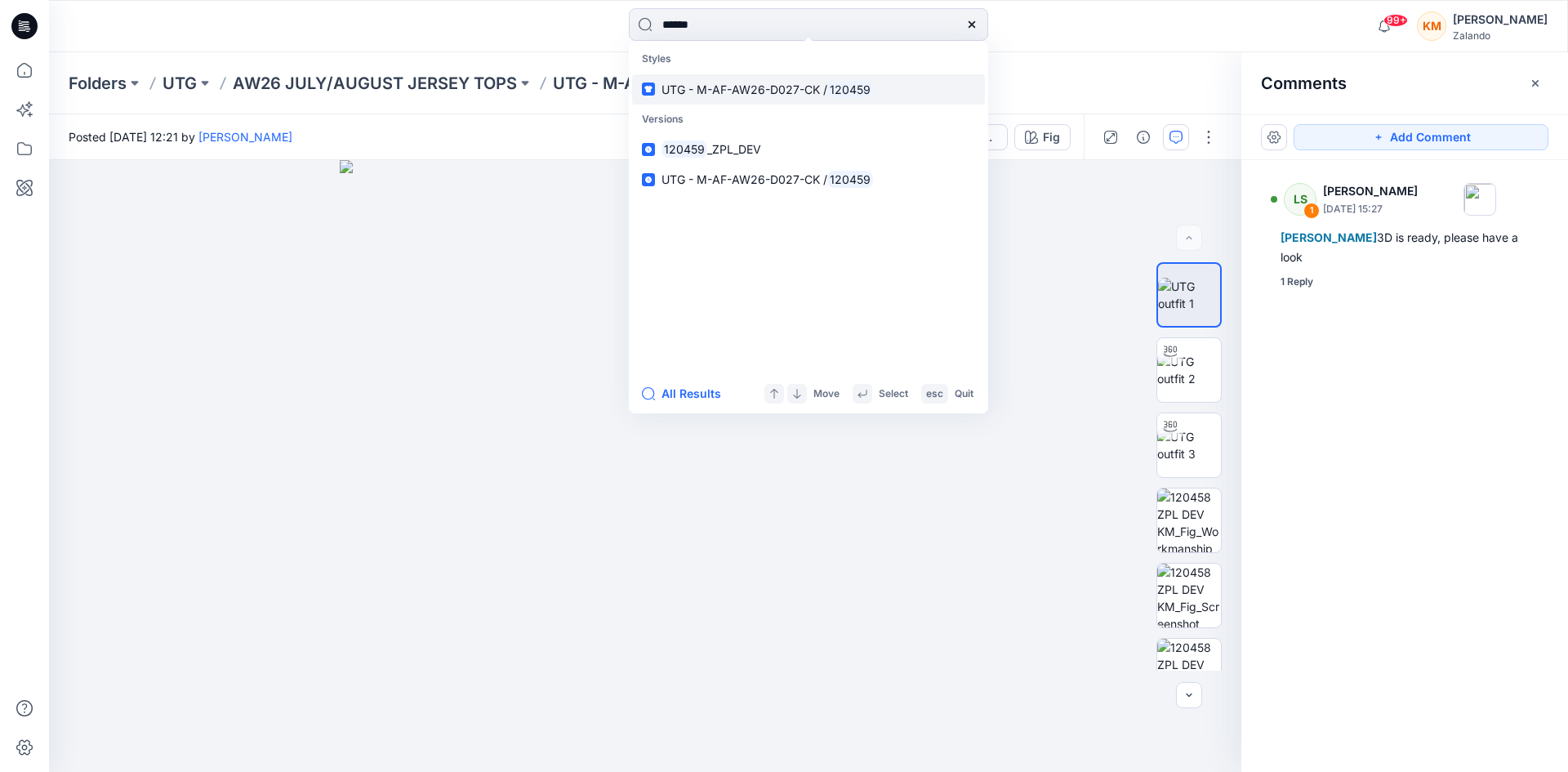
click at [769, 87] on span "UTG - M-AF-AW26-D027-CK /" at bounding box center [744, 90] width 165 height 14
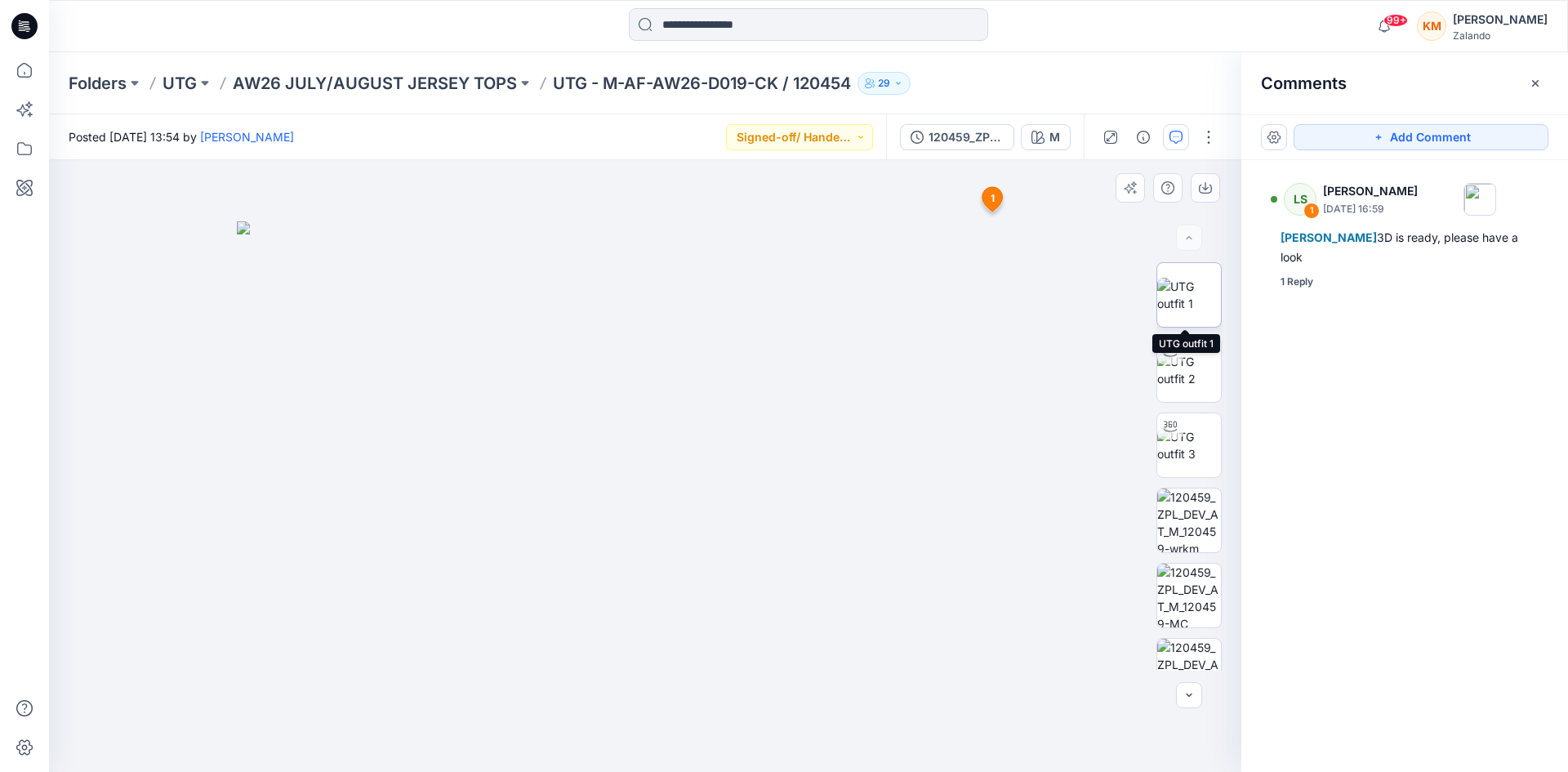
click at [1172, 297] on img at bounding box center [1189, 294] width 64 height 35
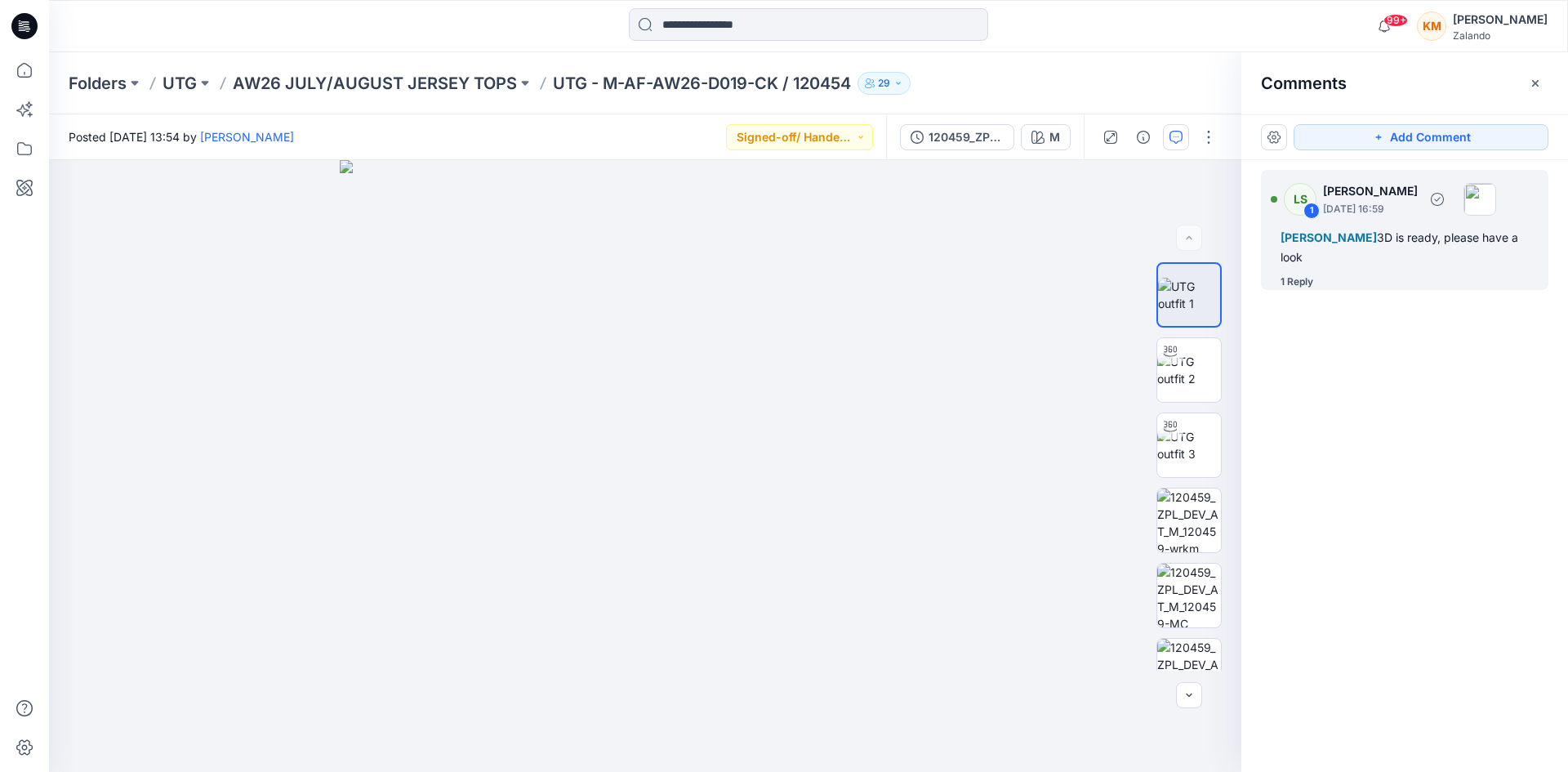
click at [1404, 248] on div "[PERSON_NAME] 3D is ready, please have a look" at bounding box center [1404, 247] width 248 height 39
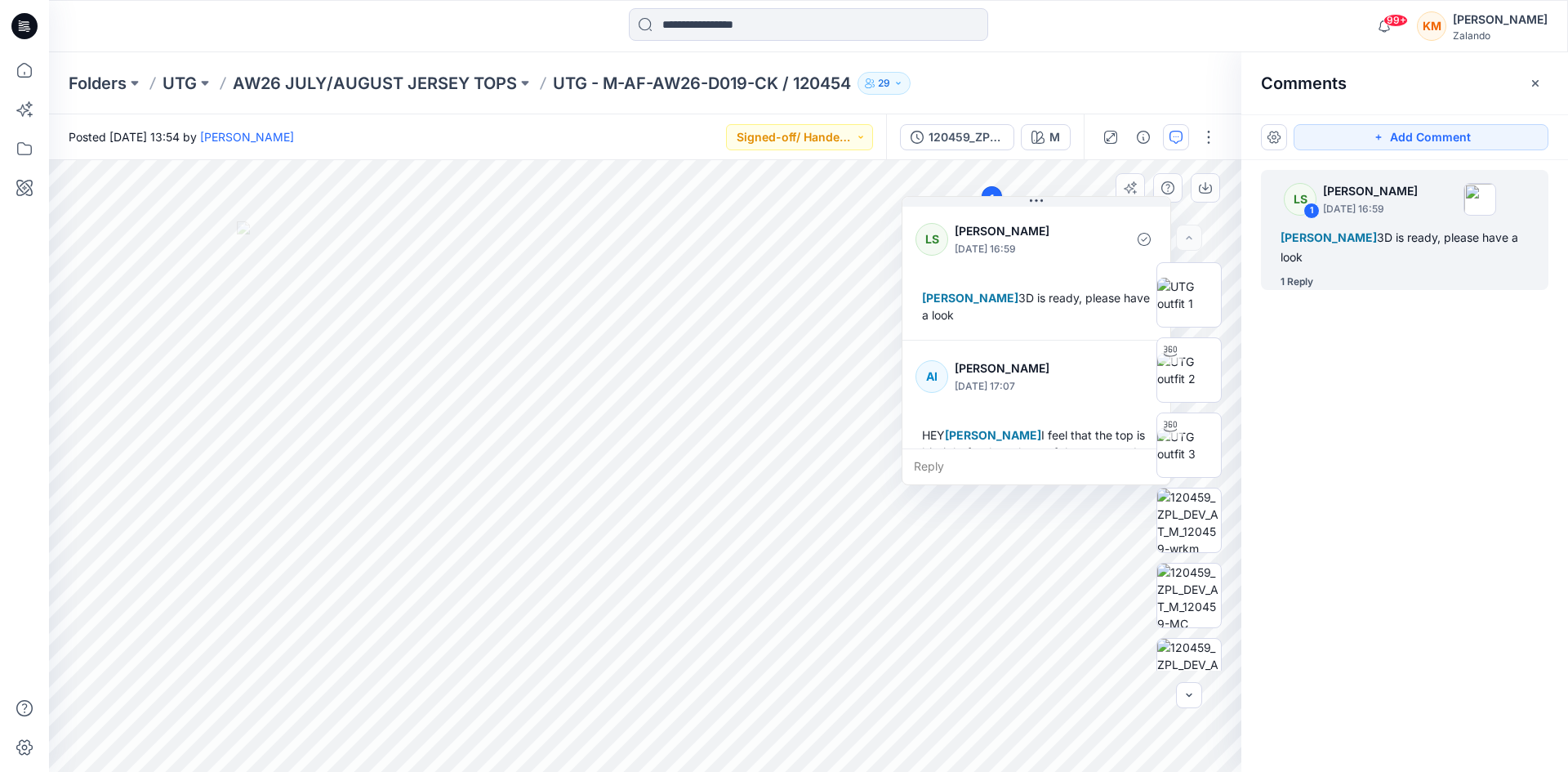
scroll to position [63, 0]
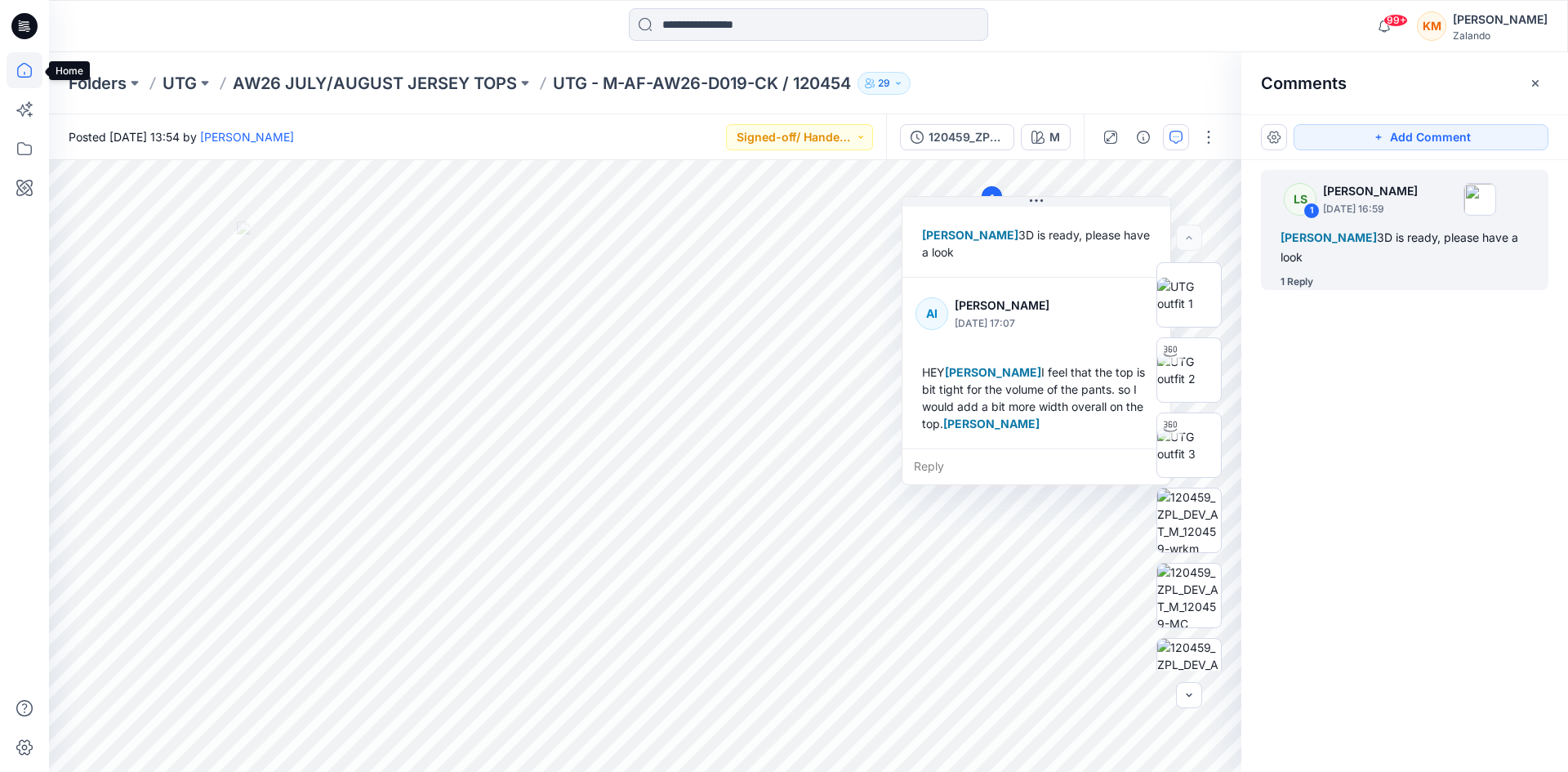
drag, startPoint x: 24, startPoint y: 65, endPoint x: 33, endPoint y: 69, distance: 9.8
click at [24, 64] on icon at bounding box center [24, 70] width 36 height 36
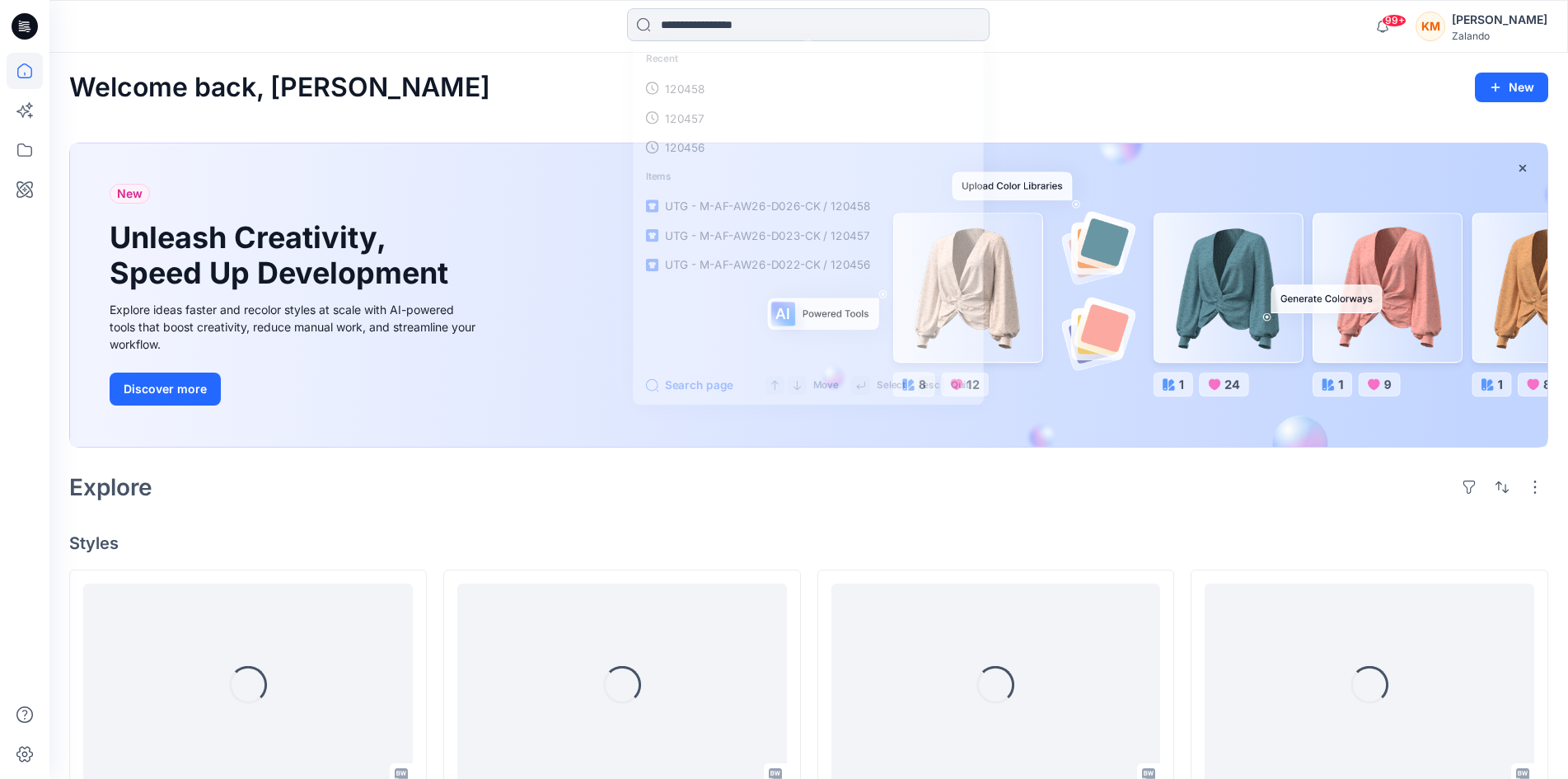
click at [681, 23] on input at bounding box center [808, 24] width 362 height 33
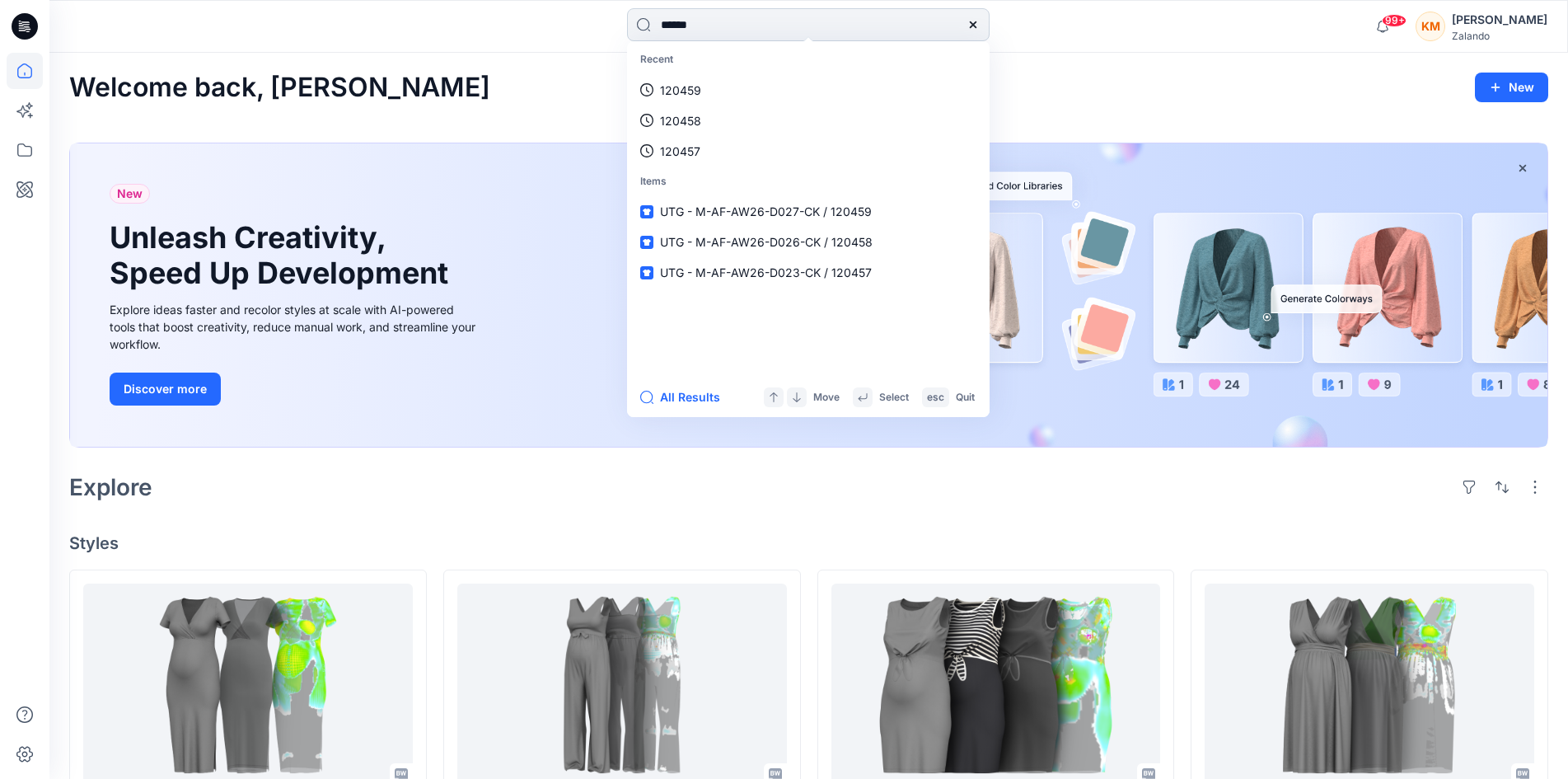
type input "******"
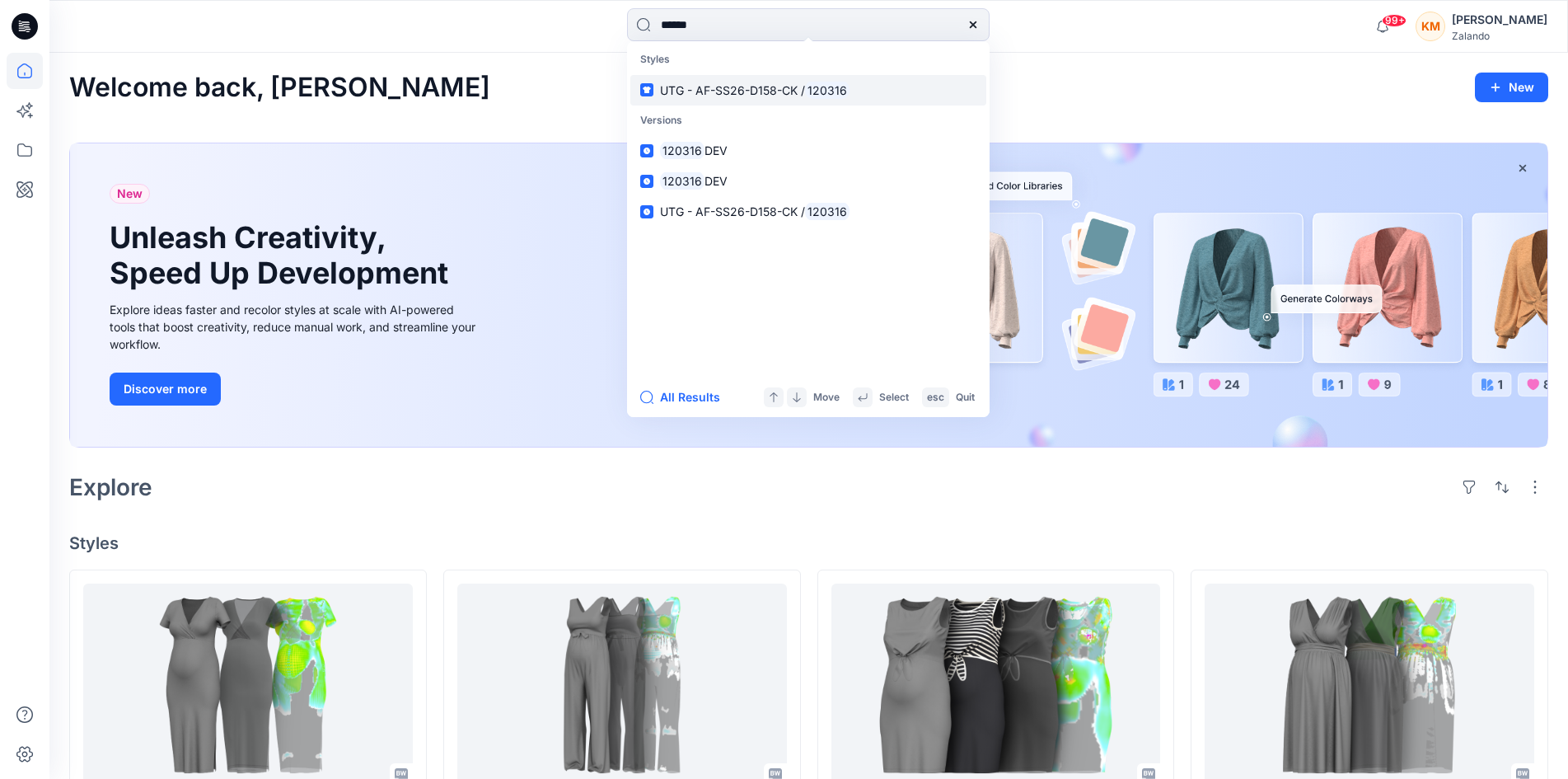
click at [689, 87] on span "UTG - AF-SS26-D158-CK /" at bounding box center [733, 91] width 145 height 14
